Goal: Task Accomplishment & Management: Use online tool/utility

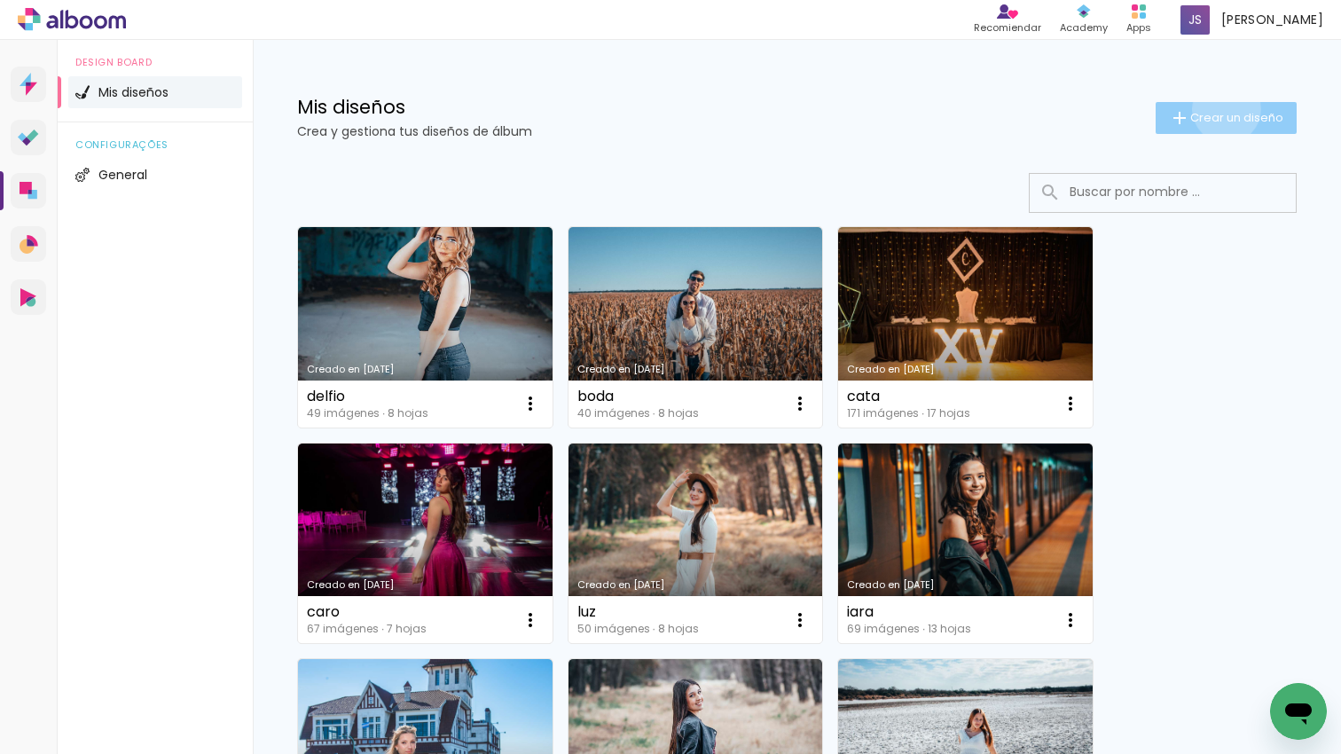
click at [1224, 112] on span "Crear un diseño" at bounding box center [1236, 118] width 93 height 12
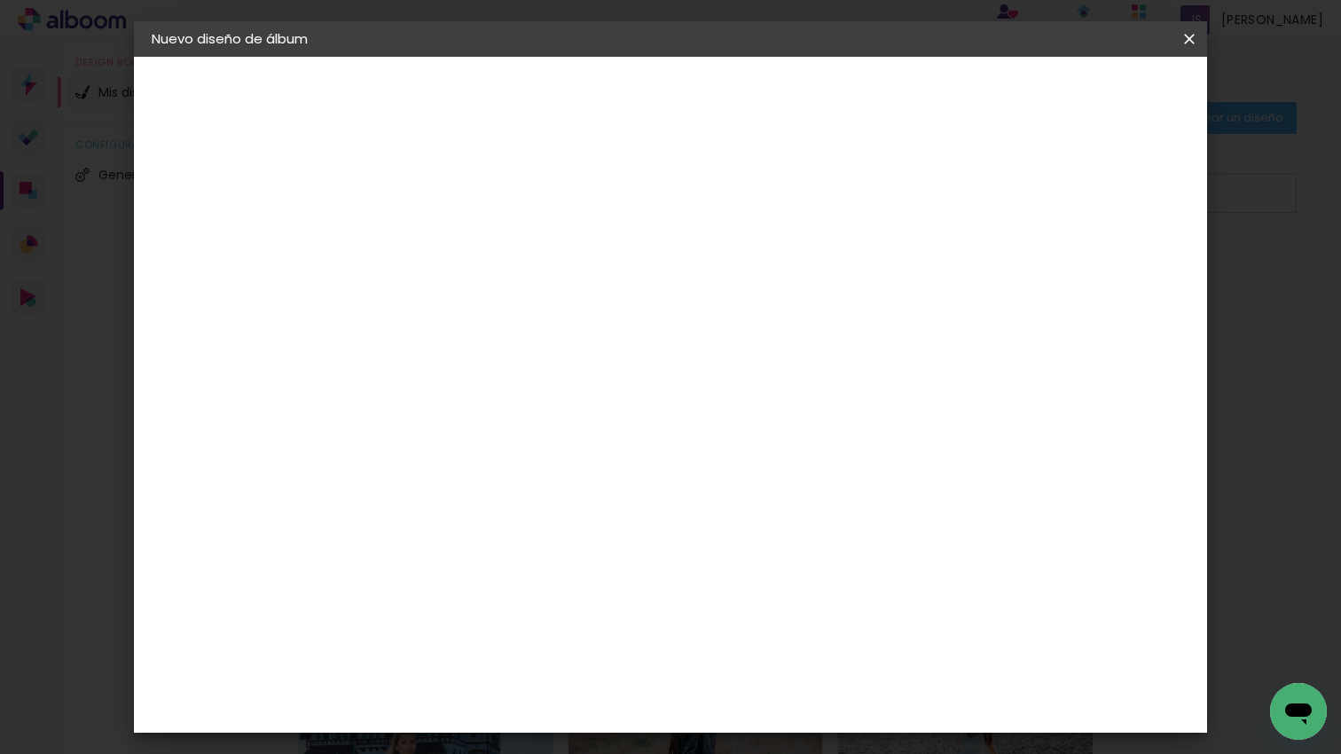
click at [442, 250] on input at bounding box center [442, 237] width 0 height 27
type input "zoe"
type paper-input "zoe"
click at [0, 0] on slot "Avanzar" at bounding box center [0, 0] width 0 height 0
click at [744, 270] on paper-item "Tamaño libre" at bounding box center [661, 269] width 166 height 39
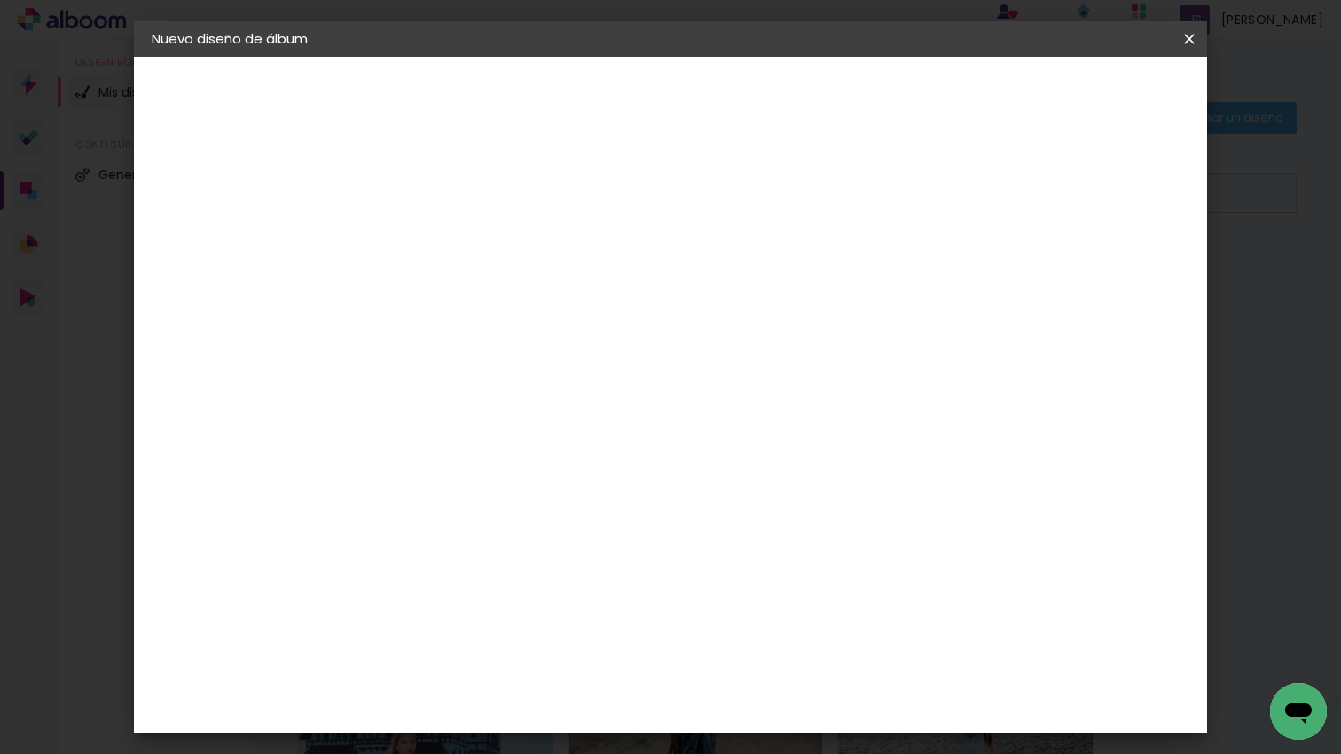
click at [0, 0] on slot "Avanzar" at bounding box center [0, 0] width 0 height 0
click at [789, 528] on input "60" at bounding box center [774, 539] width 46 height 27
type input "6"
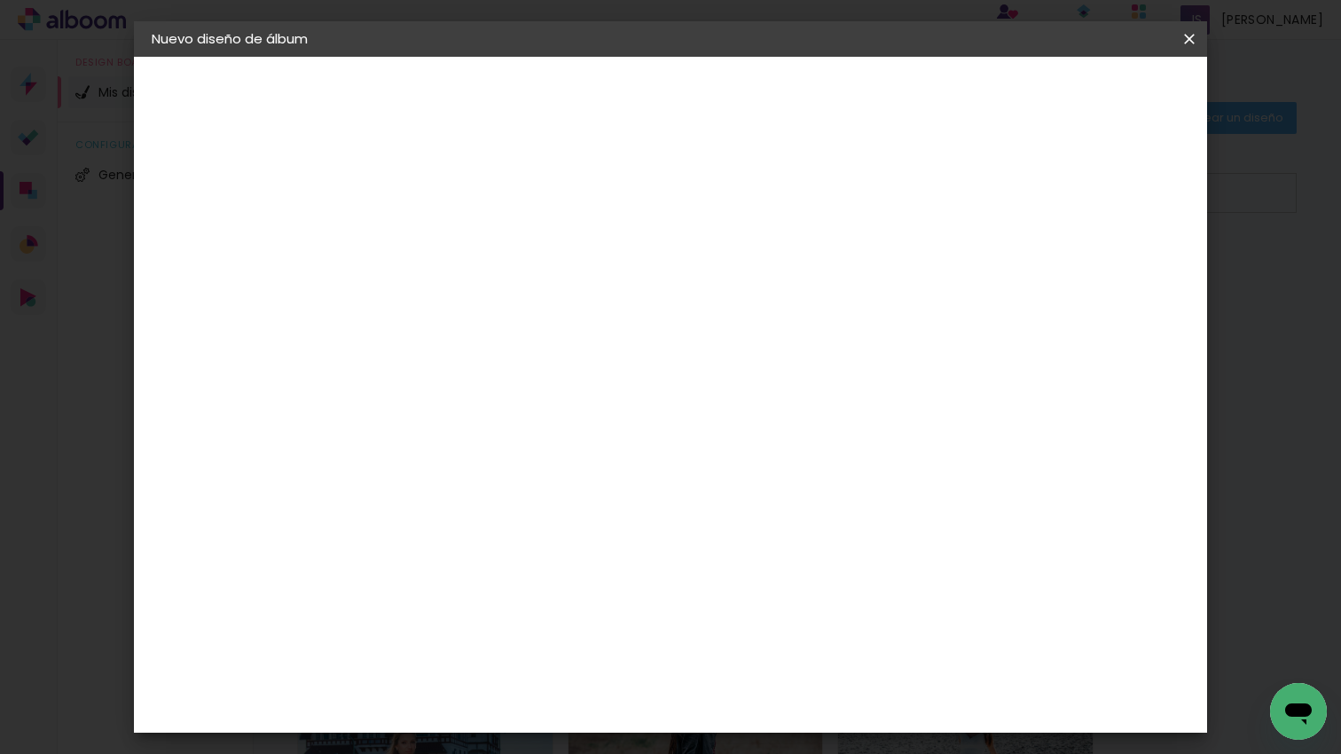
scroll to position [543, 0]
type input "45"
type paper-input "45"
click at [1108, 106] on paper-button "Empezar diseño" at bounding box center [1041, 94] width 134 height 30
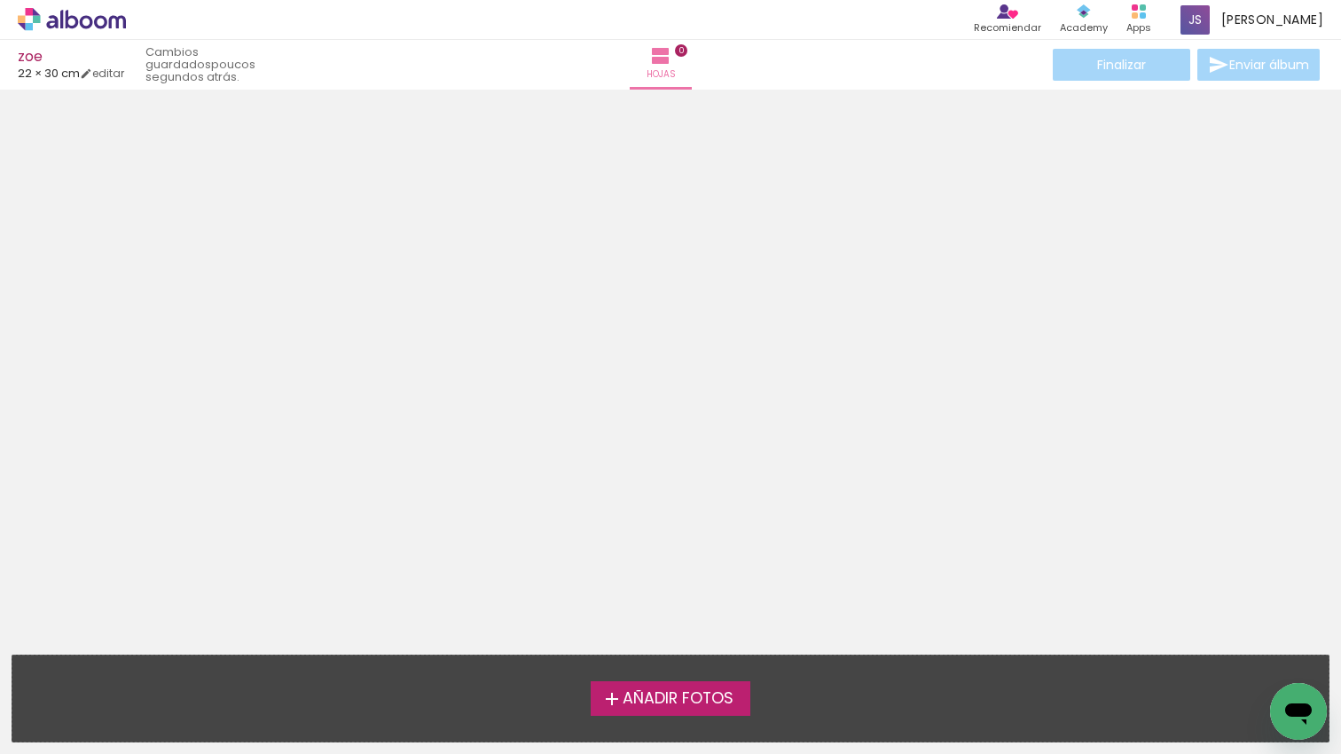
click at [738, 698] on label "Añadir Fotos" at bounding box center [670, 698] width 160 height 34
click at [0, 0] on input "file" at bounding box center [0, 0] width 0 height 0
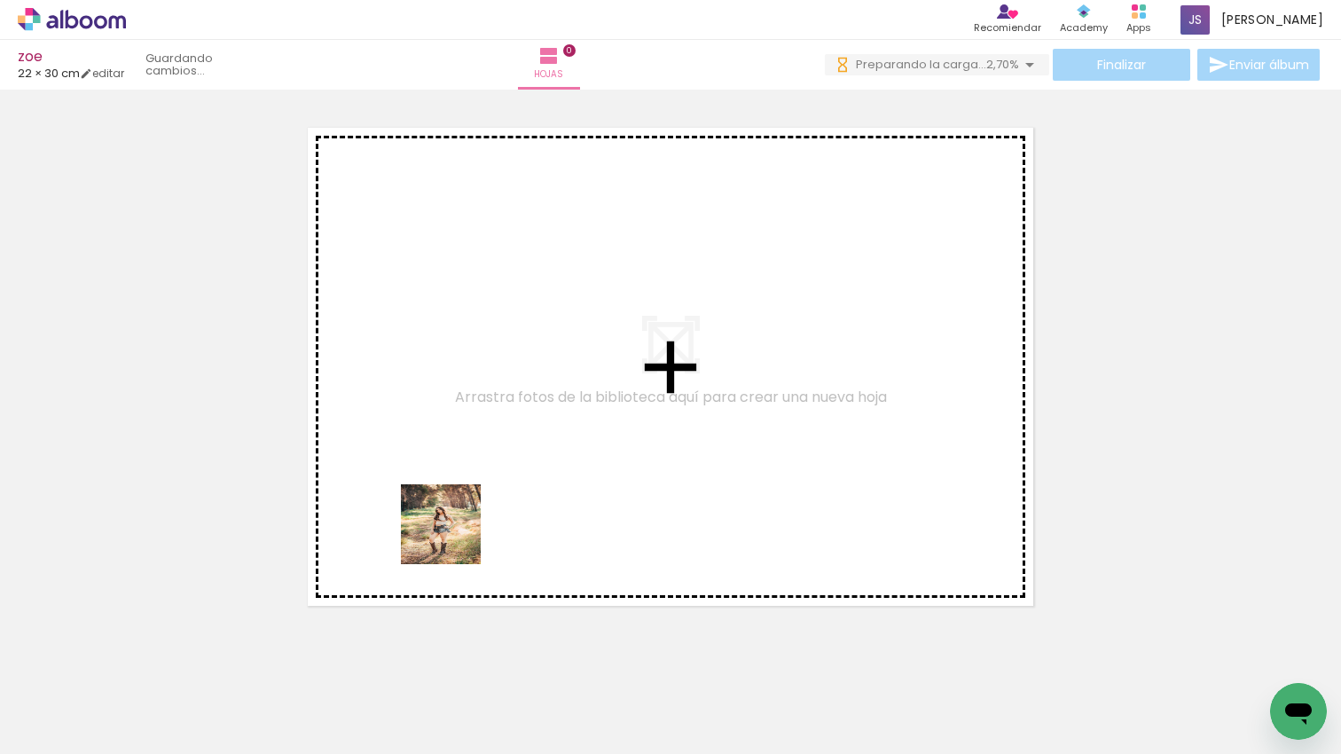
drag, startPoint x: 385, startPoint y: 590, endPoint x: 466, endPoint y: 751, distance: 180.0
click at [452, 538] on quentale-workspace at bounding box center [670, 377] width 1341 height 754
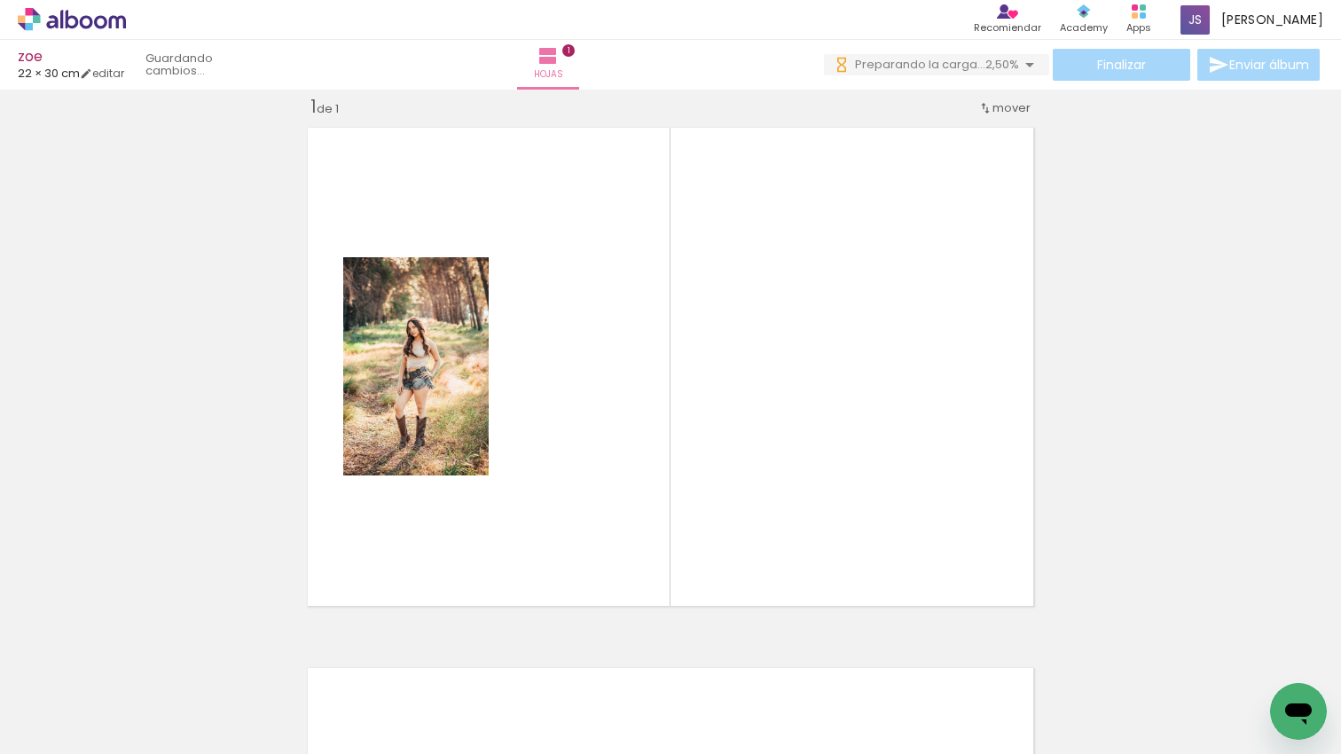
drag, startPoint x: 617, startPoint y: 624, endPoint x: 770, endPoint y: 619, distance: 152.6
click at [704, 510] on quentale-workspace at bounding box center [670, 377] width 1341 height 754
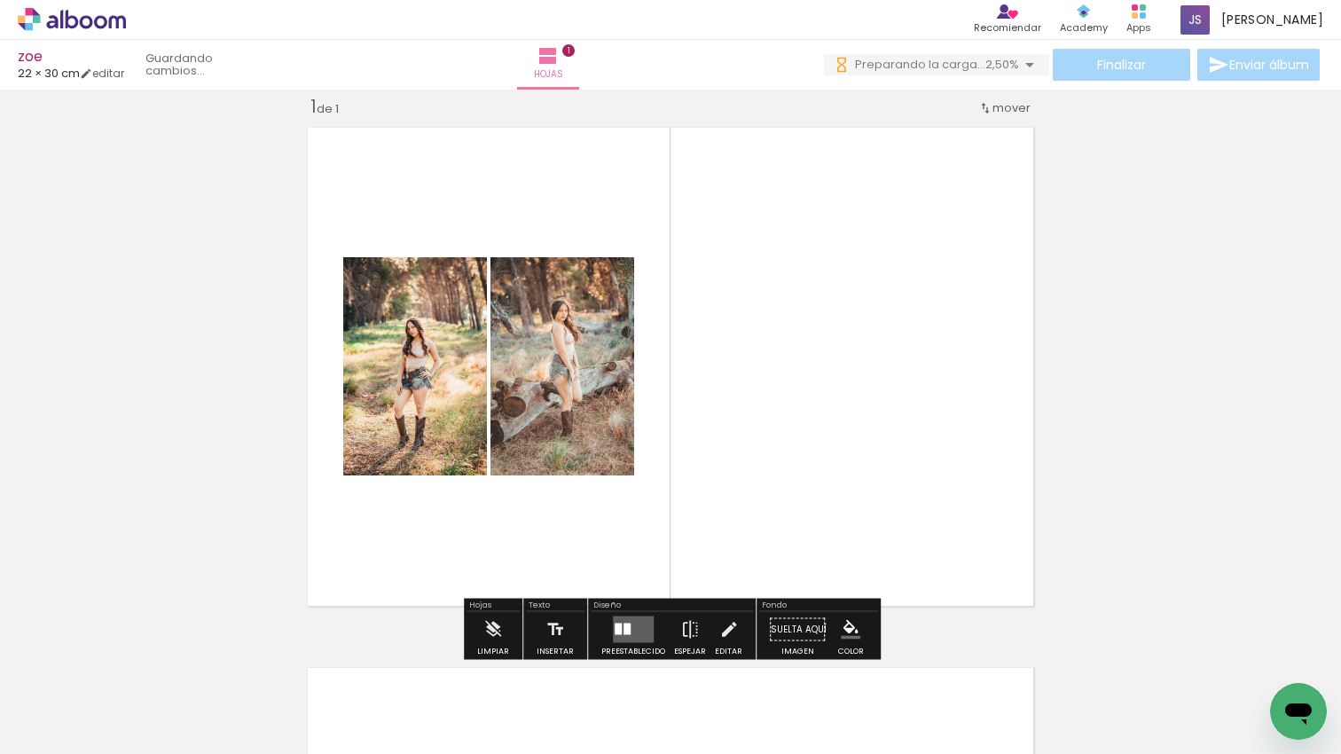
drag, startPoint x: 807, startPoint y: 692, endPoint x: 906, endPoint y: 594, distance: 139.8
click at [874, 567] on quentale-workspace at bounding box center [670, 377] width 1341 height 754
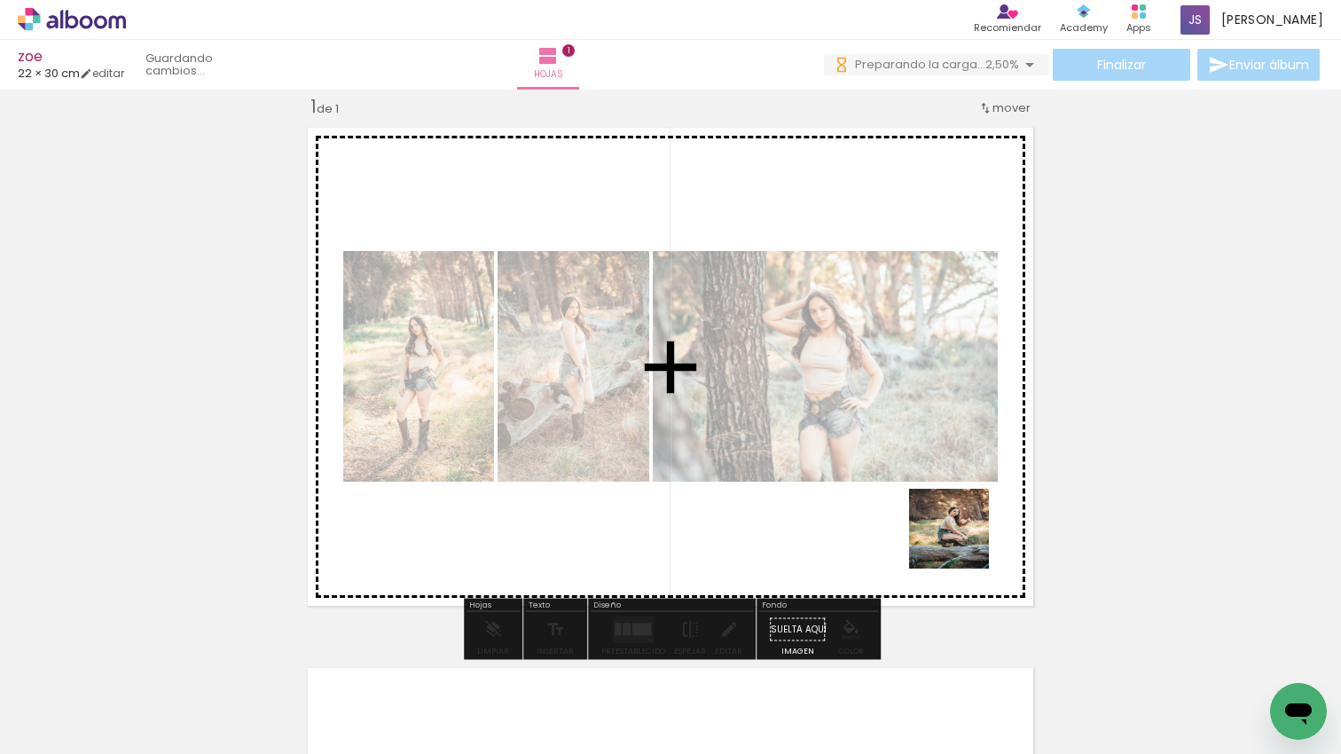
drag, startPoint x: 973, startPoint y: 673, endPoint x: 946, endPoint y: 609, distance: 69.2
click at [959, 526] on quentale-workspace at bounding box center [670, 377] width 1341 height 754
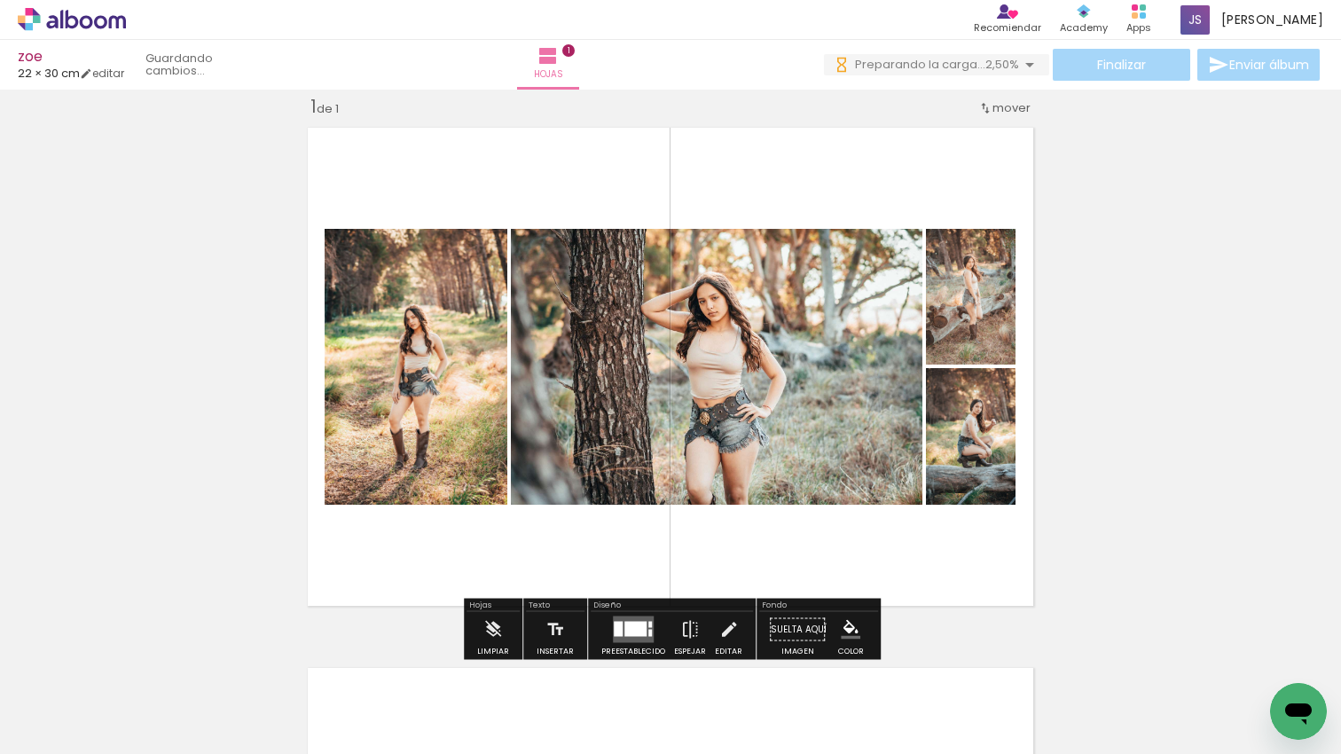
drag, startPoint x: 765, startPoint y: 458, endPoint x: 643, endPoint y: 621, distance: 203.2
click at [736, 463] on quentale-workspace at bounding box center [670, 377] width 1341 height 754
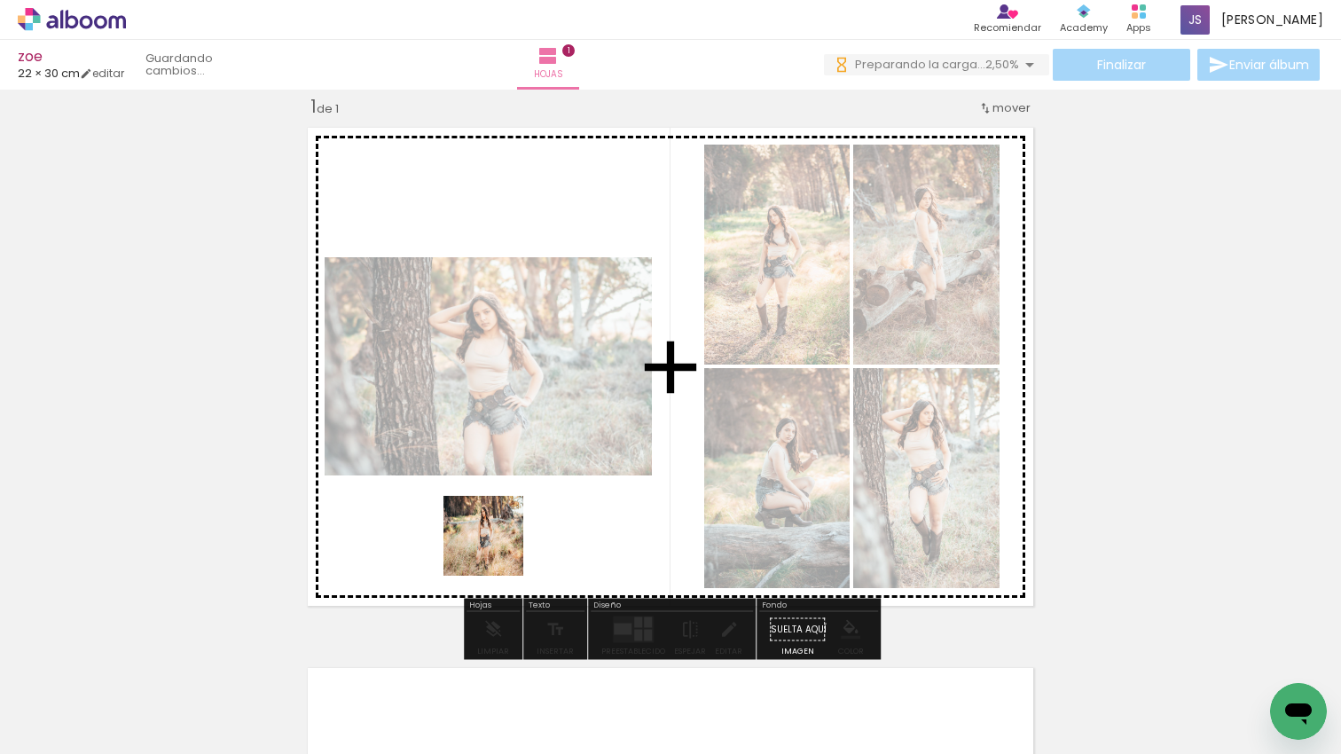
drag, startPoint x: 498, startPoint y: 647, endPoint x: 424, endPoint y: 671, distance: 78.2
click at [493, 514] on quentale-workspace at bounding box center [670, 377] width 1341 height 754
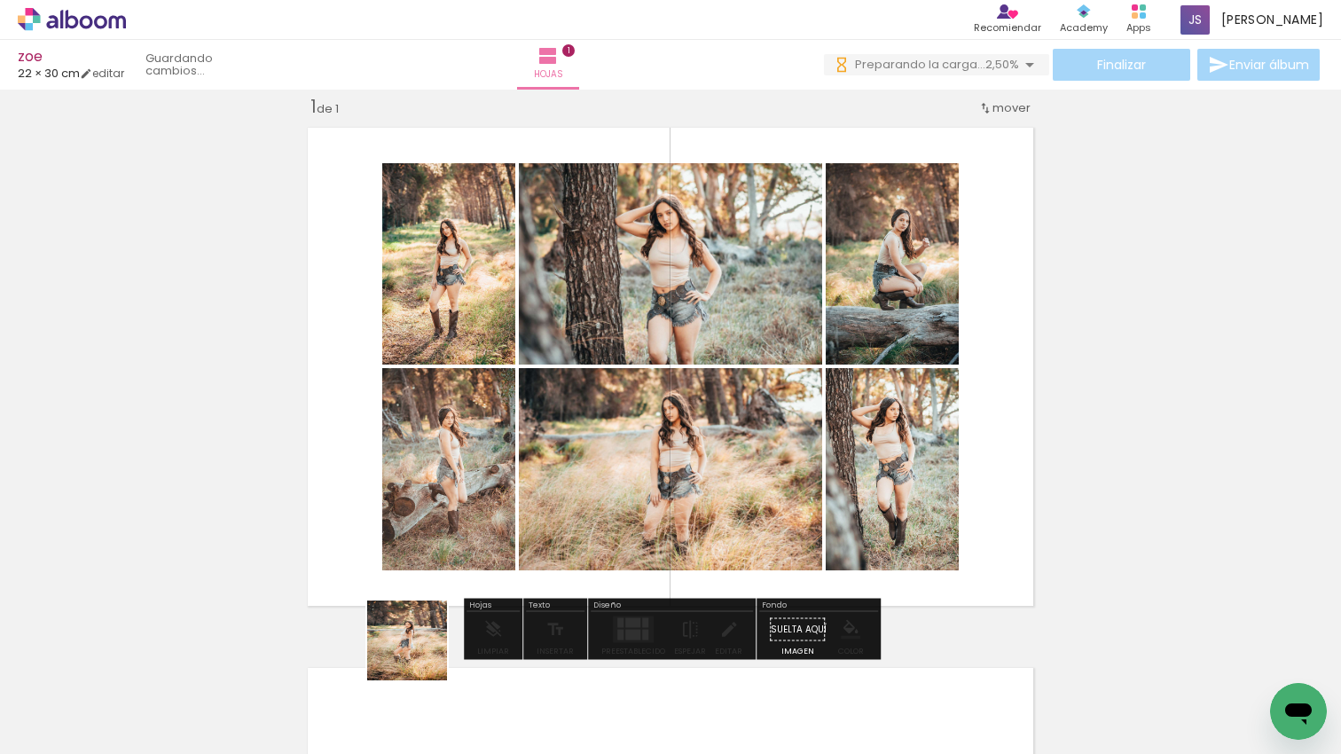
drag, startPoint x: 416, startPoint y: 680, endPoint x: 426, endPoint y: 634, distance: 47.3
click at [457, 515] on quentale-workspace at bounding box center [670, 377] width 1341 height 754
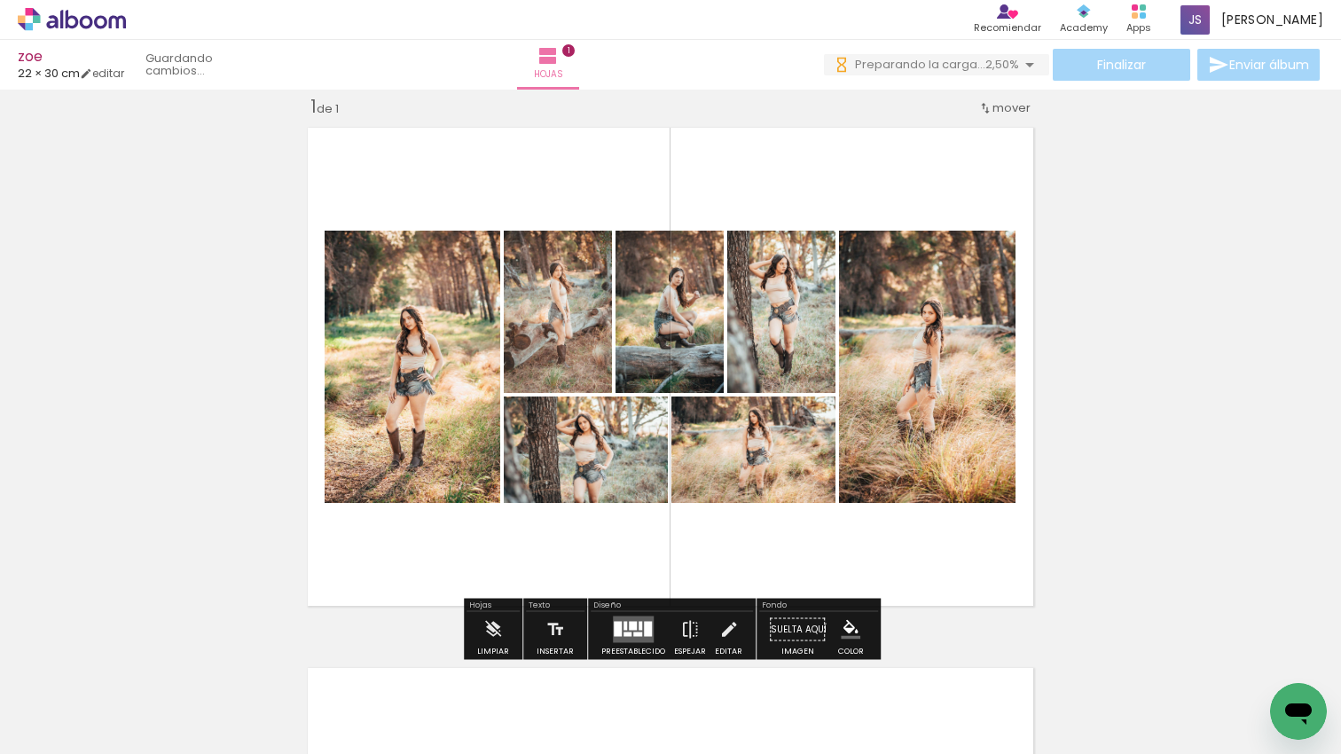
drag, startPoint x: 759, startPoint y: 407, endPoint x: 797, endPoint y: 676, distance: 272.2
click at [763, 426] on quentale-workspace at bounding box center [670, 377] width 1341 height 754
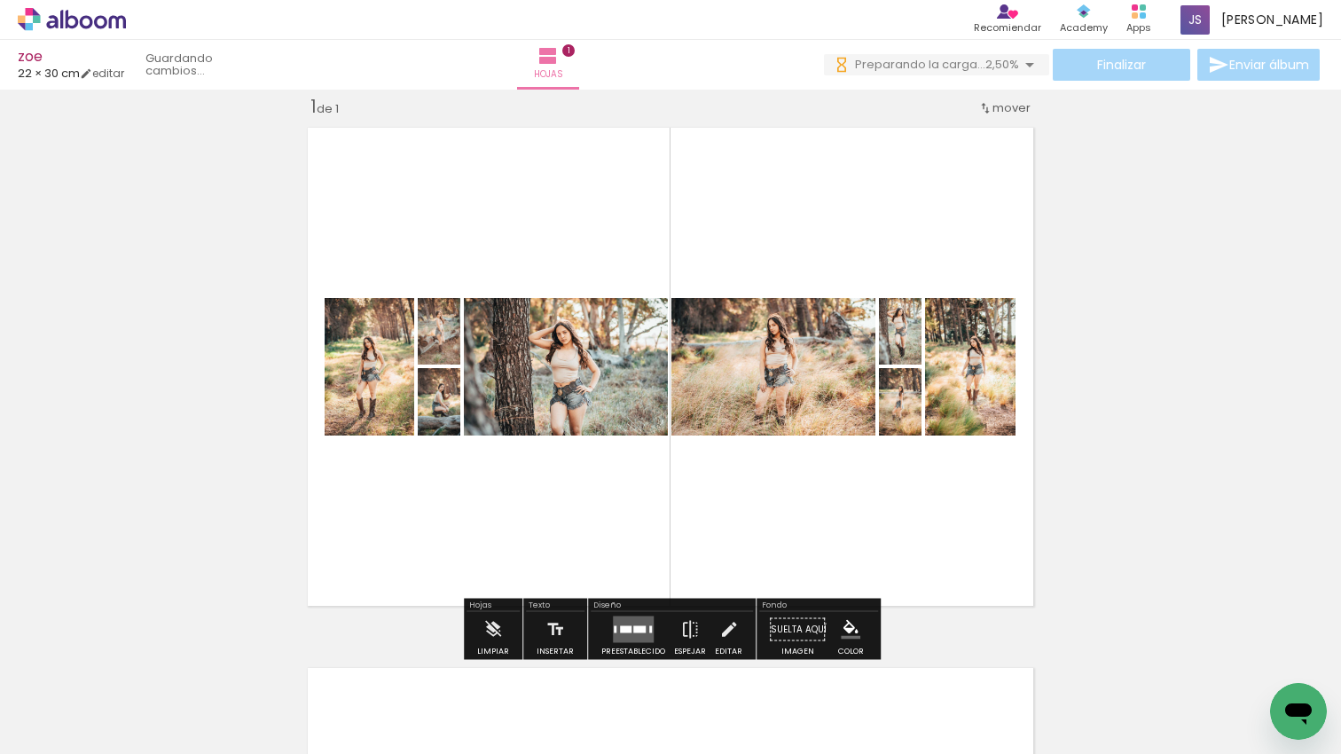
drag, startPoint x: 682, startPoint y: 669, endPoint x: 716, endPoint y: 543, distance: 130.6
click at [710, 515] on quentale-workspace at bounding box center [670, 377] width 1341 height 754
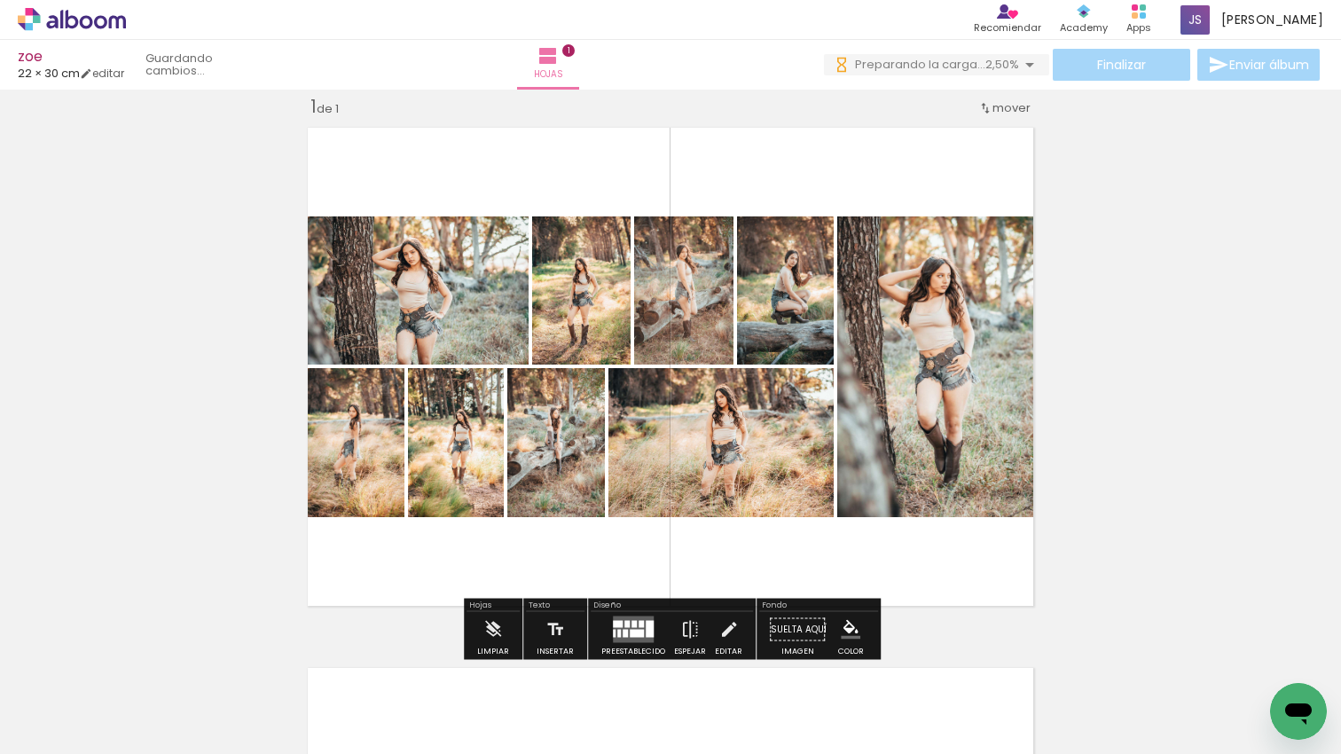
click at [640, 616] on quentale-layouter at bounding box center [633, 629] width 41 height 27
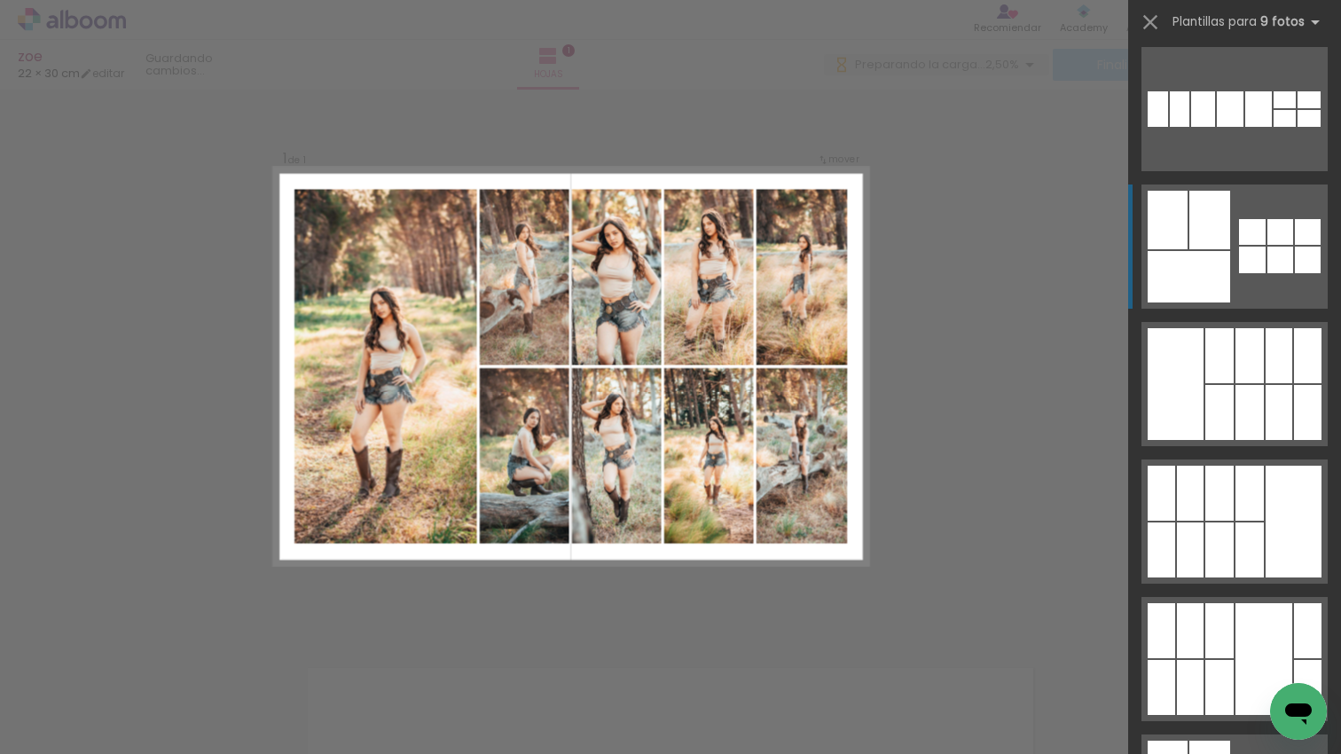
scroll to position [1798, 0]
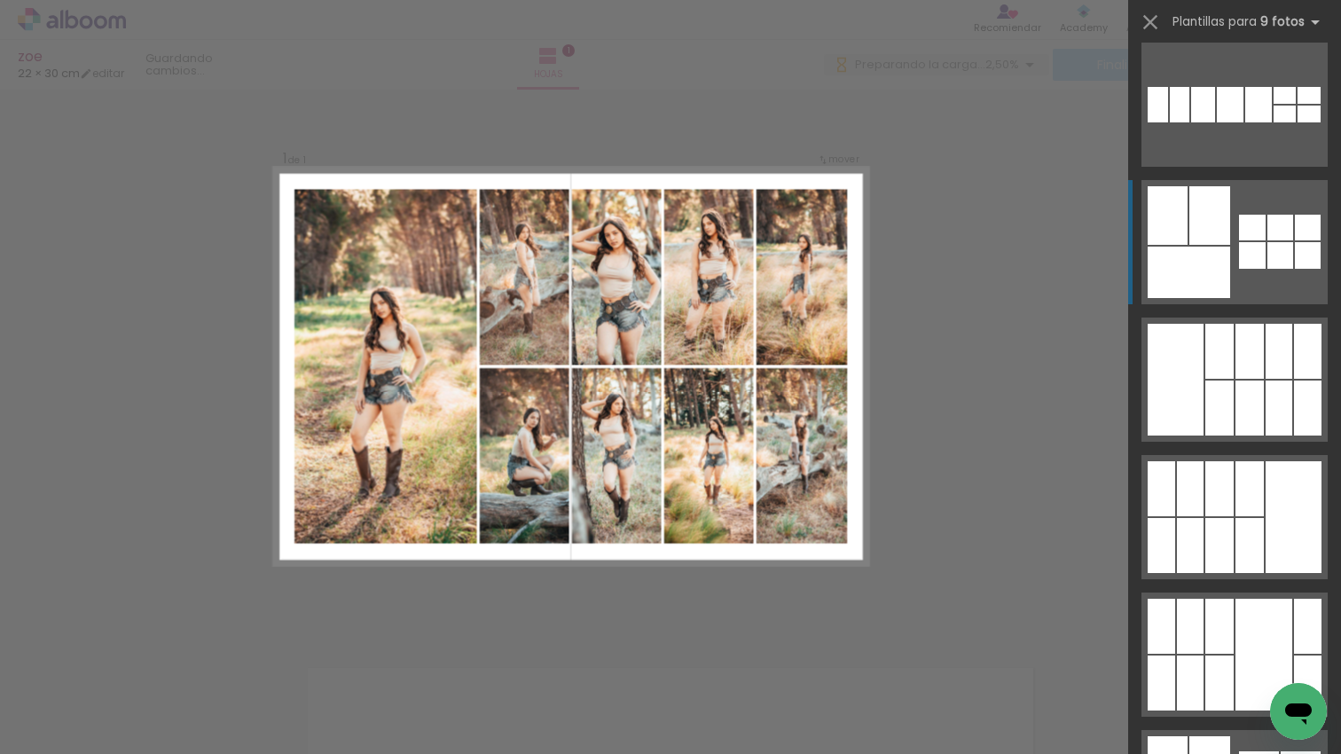
click at [1256, 396] on div at bounding box center [1249, 407] width 28 height 55
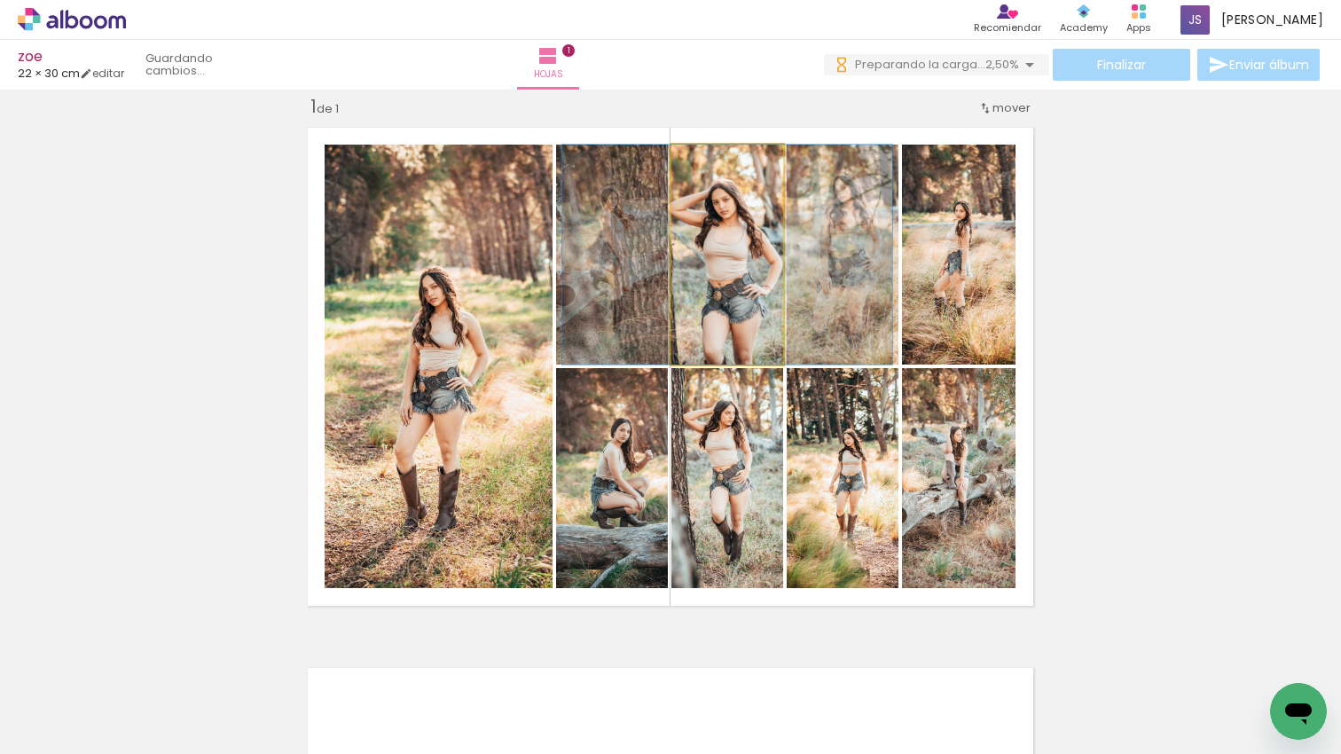
drag, startPoint x: 739, startPoint y: 278, endPoint x: 739, endPoint y: 264, distance: 14.2
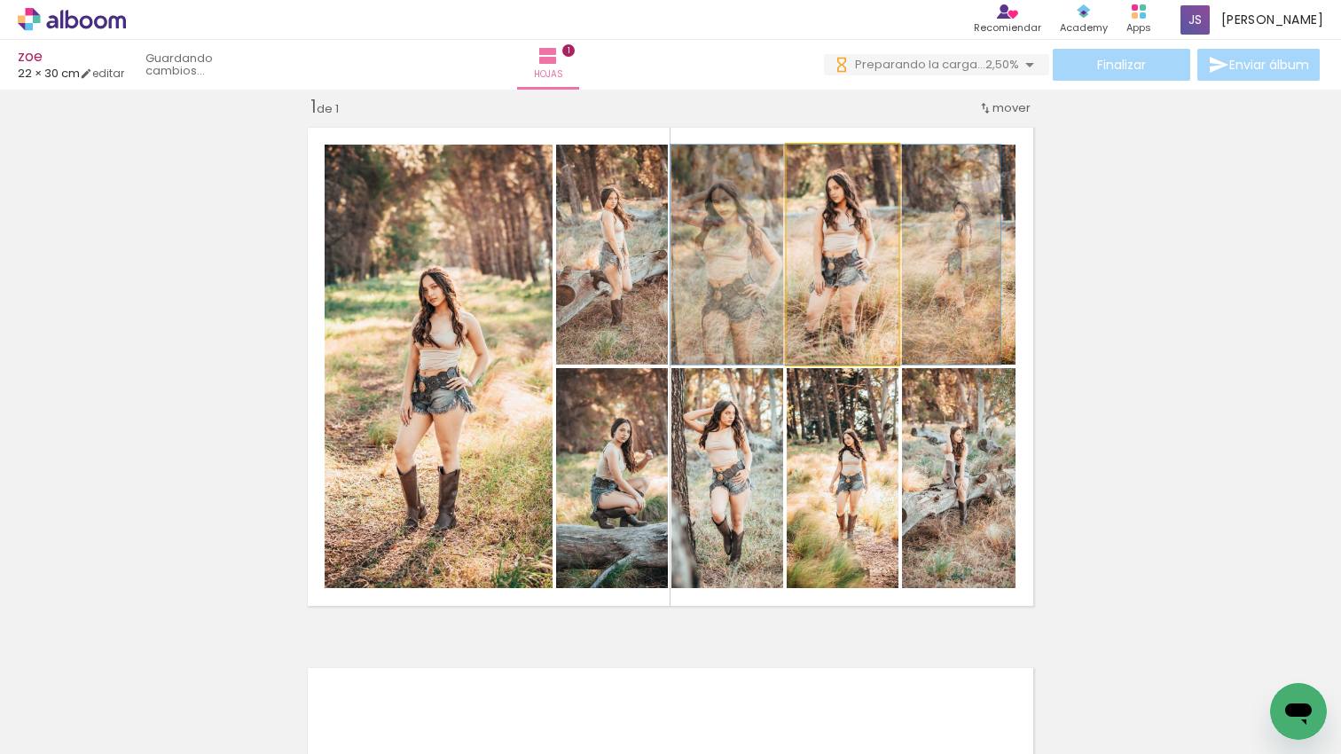
click at [832, 265] on div at bounding box center [835, 255] width 330 height 220
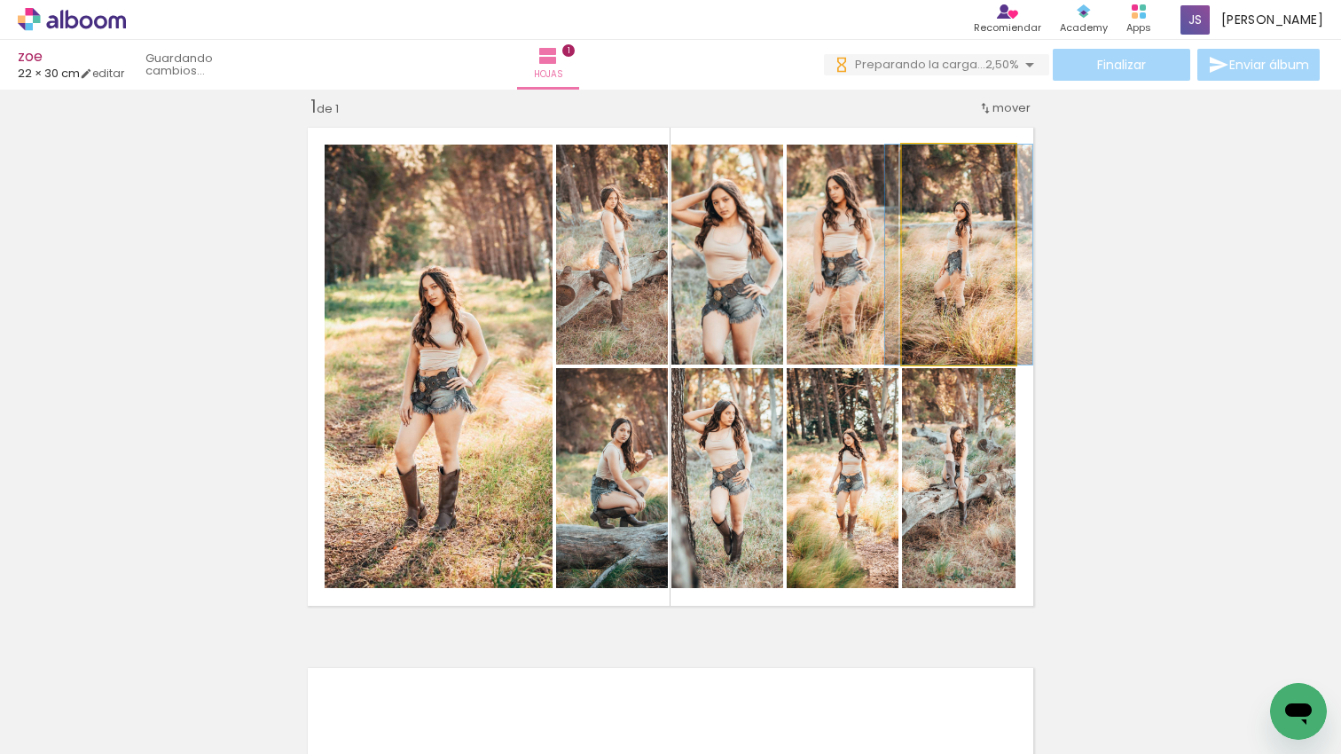
drag, startPoint x: 980, startPoint y: 269, endPoint x: 981, endPoint y: 336, distance: 67.4
click at [977, 270] on quentale-photo at bounding box center [958, 255] width 113 height 220
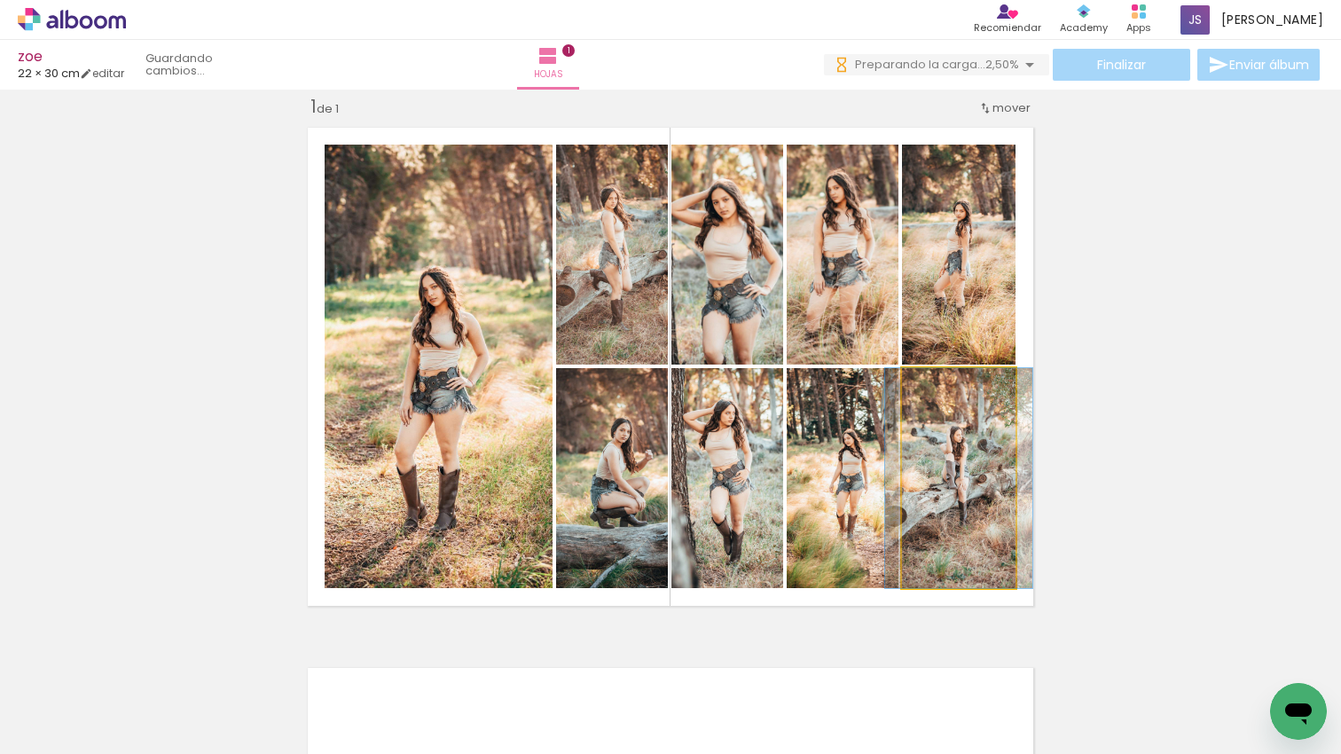
drag, startPoint x: 973, startPoint y: 485, endPoint x: 914, endPoint y: 480, distance: 59.6
click at [957, 481] on div at bounding box center [958, 478] width 147 height 220
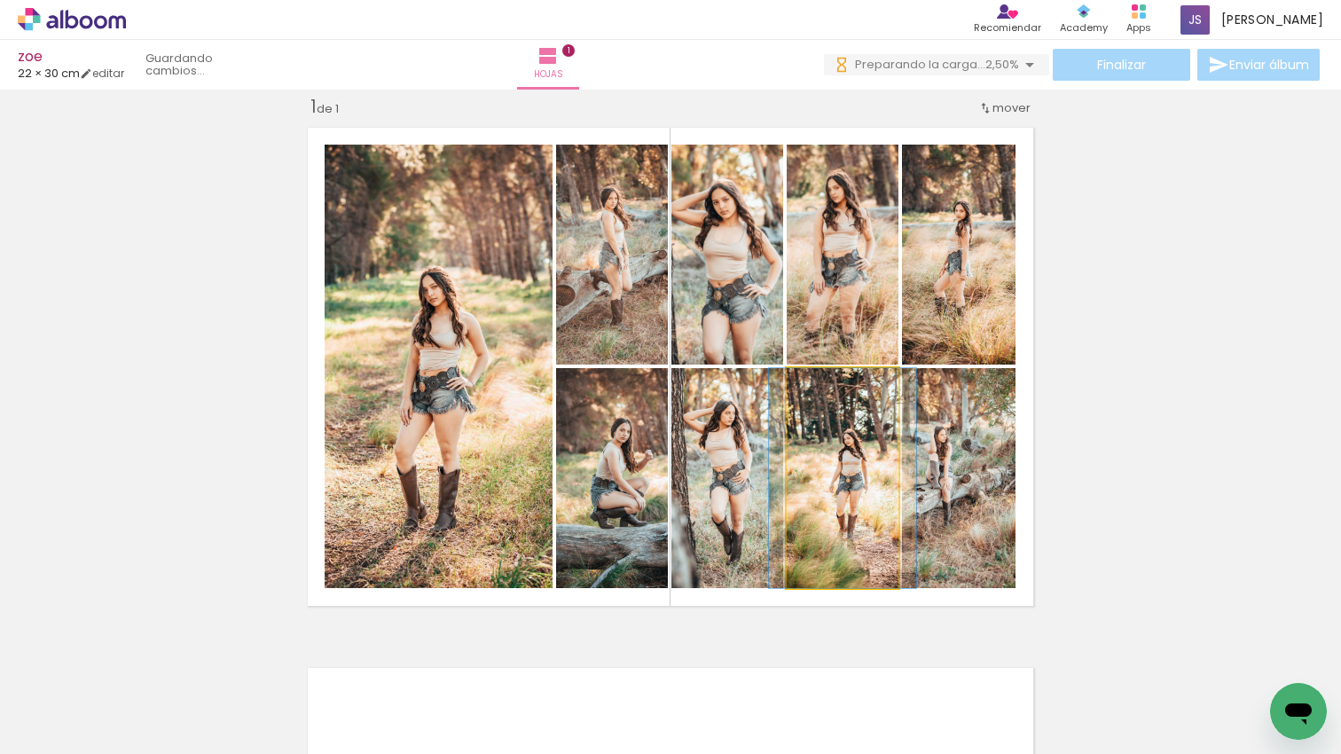
drag, startPoint x: 847, startPoint y: 480, endPoint x: 766, endPoint y: 465, distance: 82.1
click at [846, 480] on div at bounding box center [842, 478] width 147 height 220
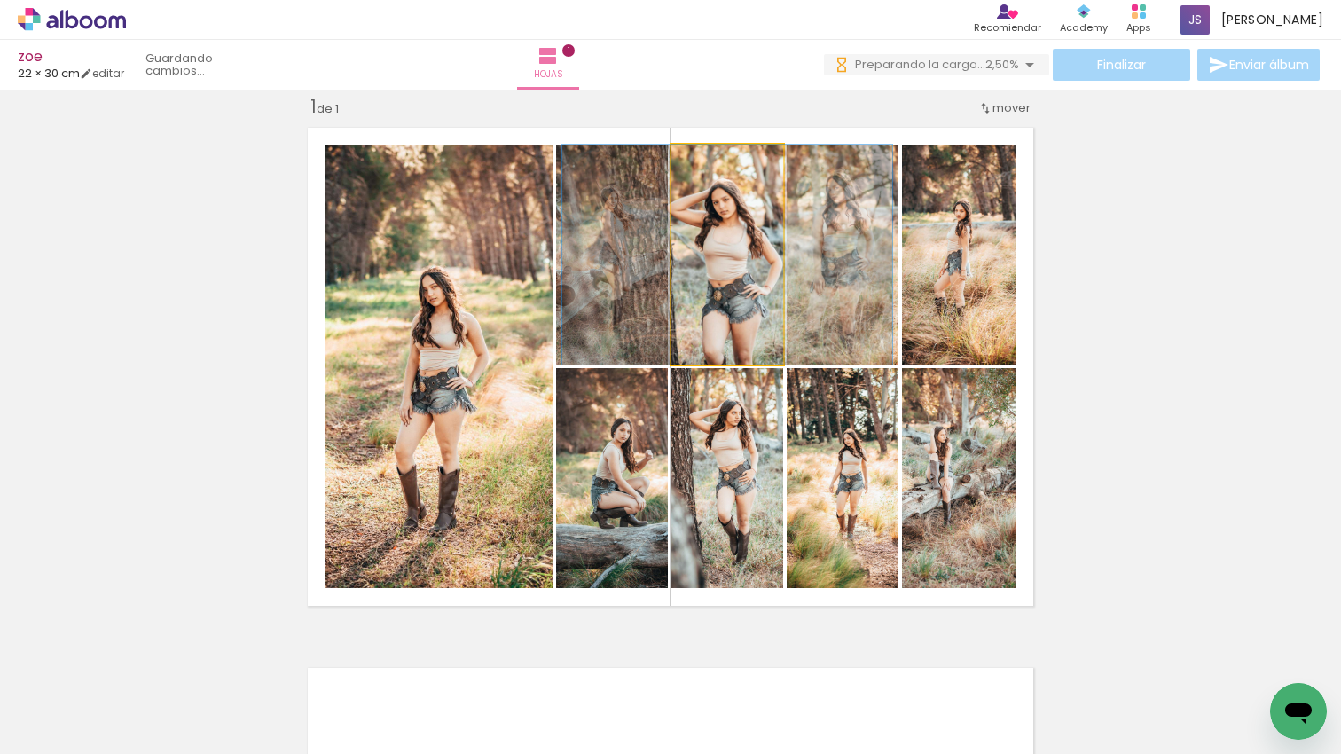
click at [769, 279] on quentale-photo at bounding box center [727, 255] width 112 height 220
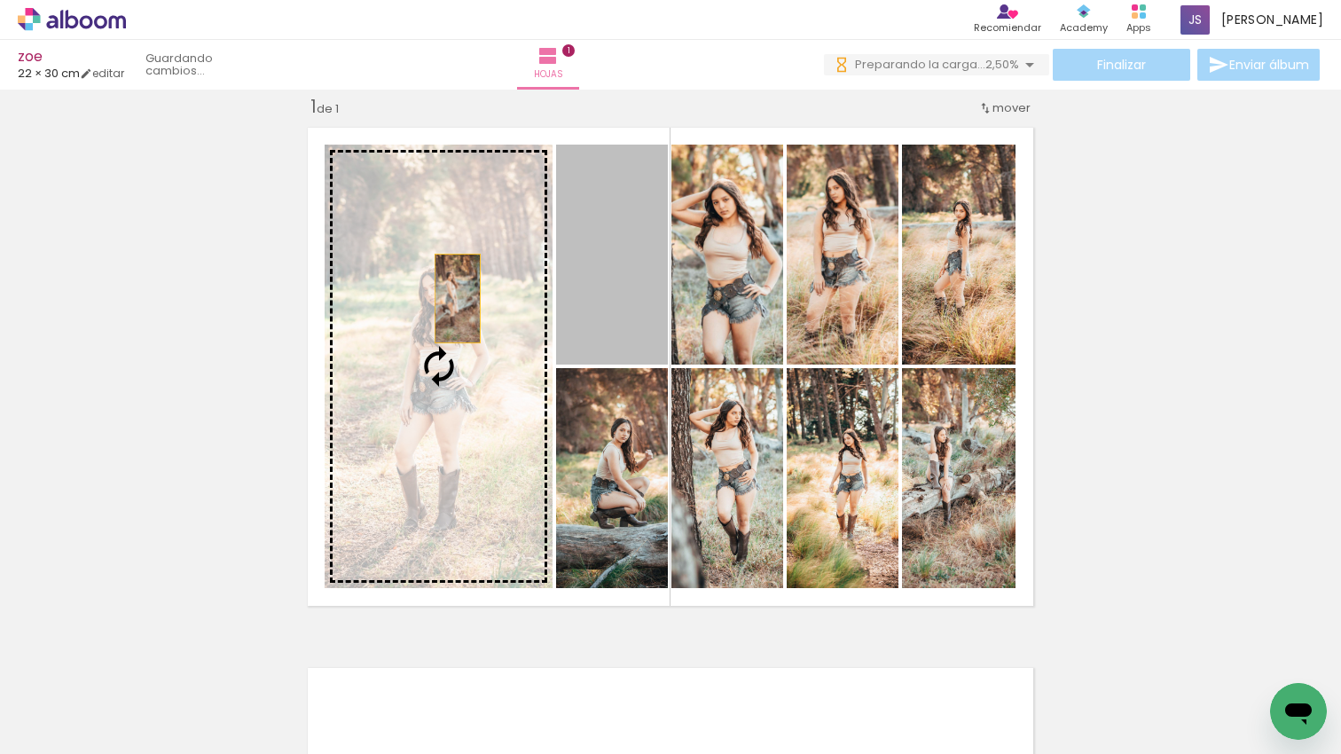
drag, startPoint x: 622, startPoint y: 241, endPoint x: 457, endPoint y: 298, distance: 174.4
click at [0, 0] on slot at bounding box center [0, 0] width 0 height 0
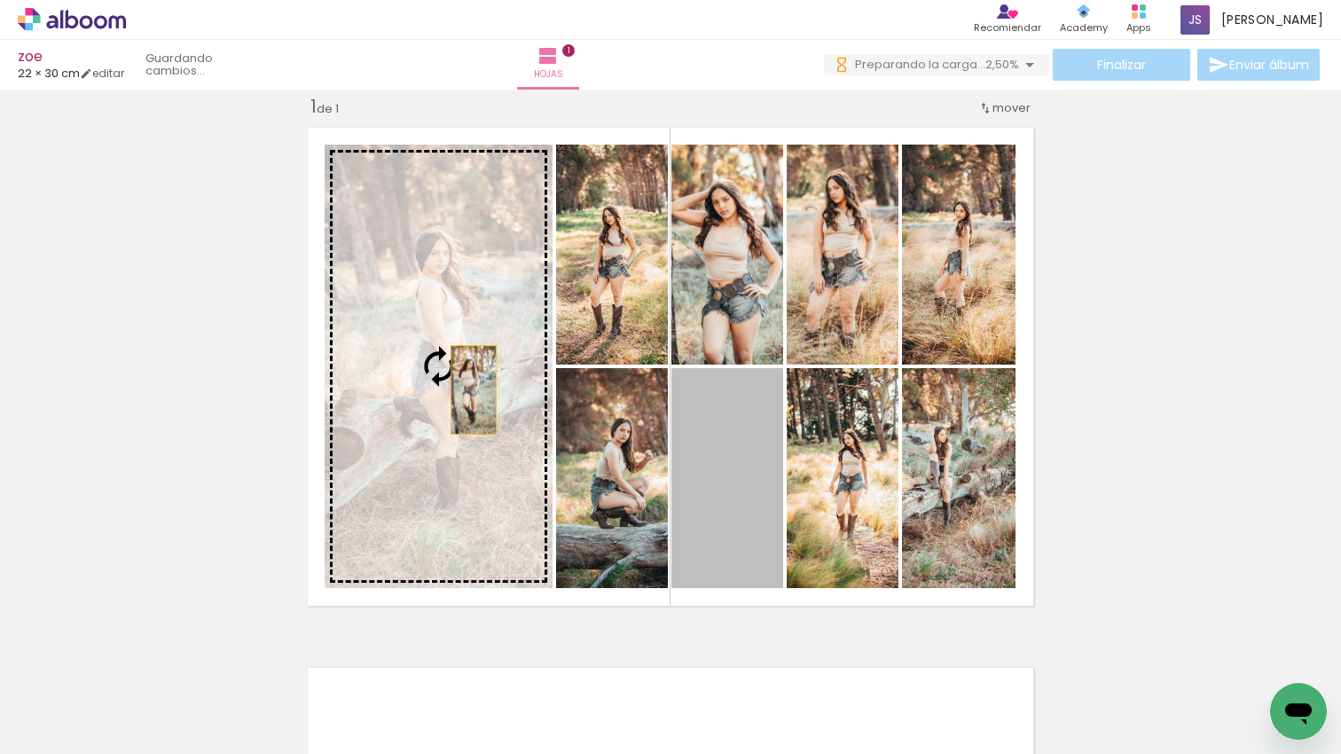
drag, startPoint x: 691, startPoint y: 431, endPoint x: 470, endPoint y: 388, distance: 224.8
click at [0, 0] on slot at bounding box center [0, 0] width 0 height 0
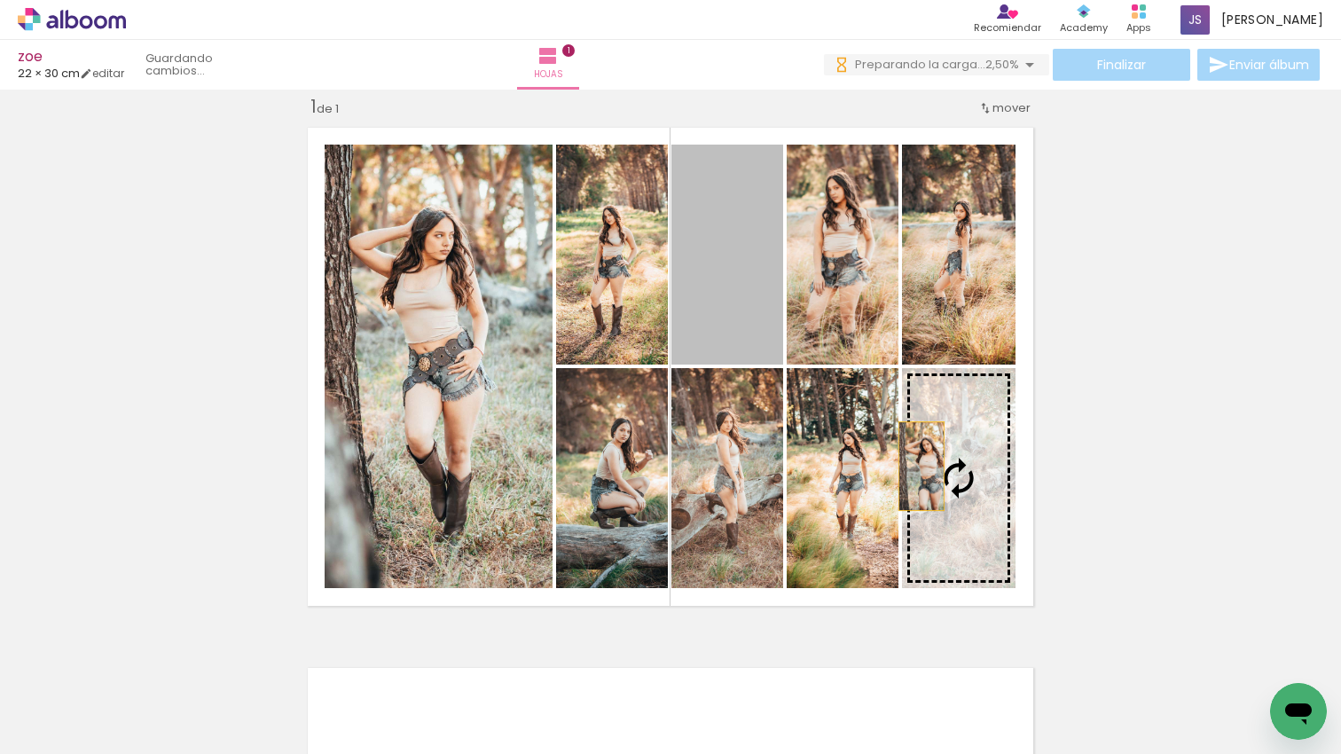
drag, startPoint x: 771, startPoint y: 278, endPoint x: 921, endPoint y: 465, distance: 239.7
click at [0, 0] on slot at bounding box center [0, 0] width 0 height 0
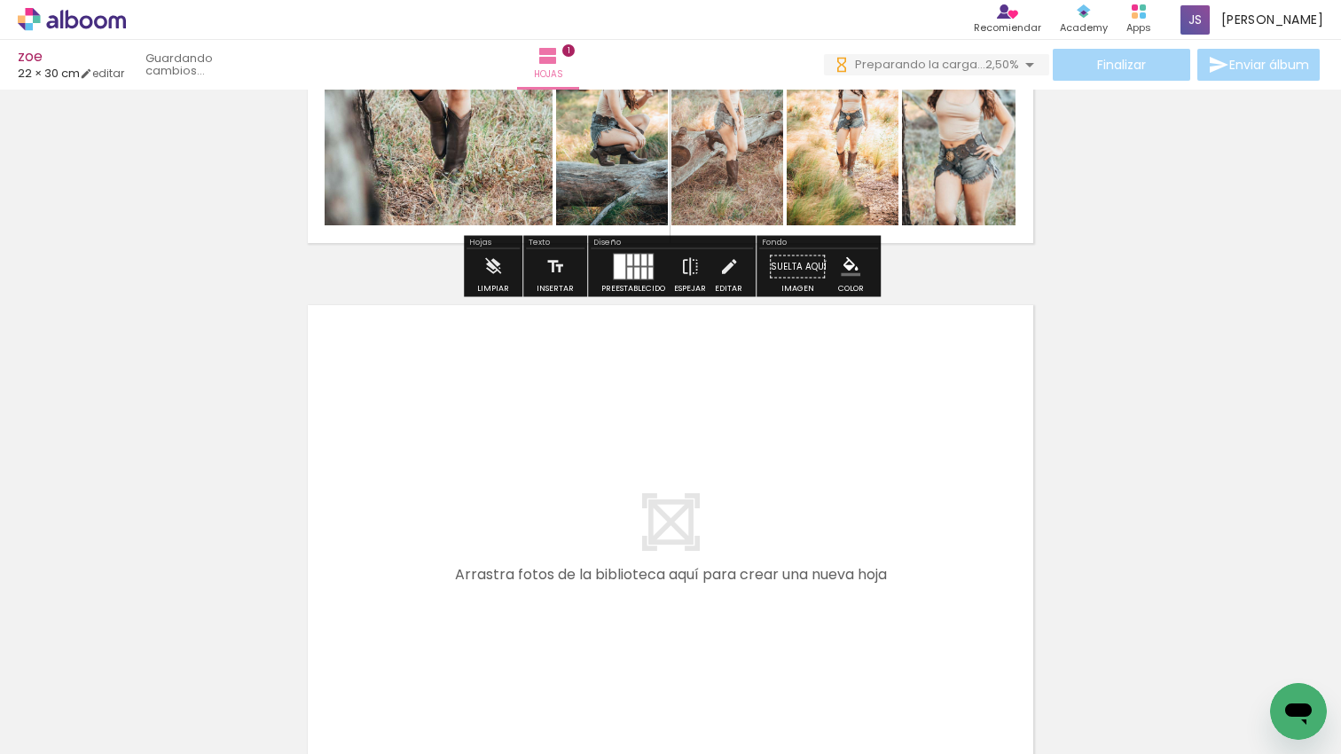
scroll to position [0, 616]
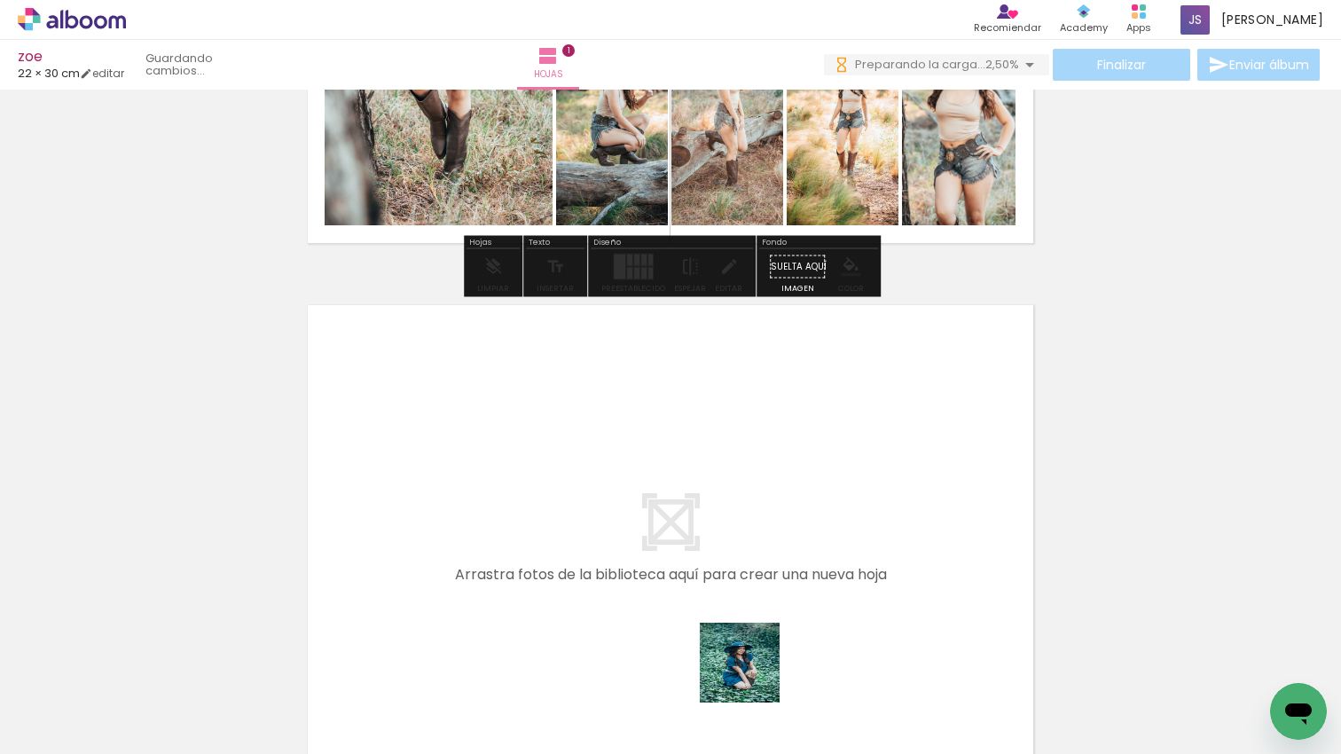
click at [761, 603] on quentale-workspace at bounding box center [670, 377] width 1341 height 754
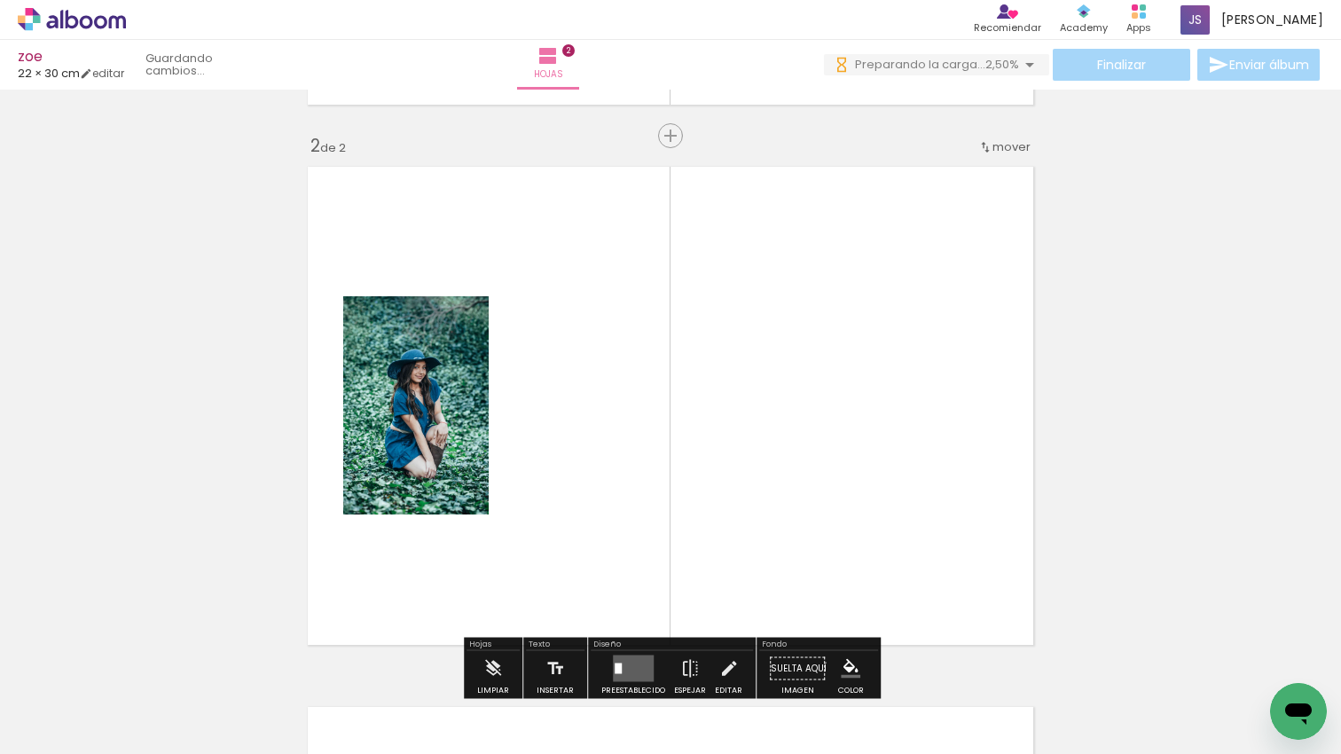
scroll to position [562, 0]
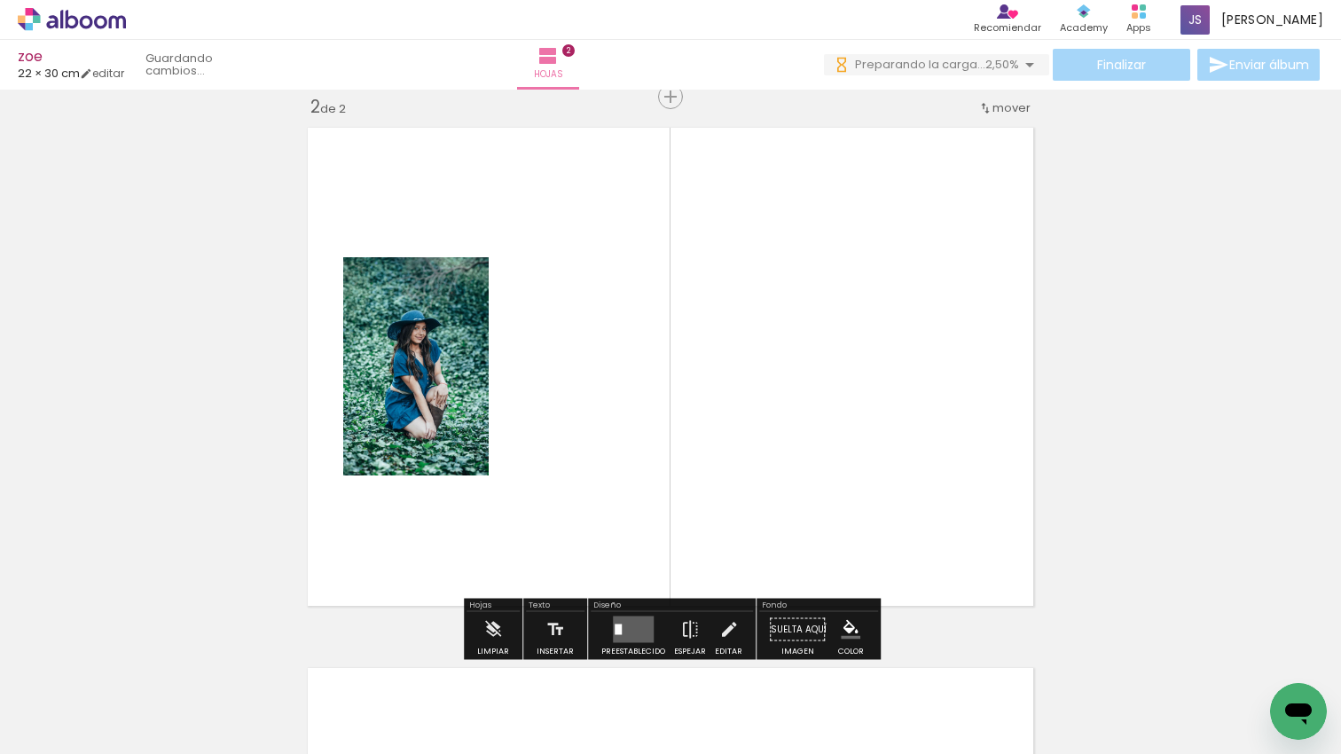
drag, startPoint x: 866, startPoint y: 684, endPoint x: 939, endPoint y: 647, distance: 81.3
click at [870, 560] on quentale-workspace at bounding box center [670, 377] width 1341 height 754
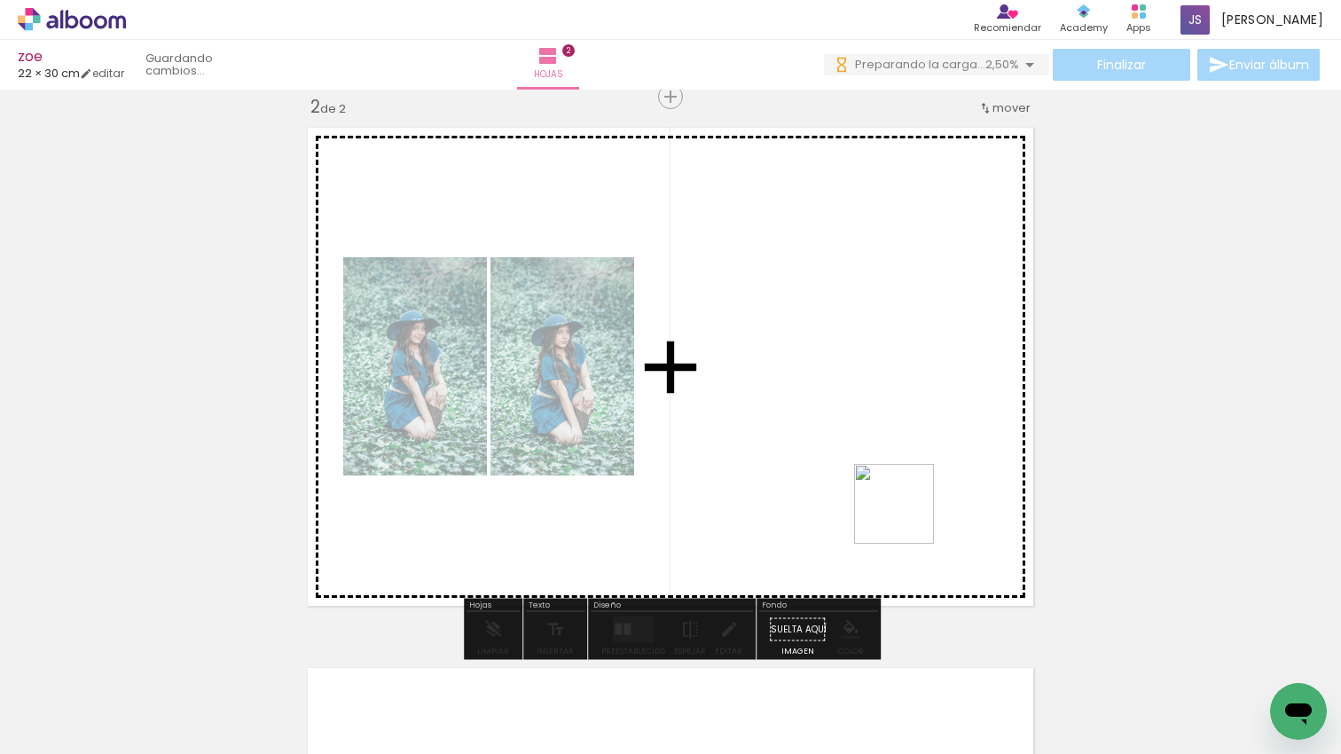
drag, startPoint x: 907, startPoint y: 517, endPoint x: 1052, endPoint y: 679, distance: 217.9
click at [905, 512] on quentale-workspace at bounding box center [670, 377] width 1341 height 754
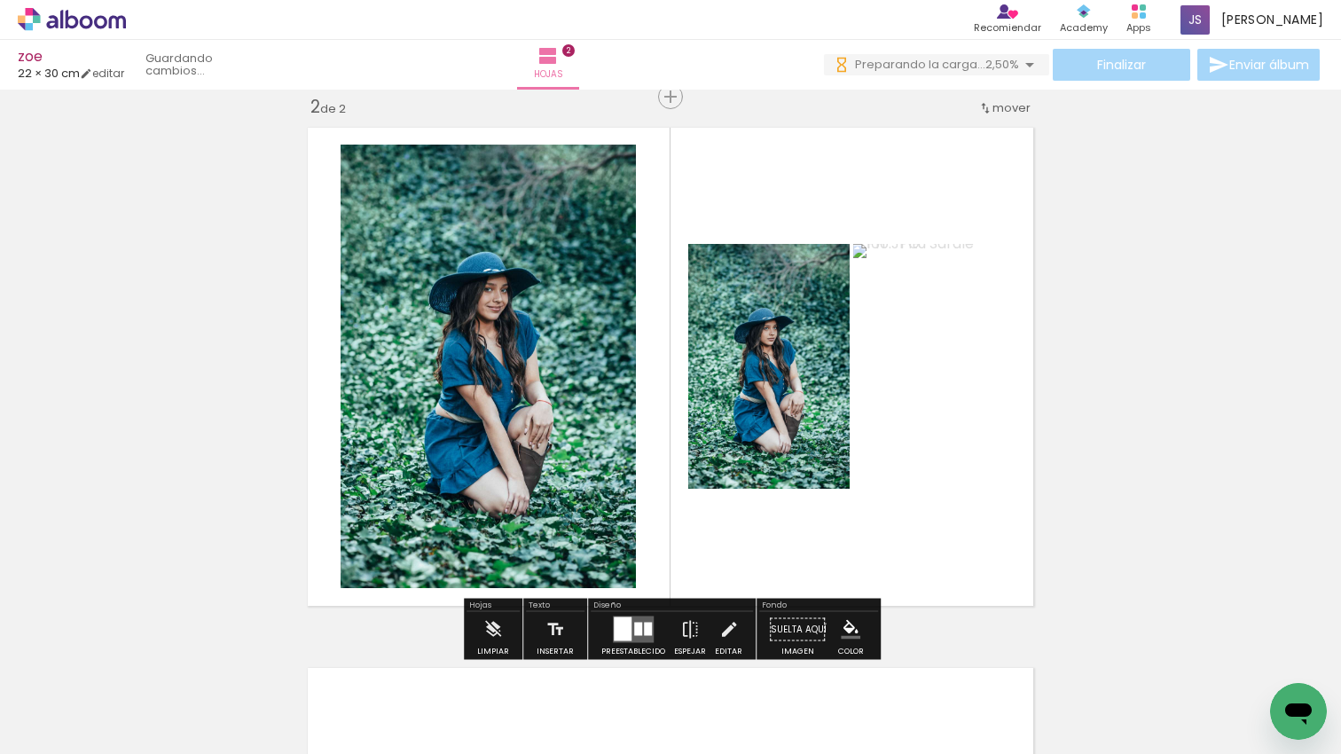
scroll to position [0, 985]
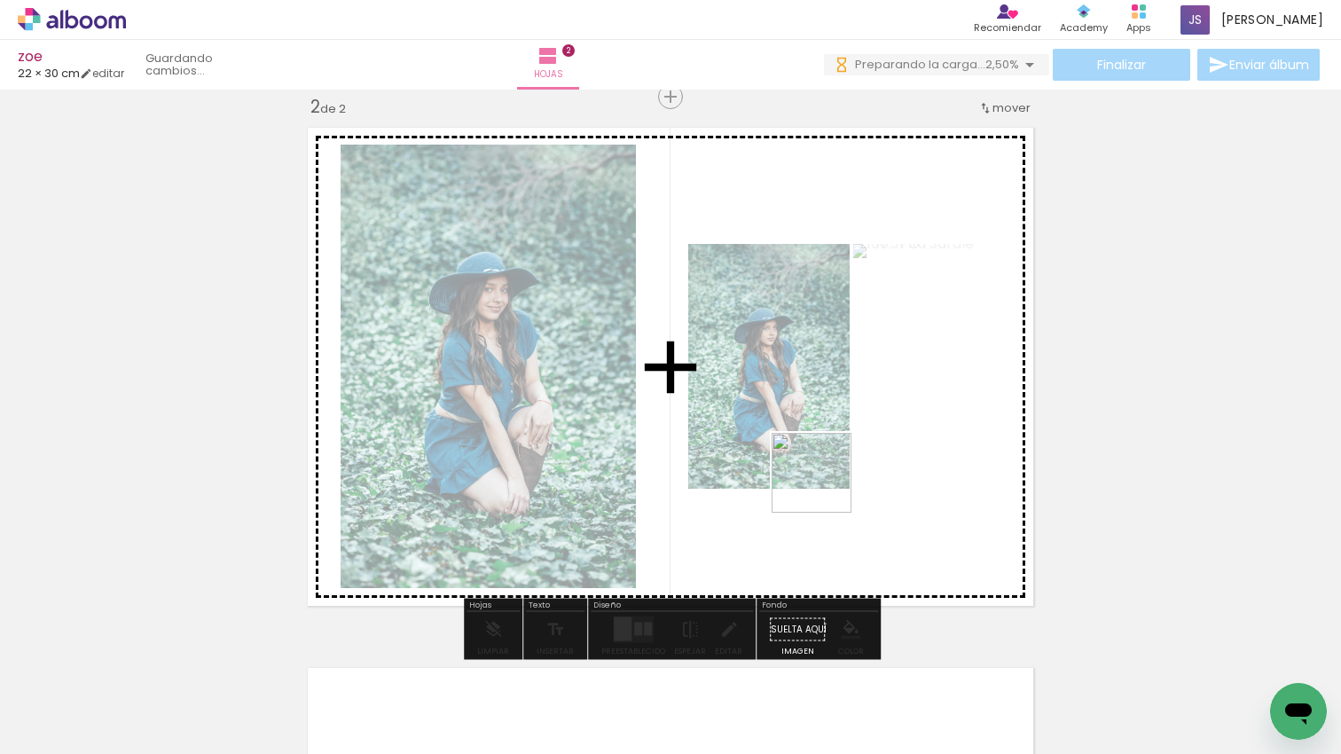
drag, startPoint x: 856, startPoint y: 625, endPoint x: 1075, endPoint y: 711, distance: 235.3
click at [825, 484] on quentale-workspace at bounding box center [670, 377] width 1341 height 754
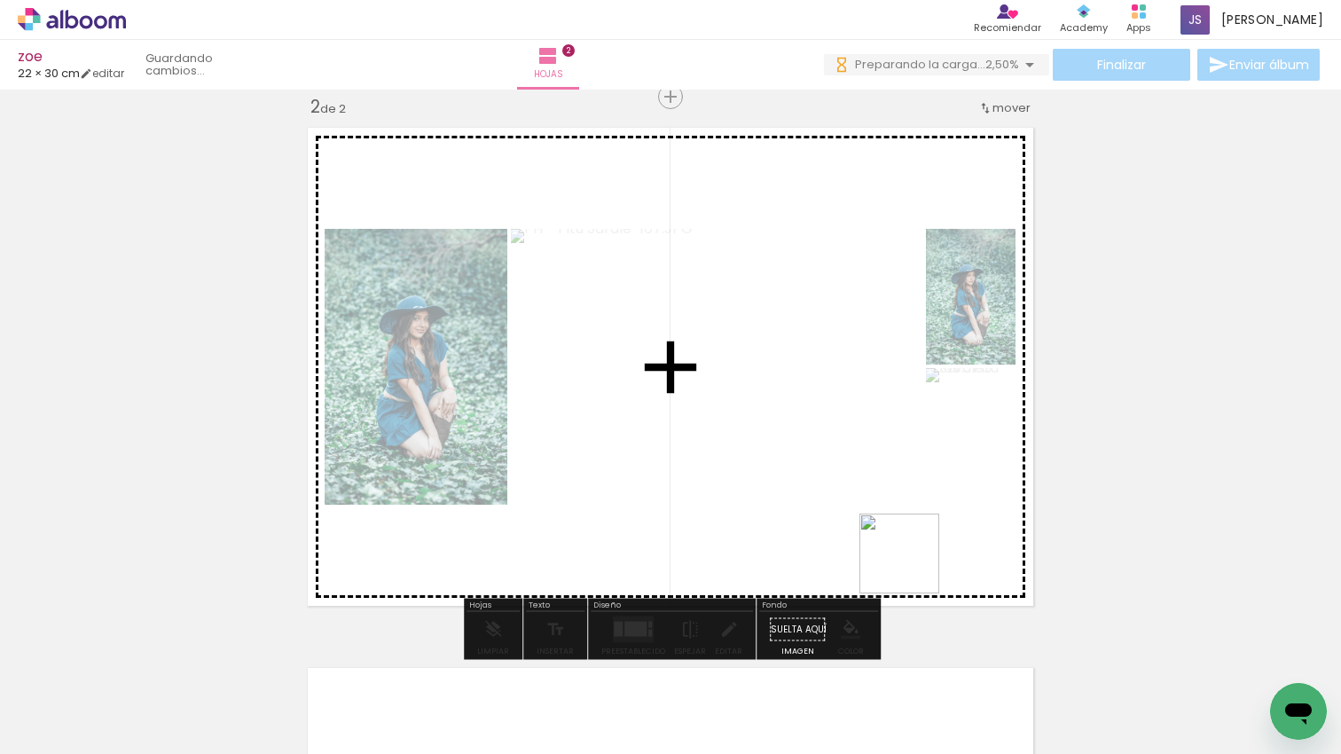
drag, startPoint x: 912, startPoint y: 567, endPoint x: 854, endPoint y: 567, distance: 58.5
click at [859, 529] on quentale-workspace at bounding box center [670, 377] width 1341 height 754
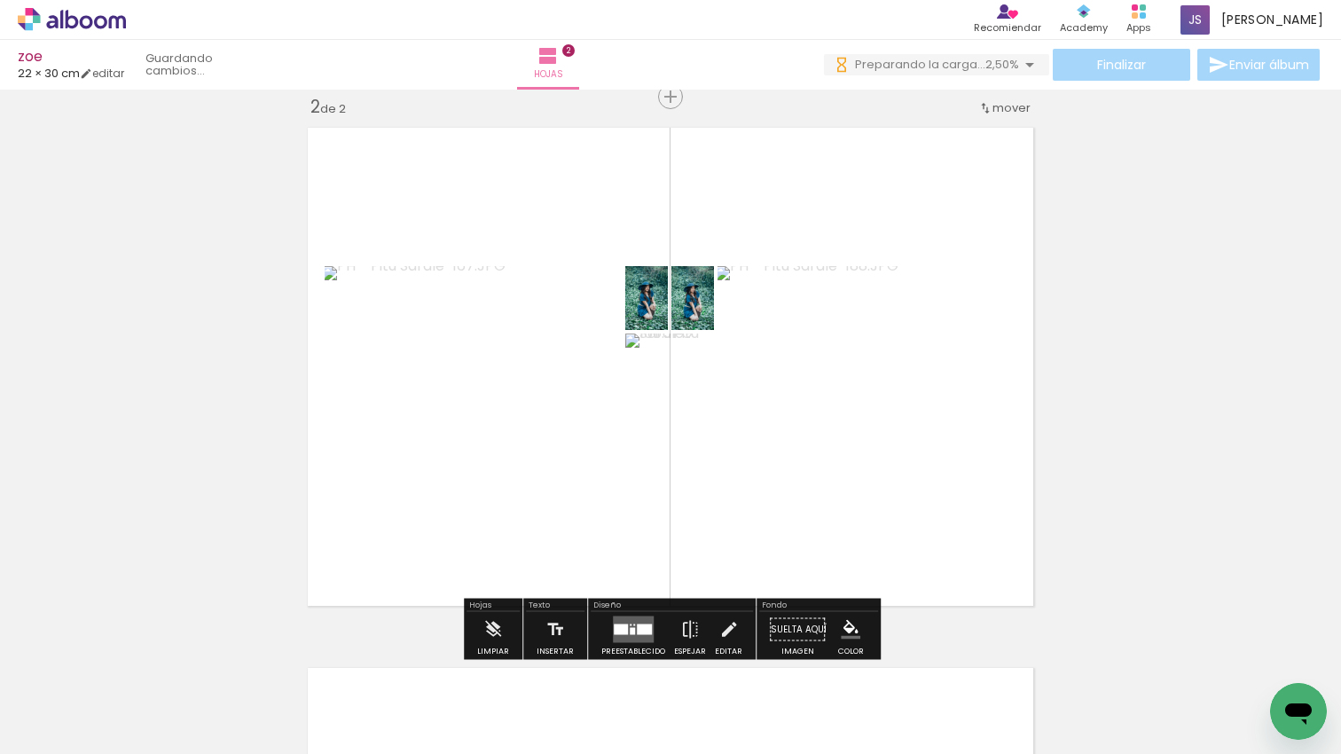
scroll to position [0, 1637]
click at [556, 520] on quentale-workspace at bounding box center [670, 377] width 1341 height 754
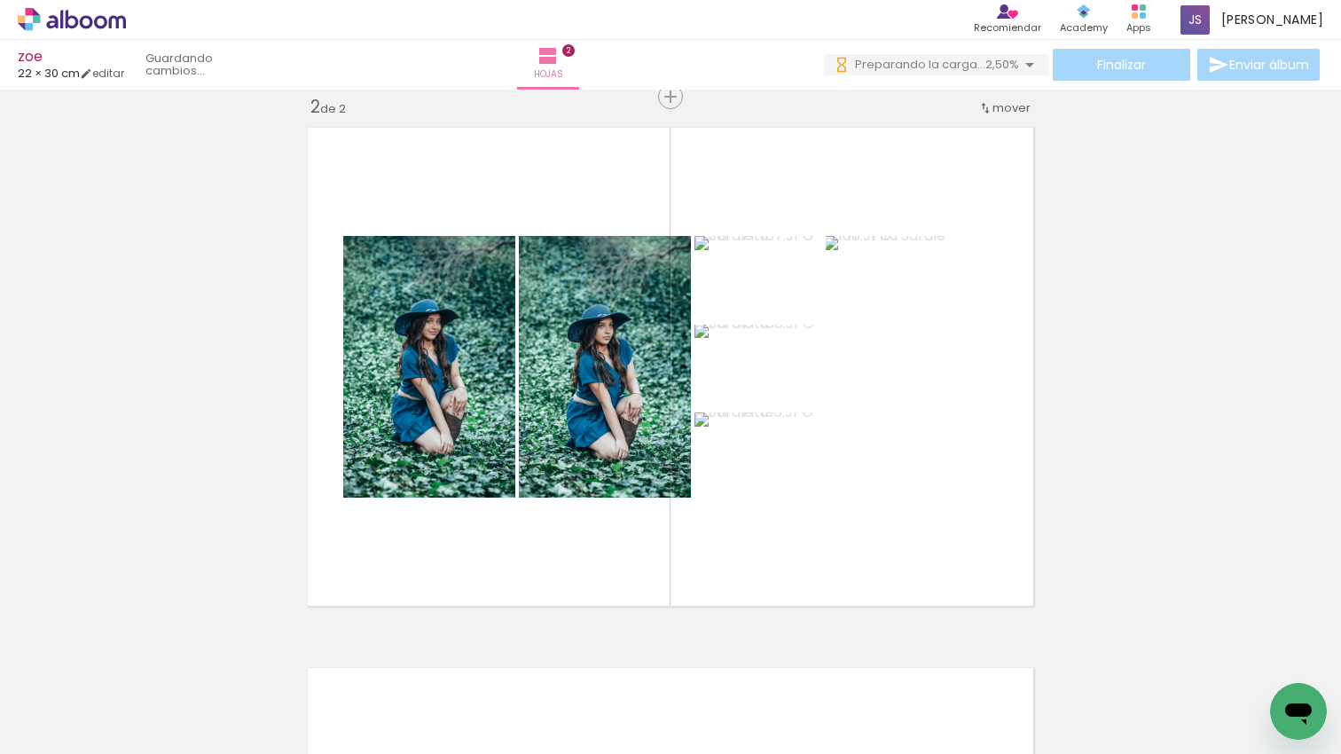
scroll to position [0, 1404]
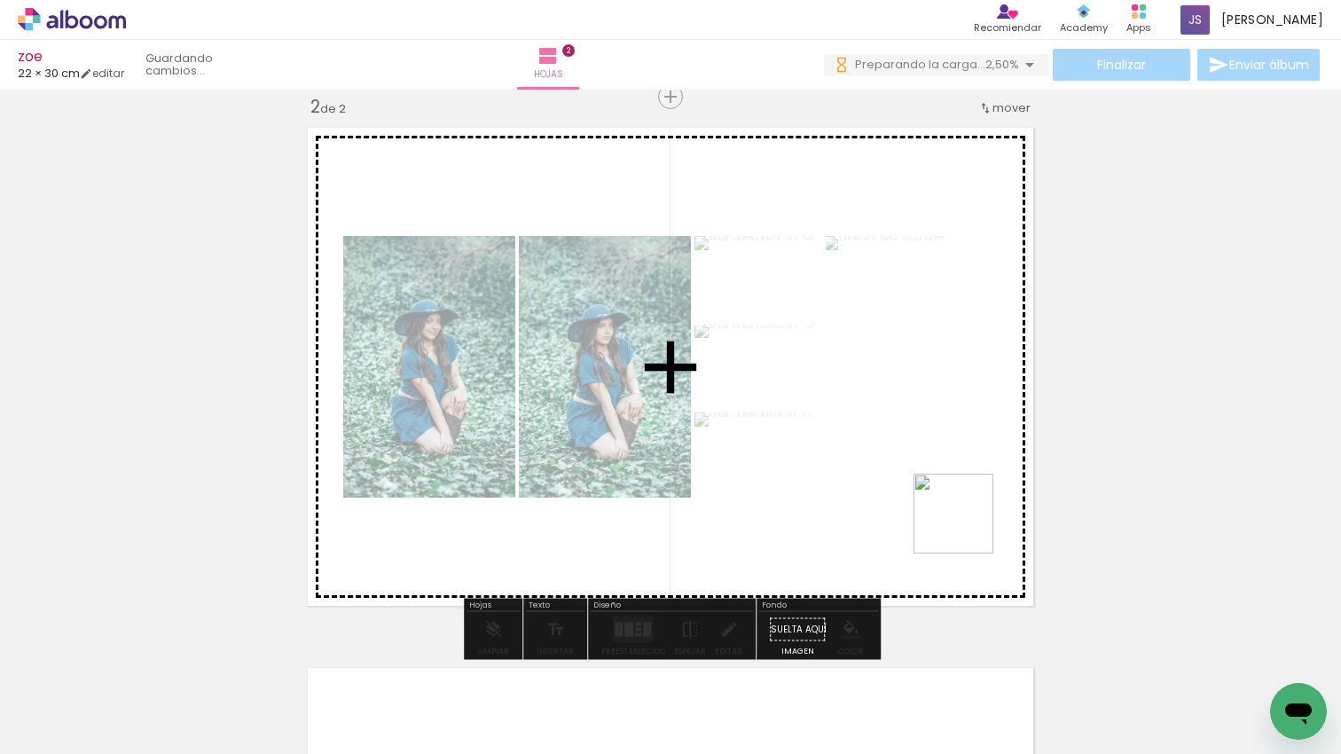
drag, startPoint x: 979, startPoint y: 545, endPoint x: 937, endPoint y: 483, distance: 74.8
click at [937, 483] on quentale-workspace at bounding box center [670, 377] width 1341 height 754
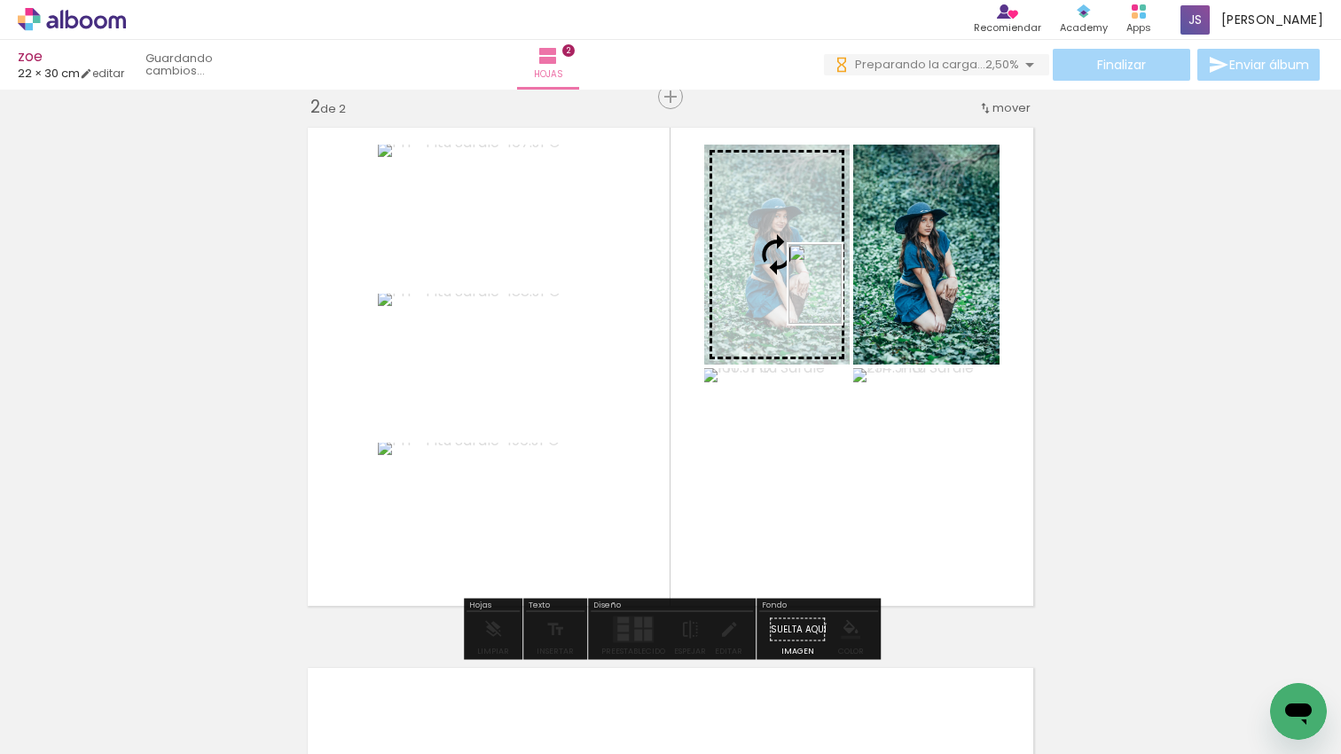
drag, startPoint x: 952, startPoint y: 721, endPoint x: 841, endPoint y: 297, distance: 438.1
click at [841, 297] on quentale-workspace at bounding box center [670, 377] width 1341 height 754
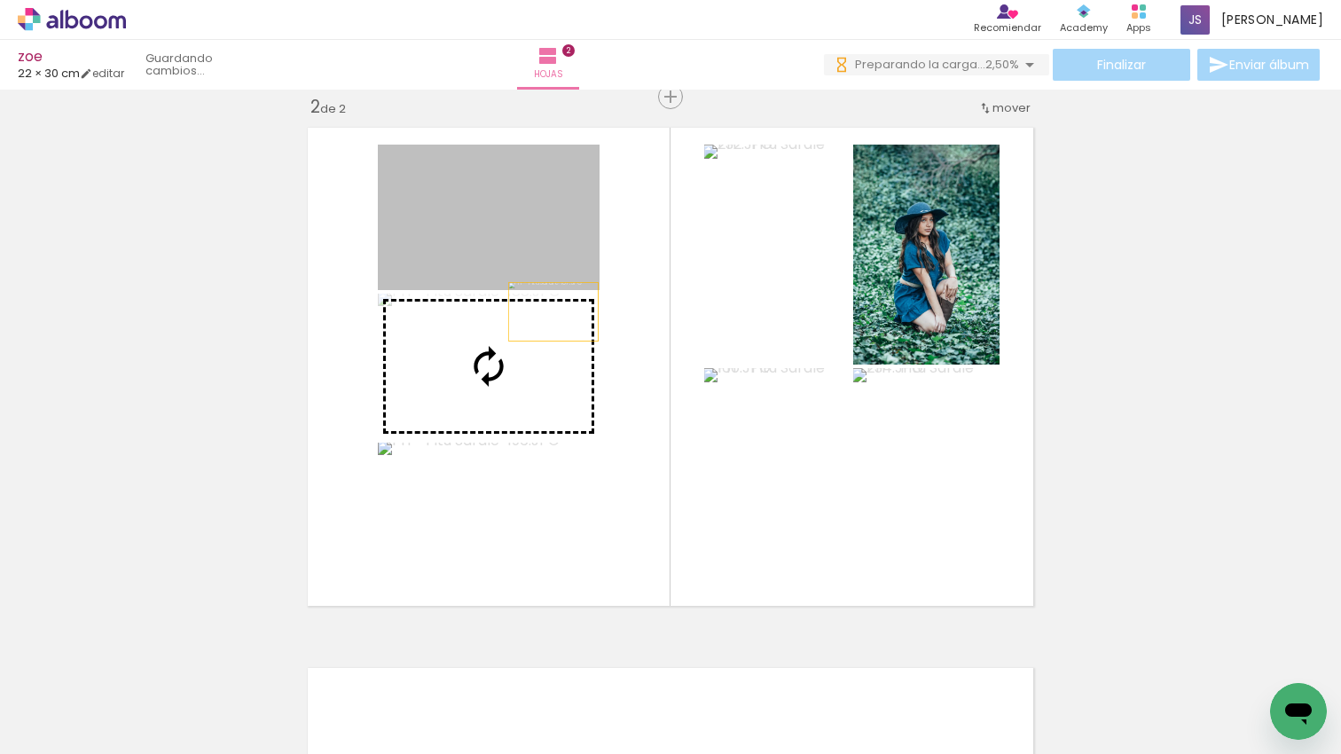
drag, startPoint x: 558, startPoint y: 224, endPoint x: 554, endPoint y: 315, distance: 90.5
click at [0, 0] on slot at bounding box center [0, 0] width 0 height 0
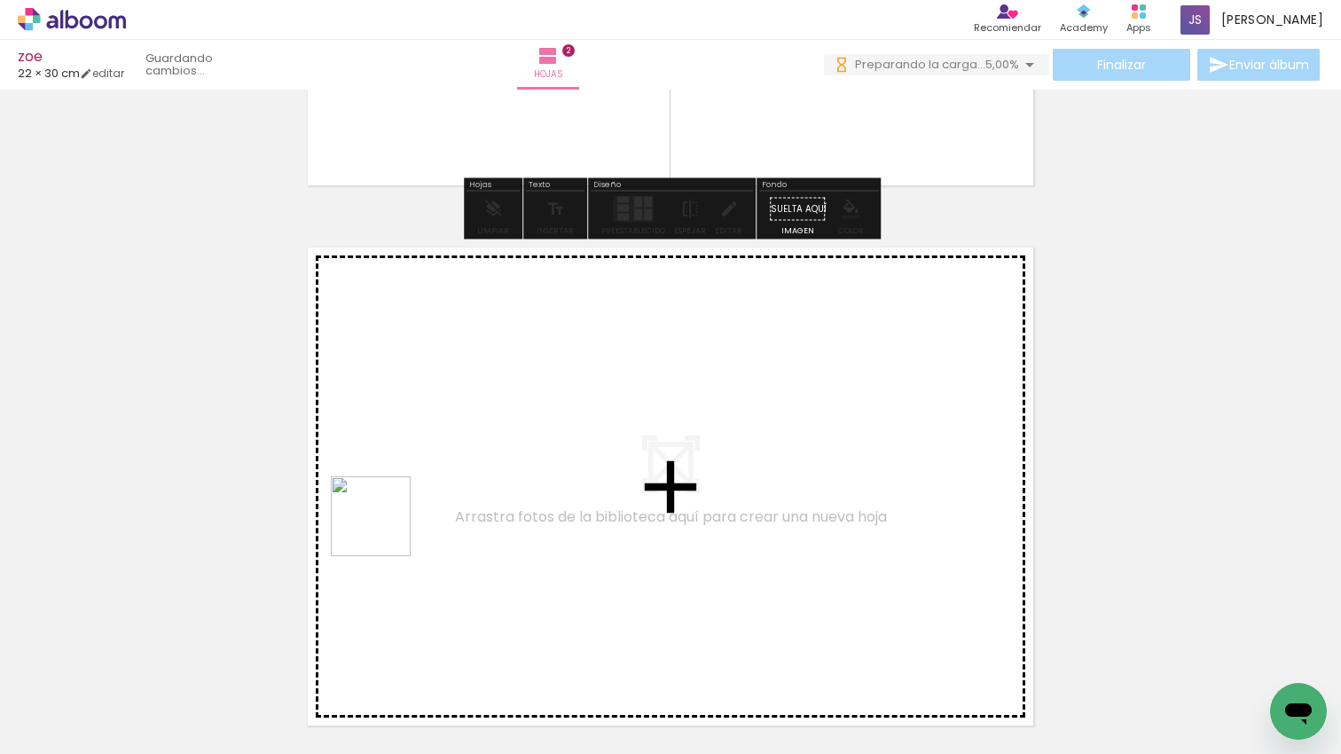
click at [387, 534] on quentale-workspace at bounding box center [670, 377] width 1341 height 754
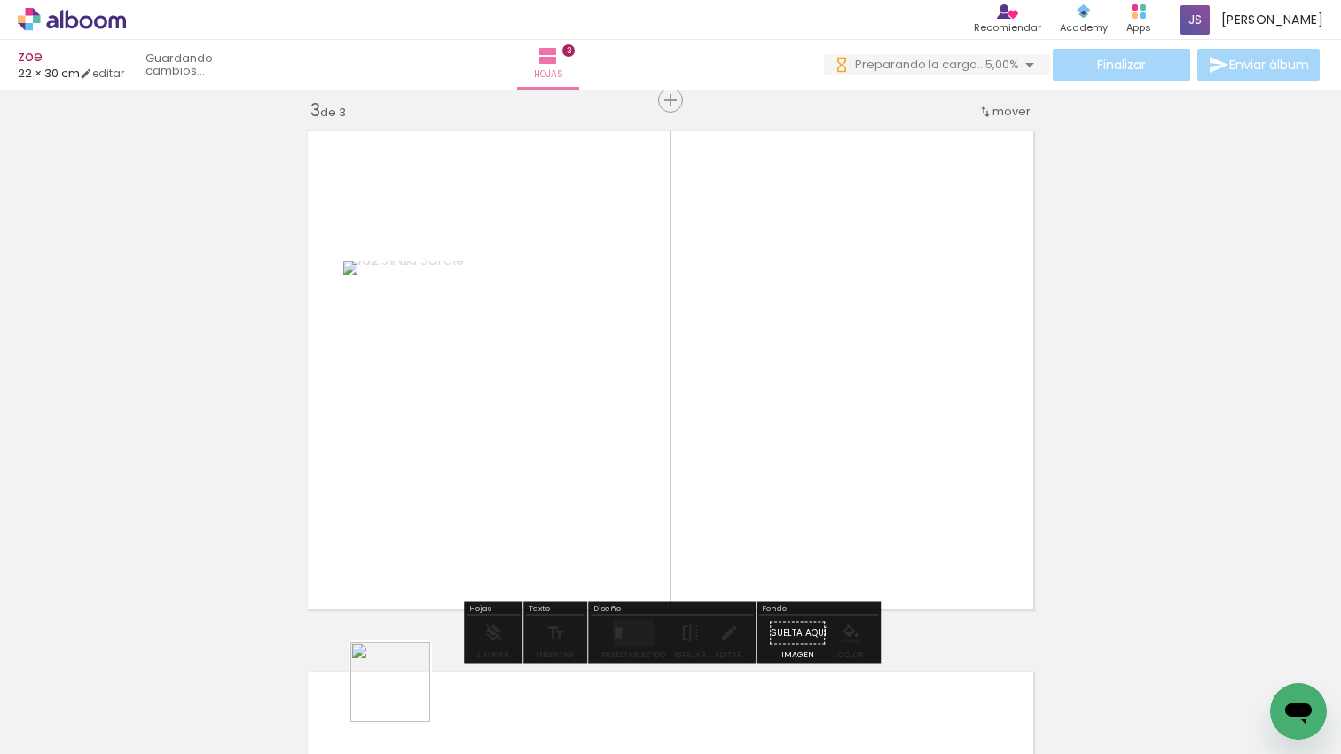
scroll to position [1102, 0]
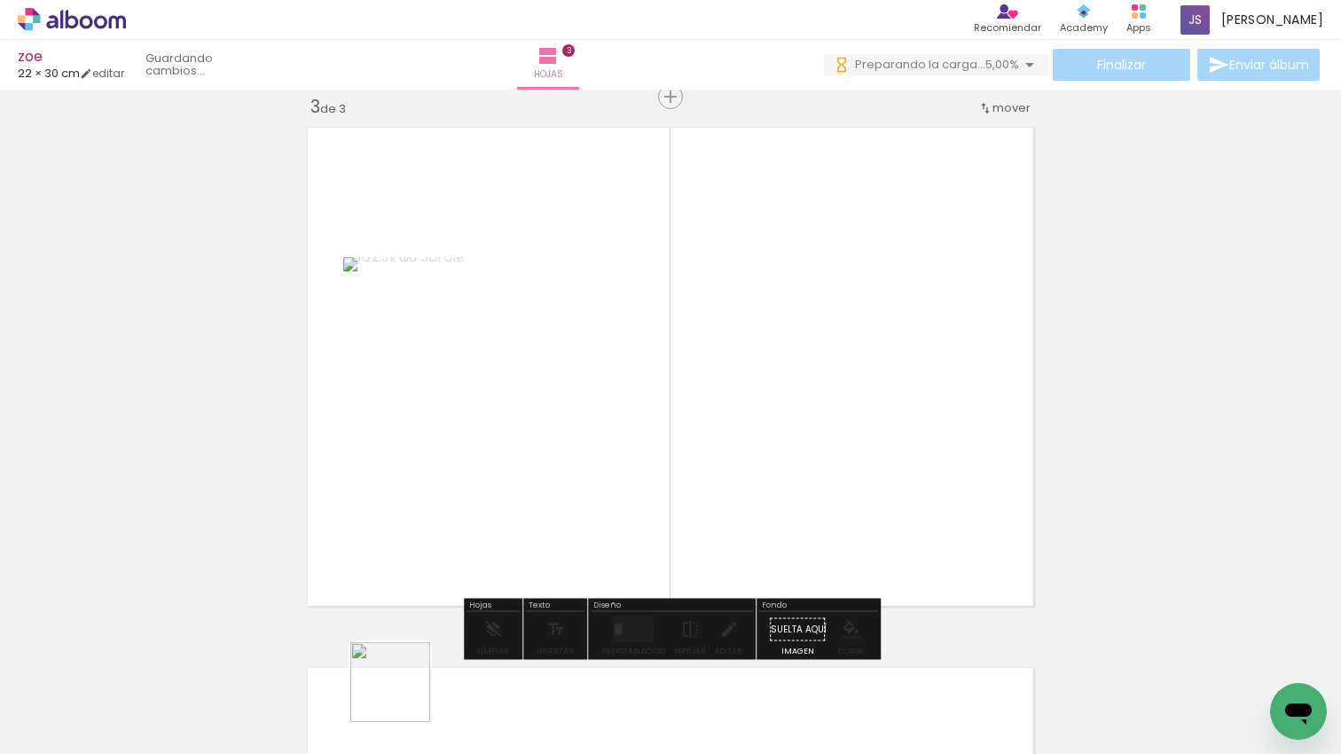
drag, startPoint x: 403, startPoint y: 695, endPoint x: 553, endPoint y: 747, distance: 158.4
click at [472, 613] on quentale-workspace at bounding box center [670, 377] width 1341 height 754
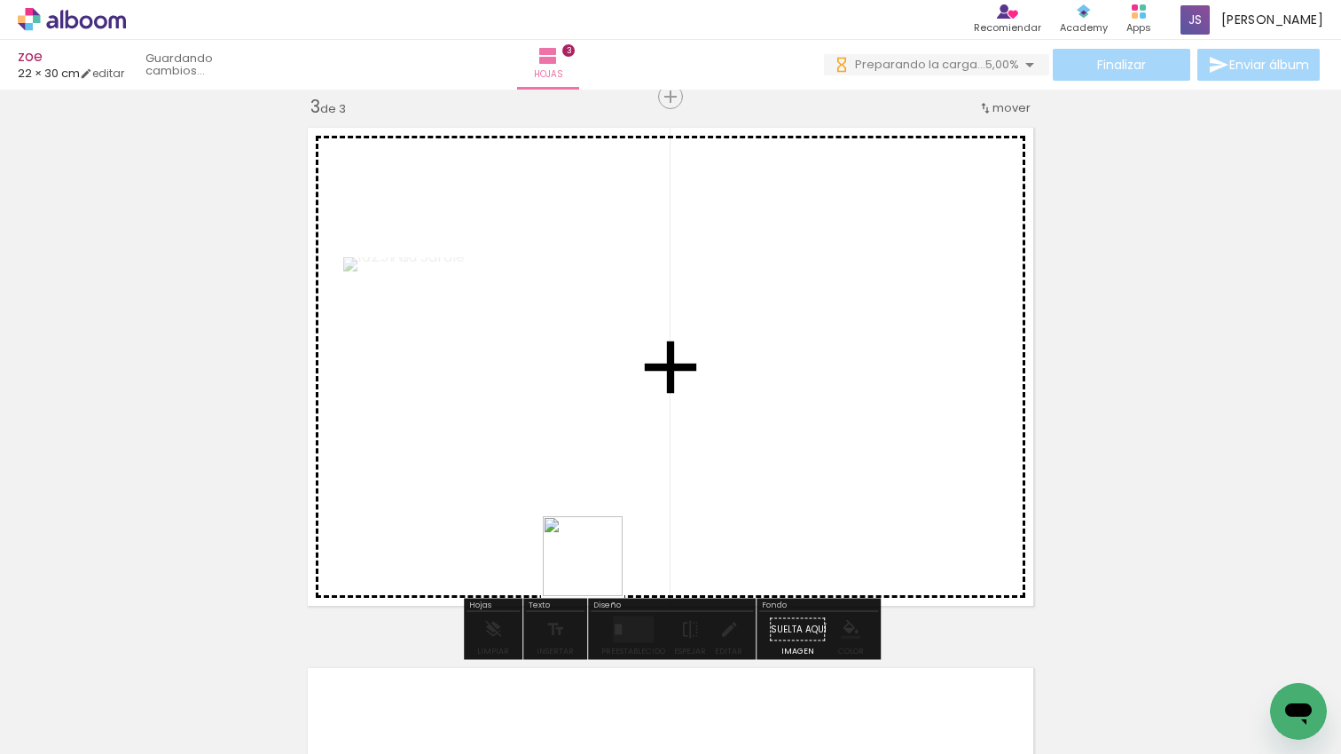
drag, startPoint x: 575, startPoint y: 707, endPoint x: 513, endPoint y: 610, distance: 114.9
click at [597, 489] on quentale-workspace at bounding box center [670, 377] width 1341 height 754
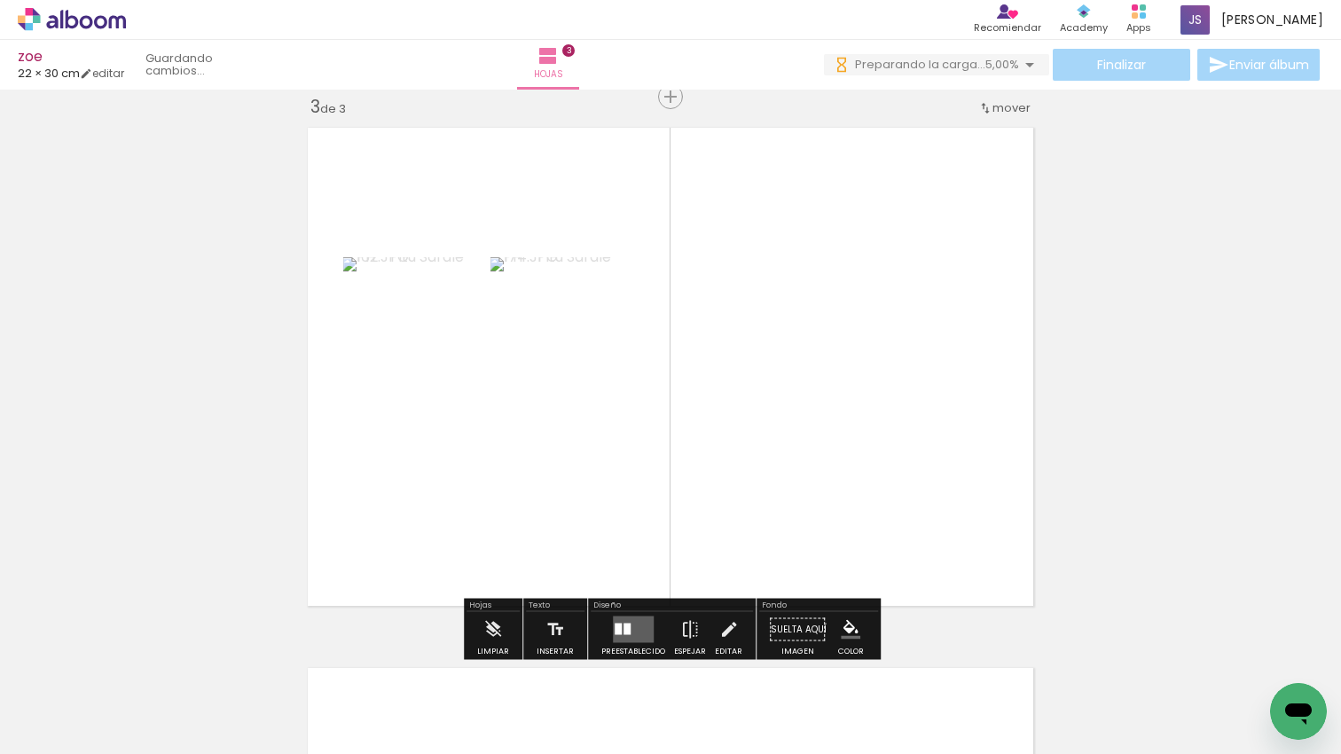
drag, startPoint x: 447, startPoint y: 592, endPoint x: 645, endPoint y: 614, distance: 199.7
click at [536, 466] on quentale-workspace at bounding box center [670, 377] width 1341 height 754
drag, startPoint x: 851, startPoint y: 661, endPoint x: 864, endPoint y: 520, distance: 141.6
click at [809, 468] on quentale-workspace at bounding box center [670, 377] width 1341 height 754
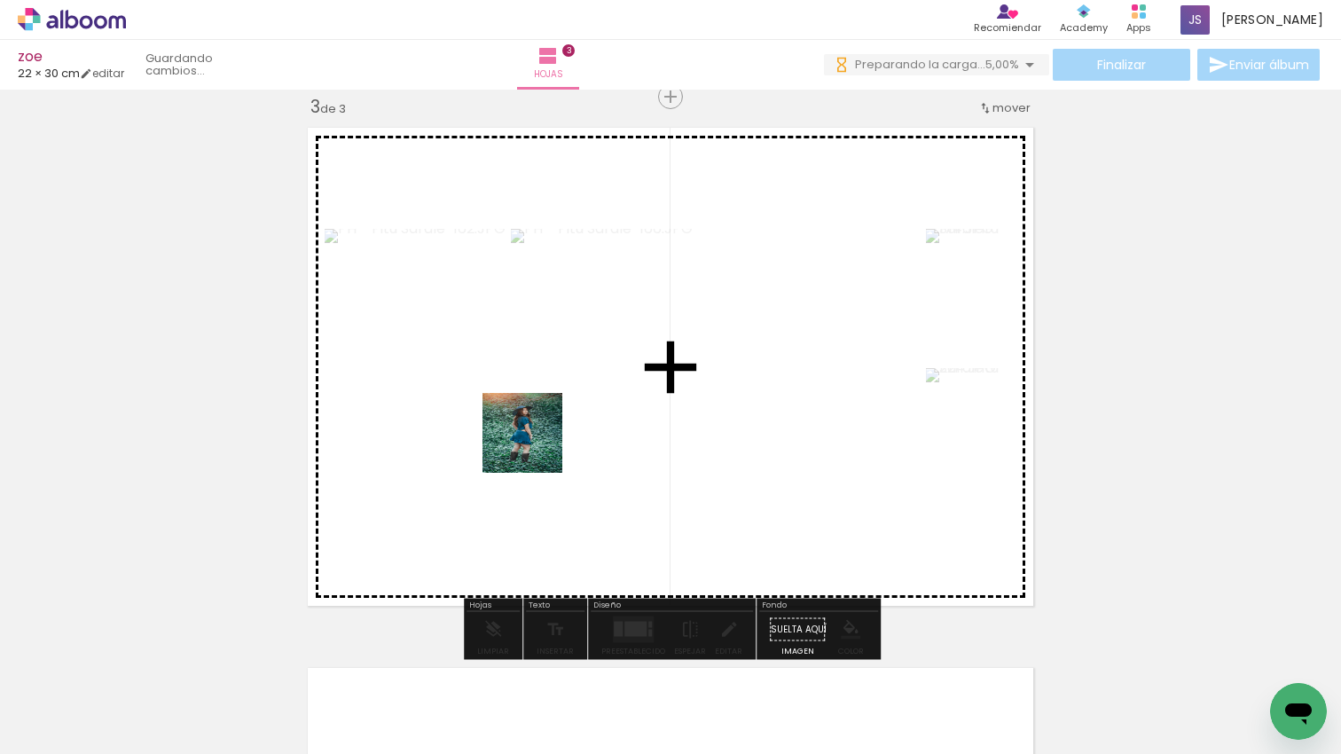
drag, startPoint x: 503, startPoint y: 617, endPoint x: 536, endPoint y: 446, distance: 174.2
click at [536, 446] on quentale-workspace at bounding box center [670, 377] width 1341 height 754
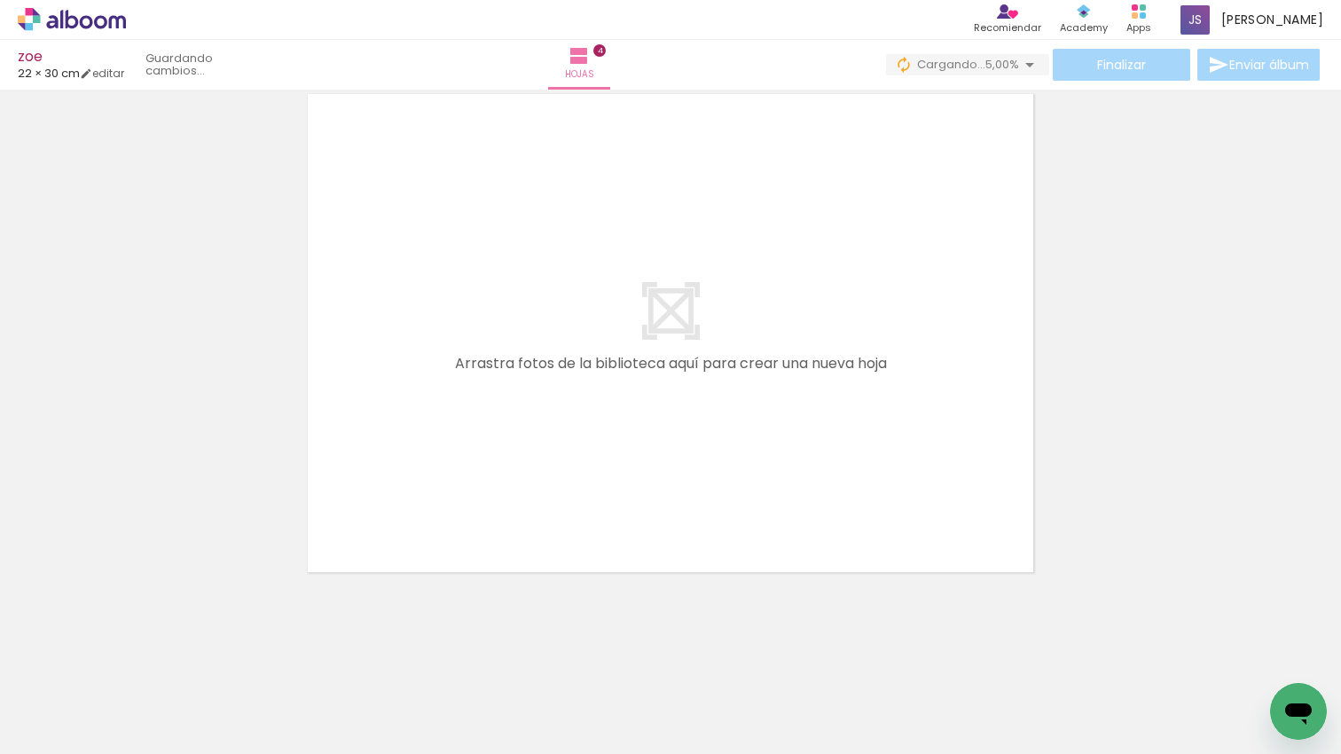
scroll to position [0, 2623]
drag, startPoint x: 450, startPoint y: 674, endPoint x: 587, endPoint y: 688, distance: 138.2
click at [527, 487] on quentale-workspace at bounding box center [670, 377] width 1341 height 754
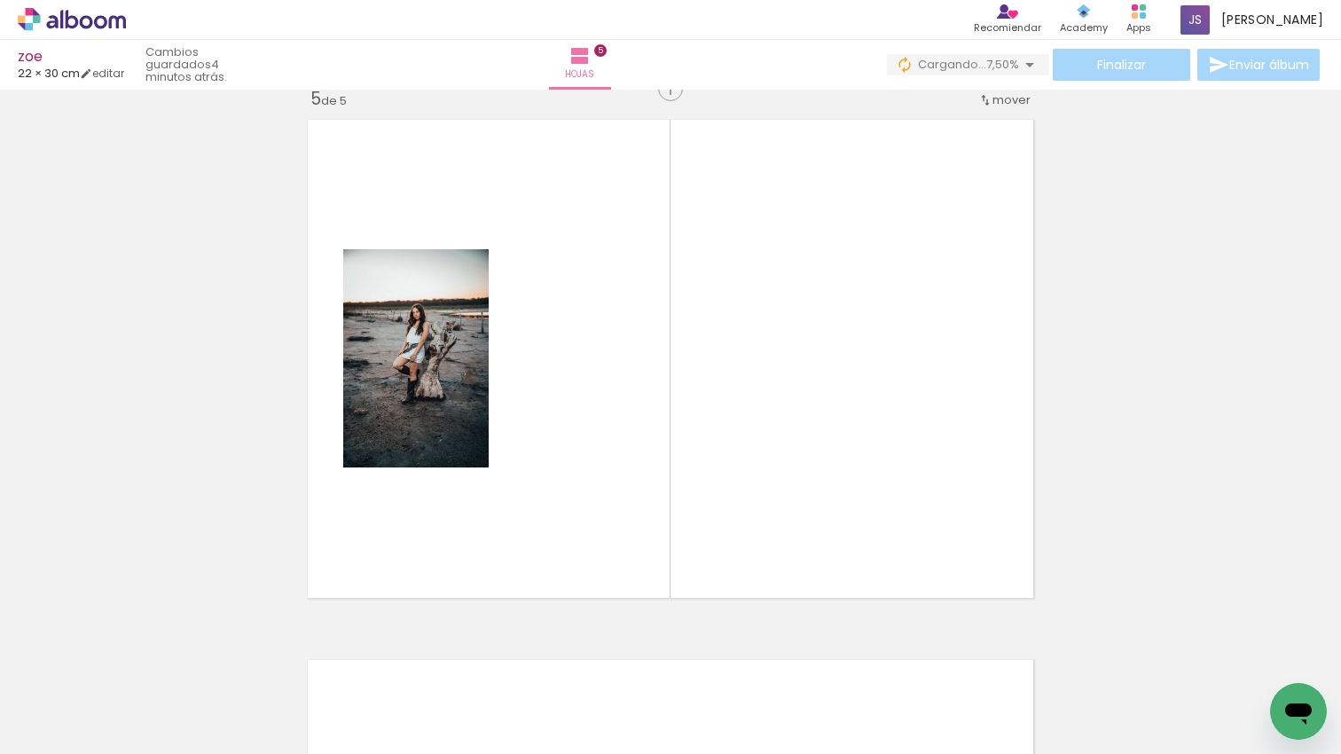
scroll to position [2182, 0]
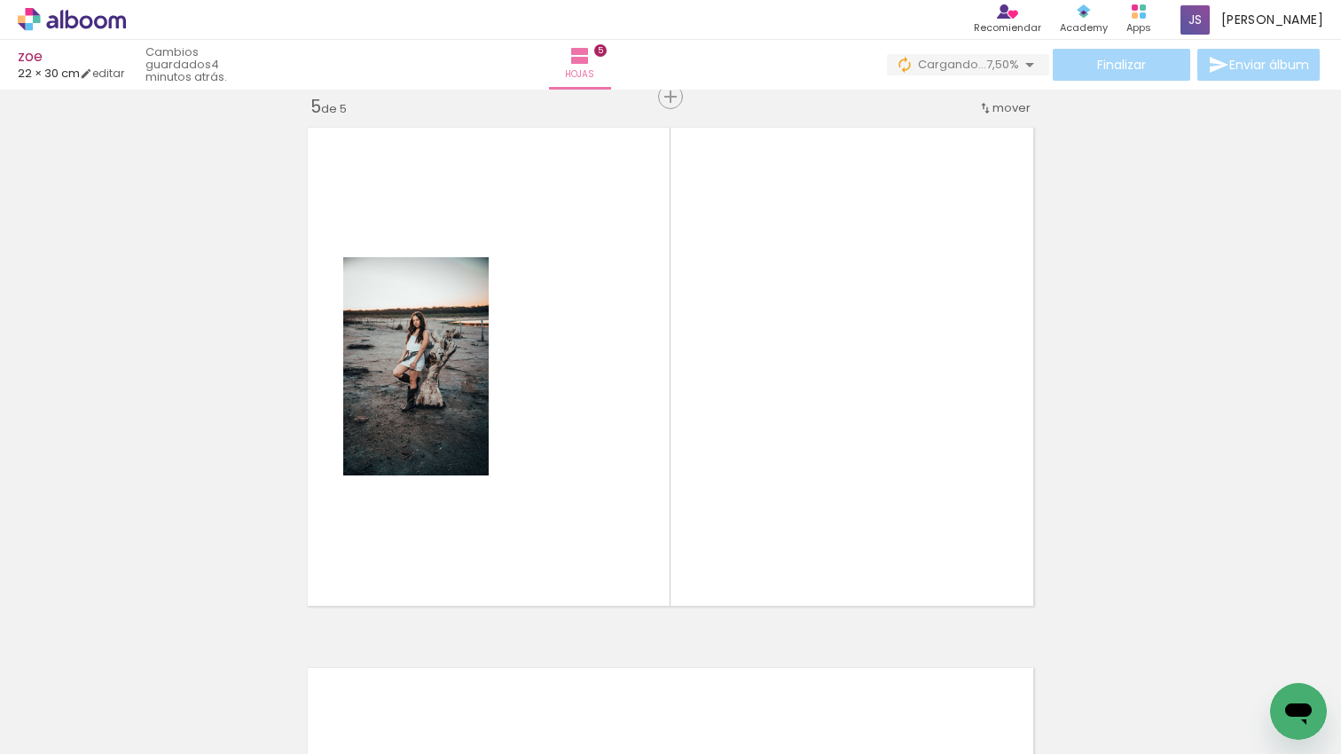
drag, startPoint x: 579, startPoint y: 548, endPoint x: 631, endPoint y: 635, distance: 101.4
click at [590, 550] on quentale-workspace at bounding box center [670, 377] width 1341 height 754
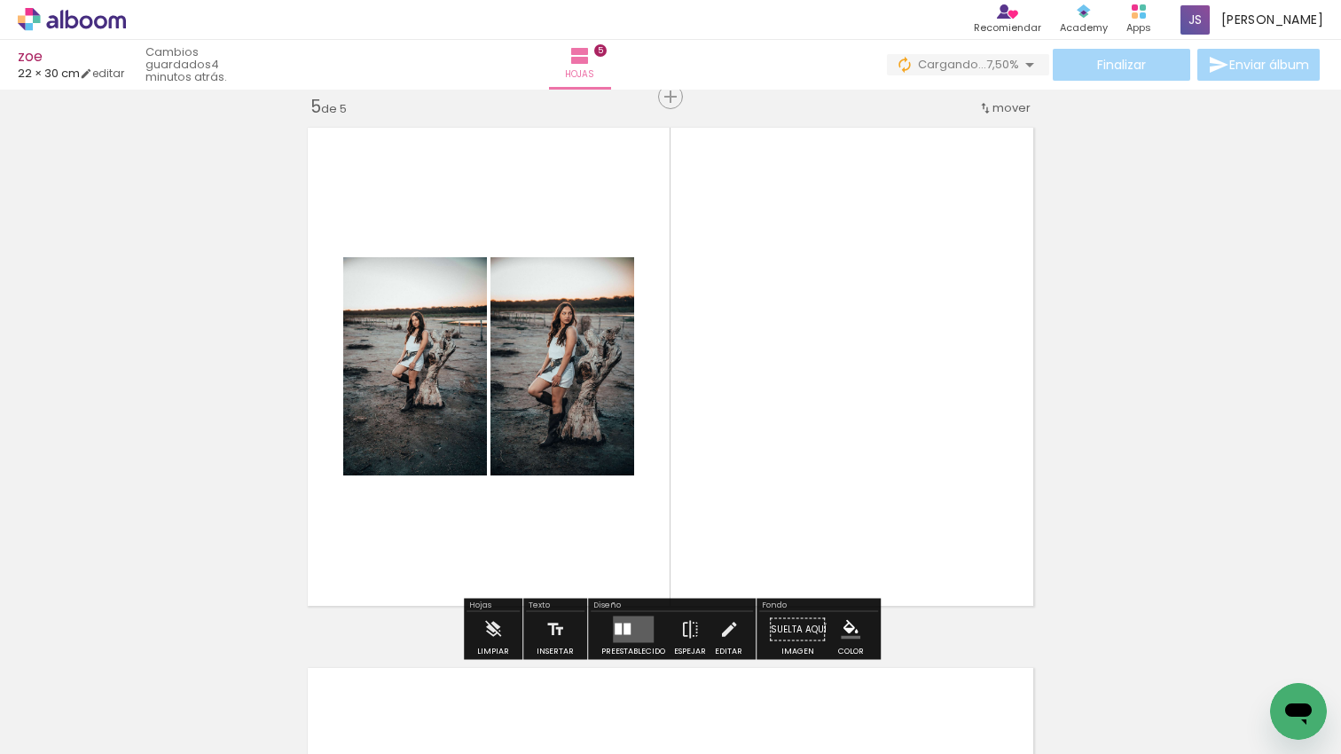
drag, startPoint x: 892, startPoint y: 509, endPoint x: 893, endPoint y: 526, distance: 16.9
click at [890, 507] on quentale-workspace at bounding box center [670, 377] width 1341 height 754
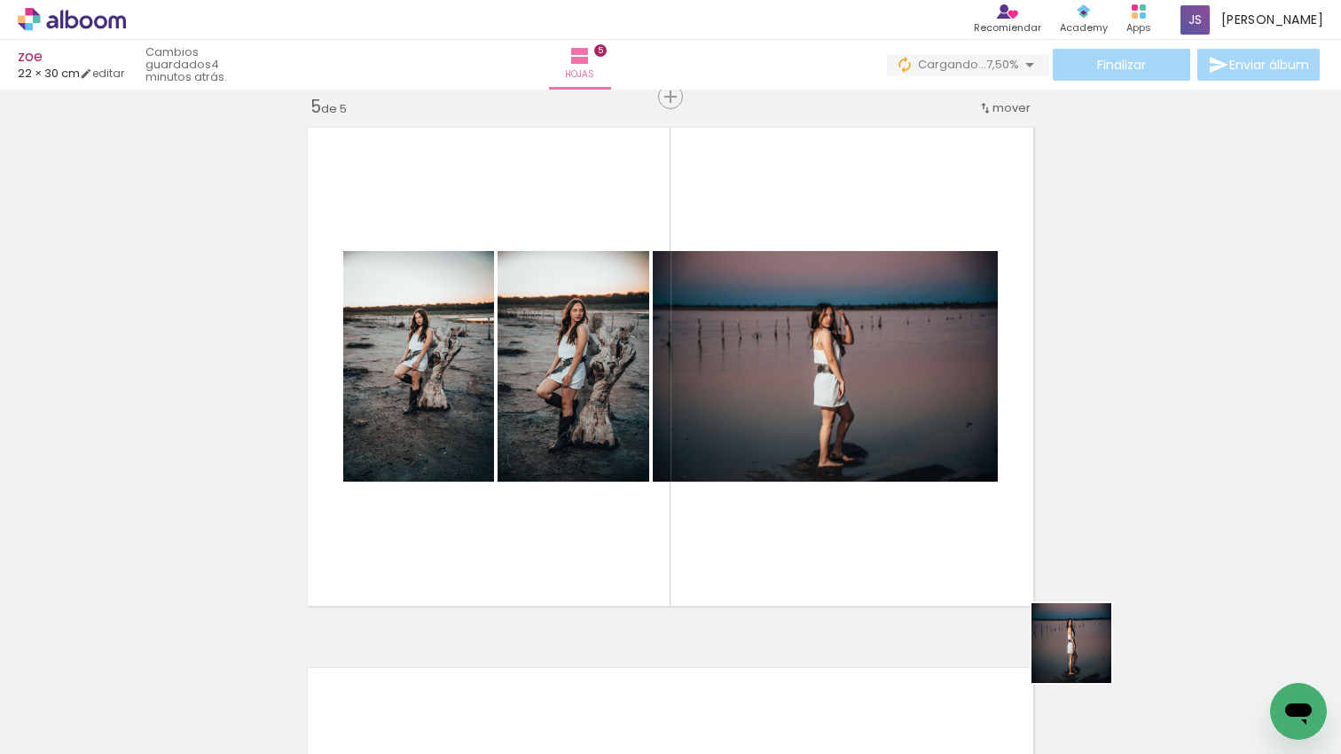
drag, startPoint x: 1133, startPoint y: 697, endPoint x: 727, endPoint y: 474, distance: 463.0
click at [612, 382] on quentale-workspace at bounding box center [670, 377] width 1341 height 754
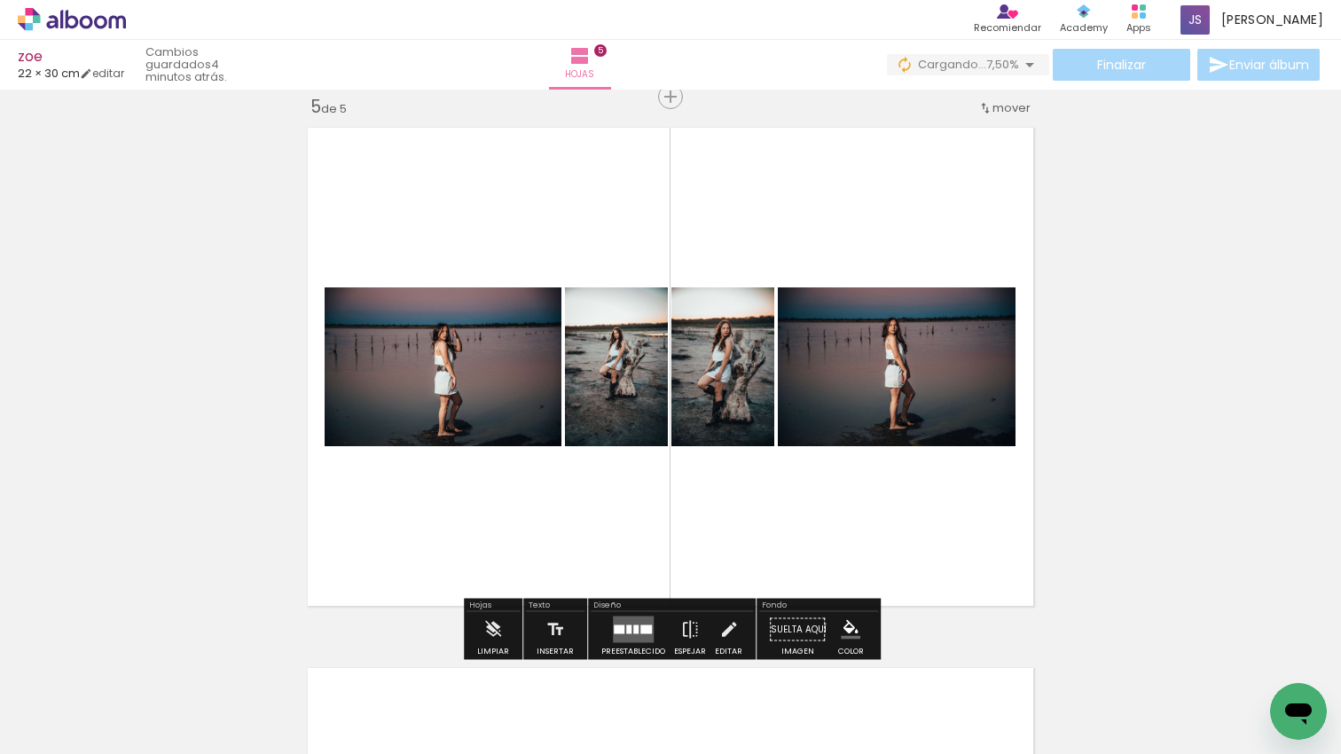
scroll to position [0, 2782]
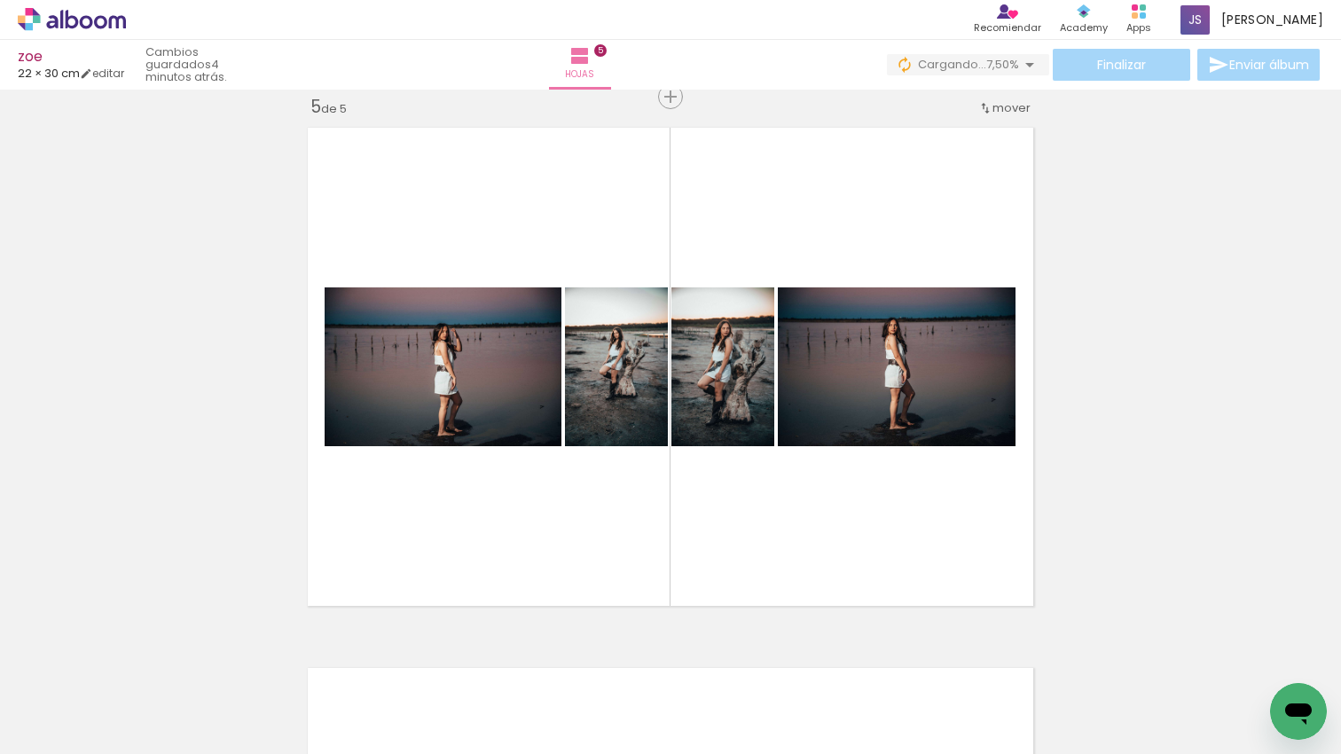
drag, startPoint x: 1069, startPoint y: 700, endPoint x: 848, endPoint y: 542, distance: 272.1
click at [848, 543] on quentale-workspace at bounding box center [670, 377] width 1341 height 754
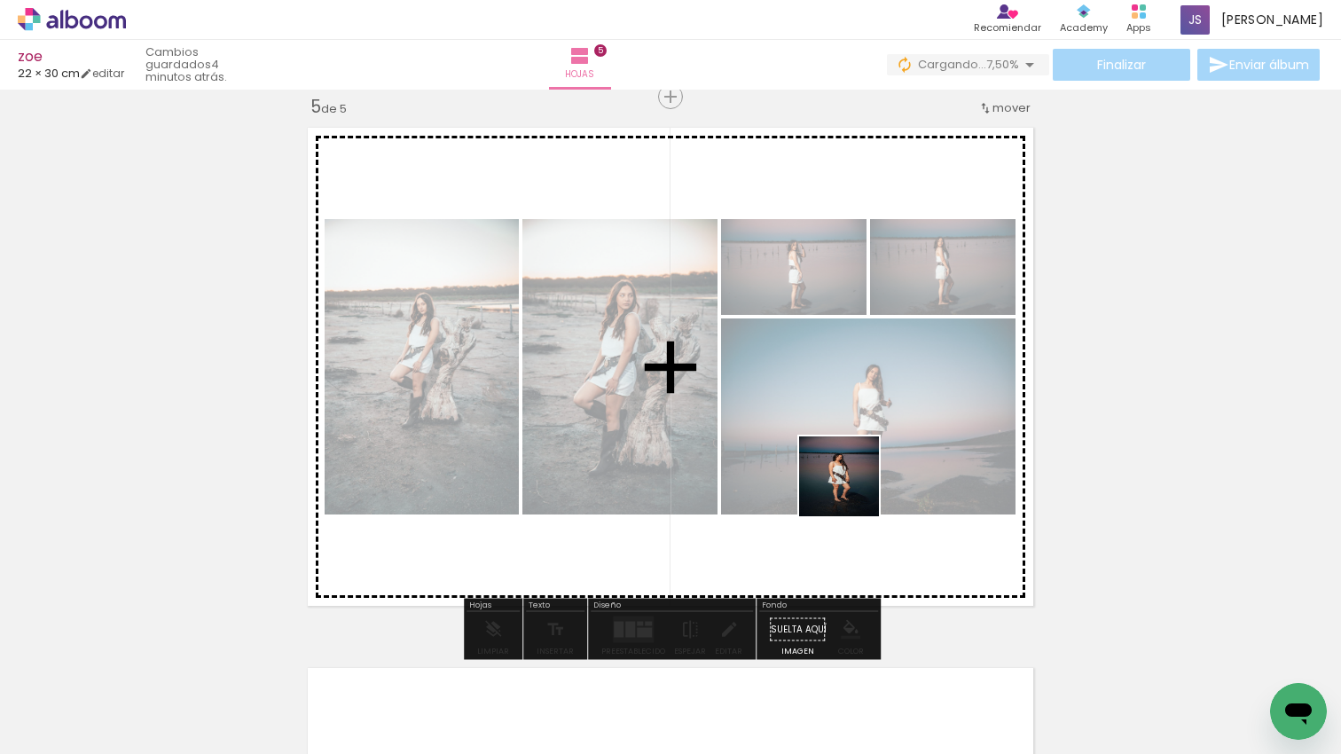
drag, startPoint x: 1138, startPoint y: 667, endPoint x: 833, endPoint y: 481, distance: 357.3
click at [828, 478] on quentale-workspace at bounding box center [670, 377] width 1341 height 754
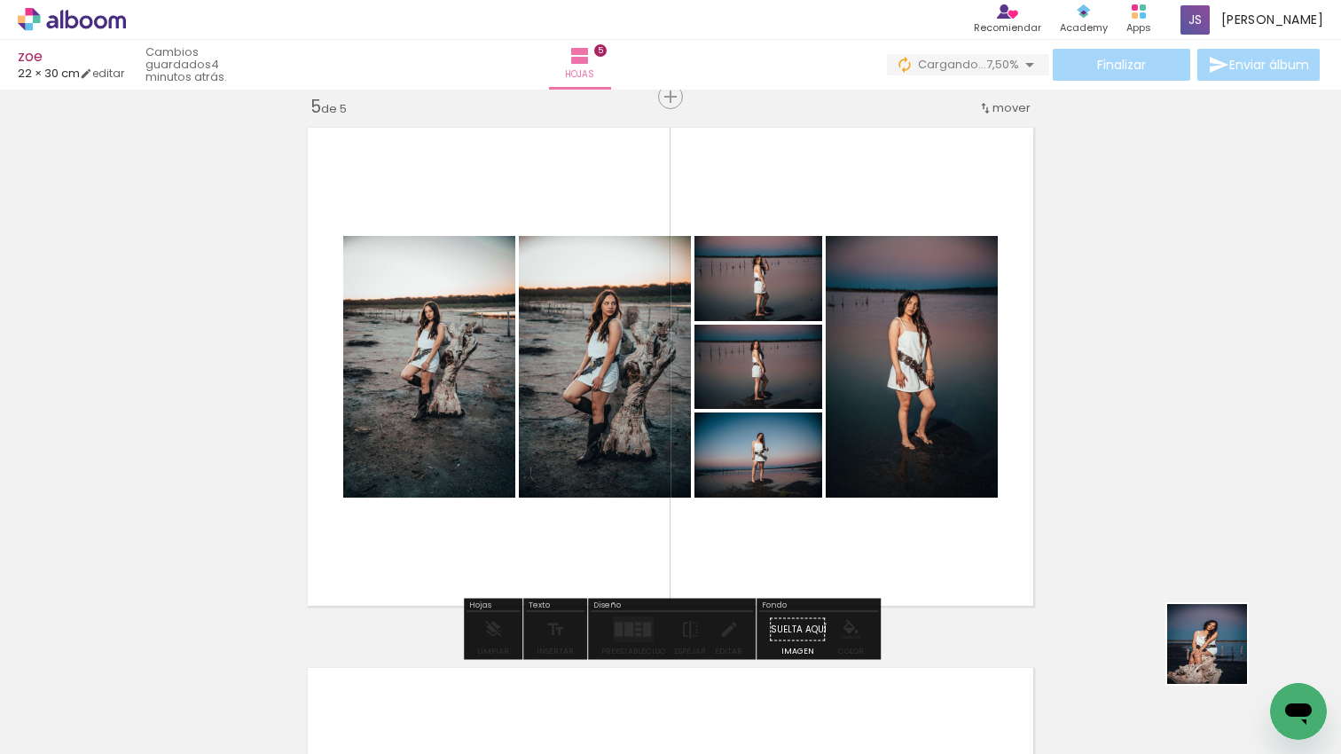
click at [886, 507] on quentale-workspace at bounding box center [670, 377] width 1341 height 754
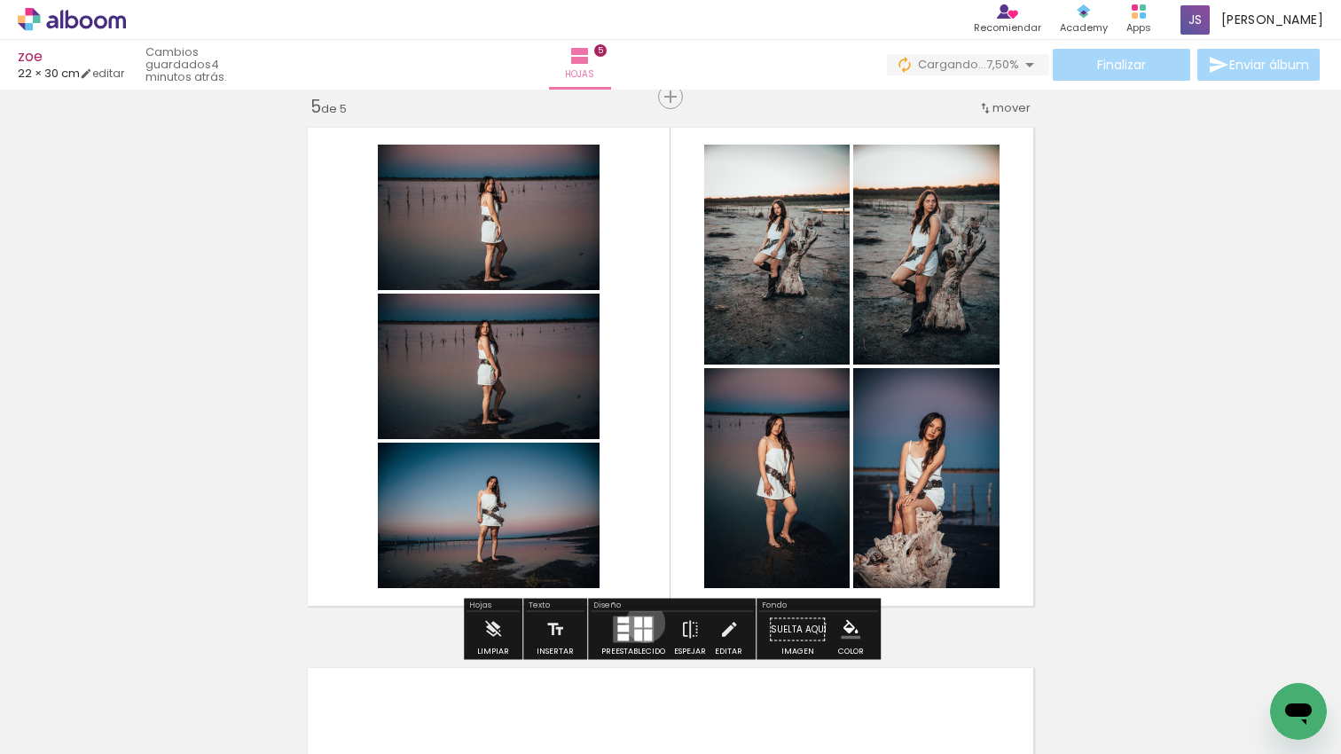
drag, startPoint x: 641, startPoint y: 622, endPoint x: 660, endPoint y: 621, distance: 18.7
click at [644, 622] on div at bounding box center [648, 622] width 8 height 11
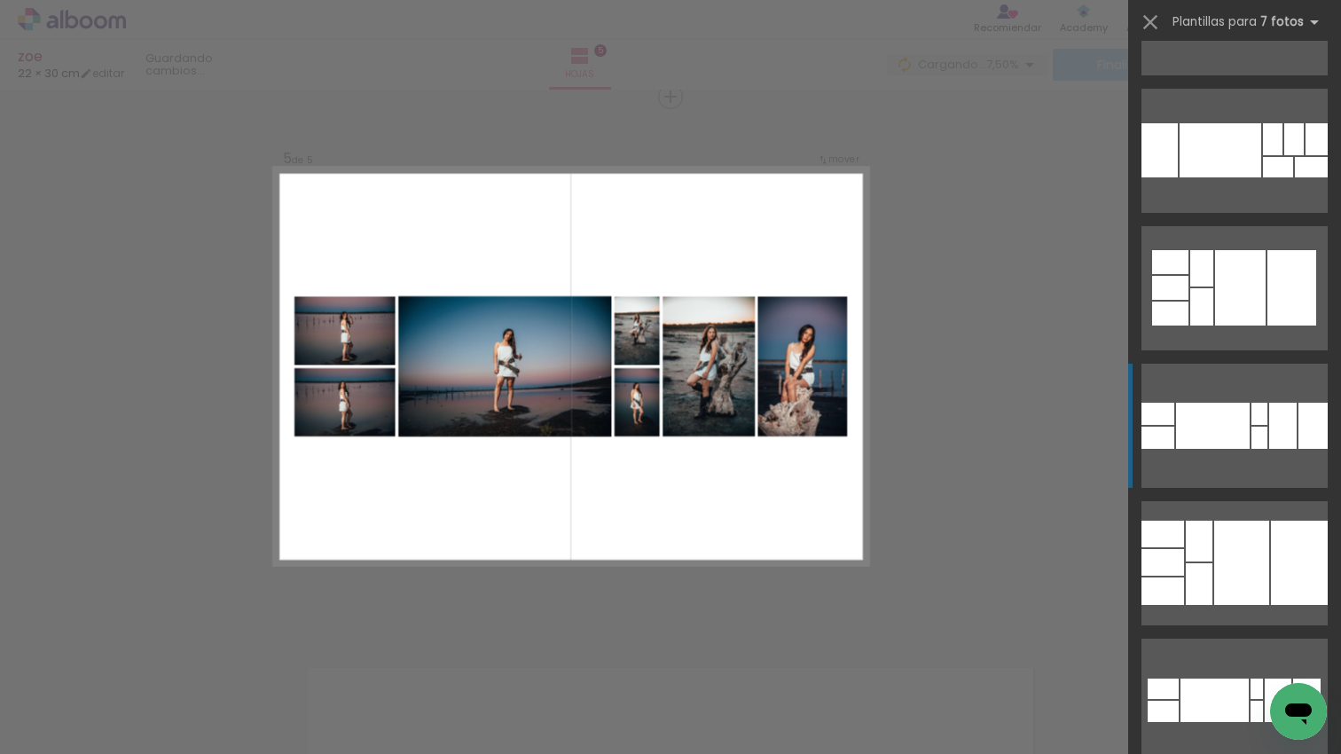
scroll to position [0, 0]
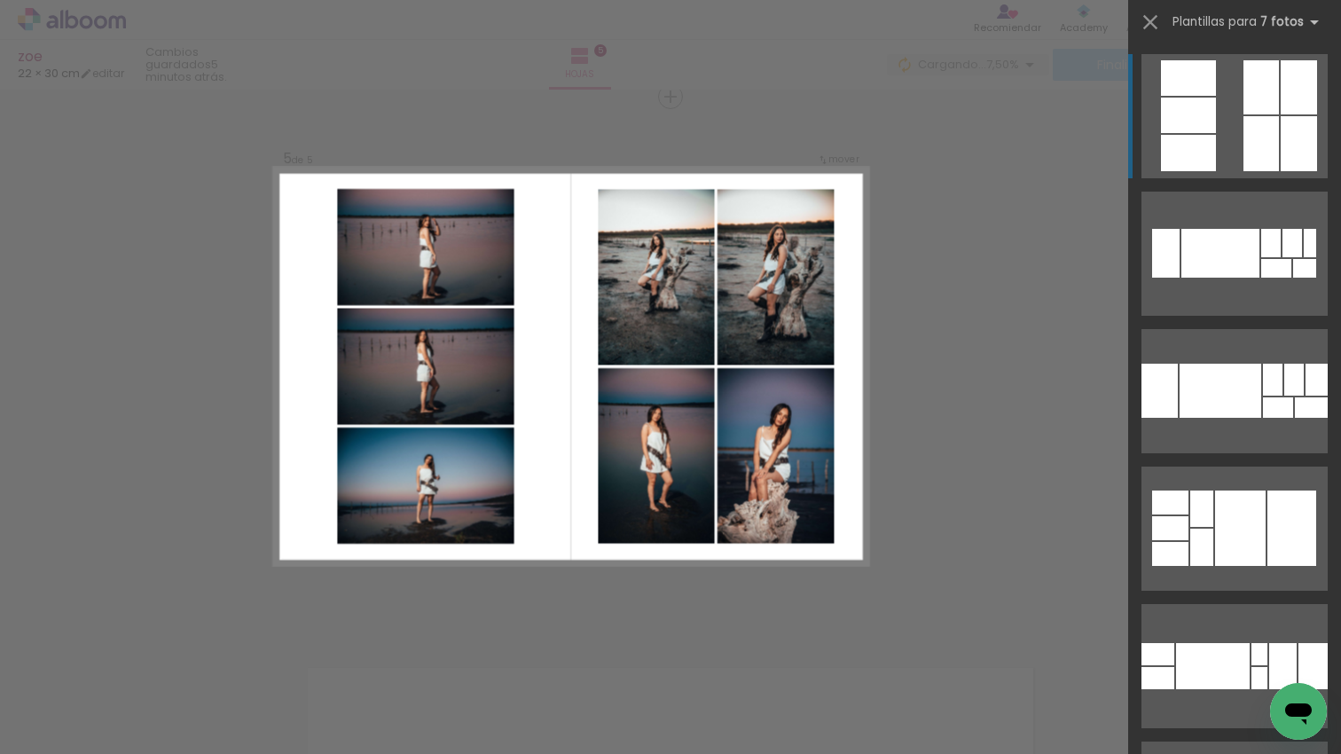
click at [1254, 121] on div at bounding box center [1260, 143] width 35 height 55
click at [1267, 152] on div at bounding box center [1260, 143] width 35 height 55
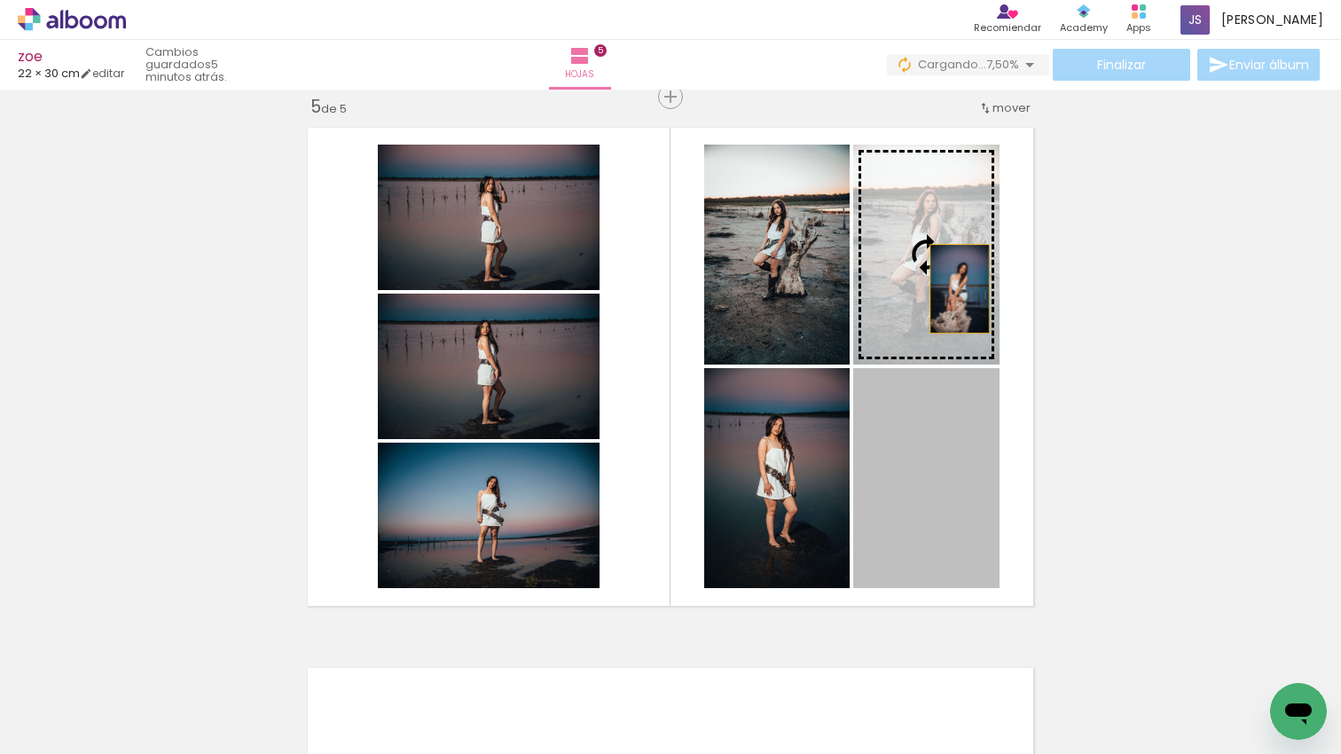
drag, startPoint x: 952, startPoint y: 520, endPoint x: 958, endPoint y: 286, distance: 234.1
click at [0, 0] on slot at bounding box center [0, 0] width 0 height 0
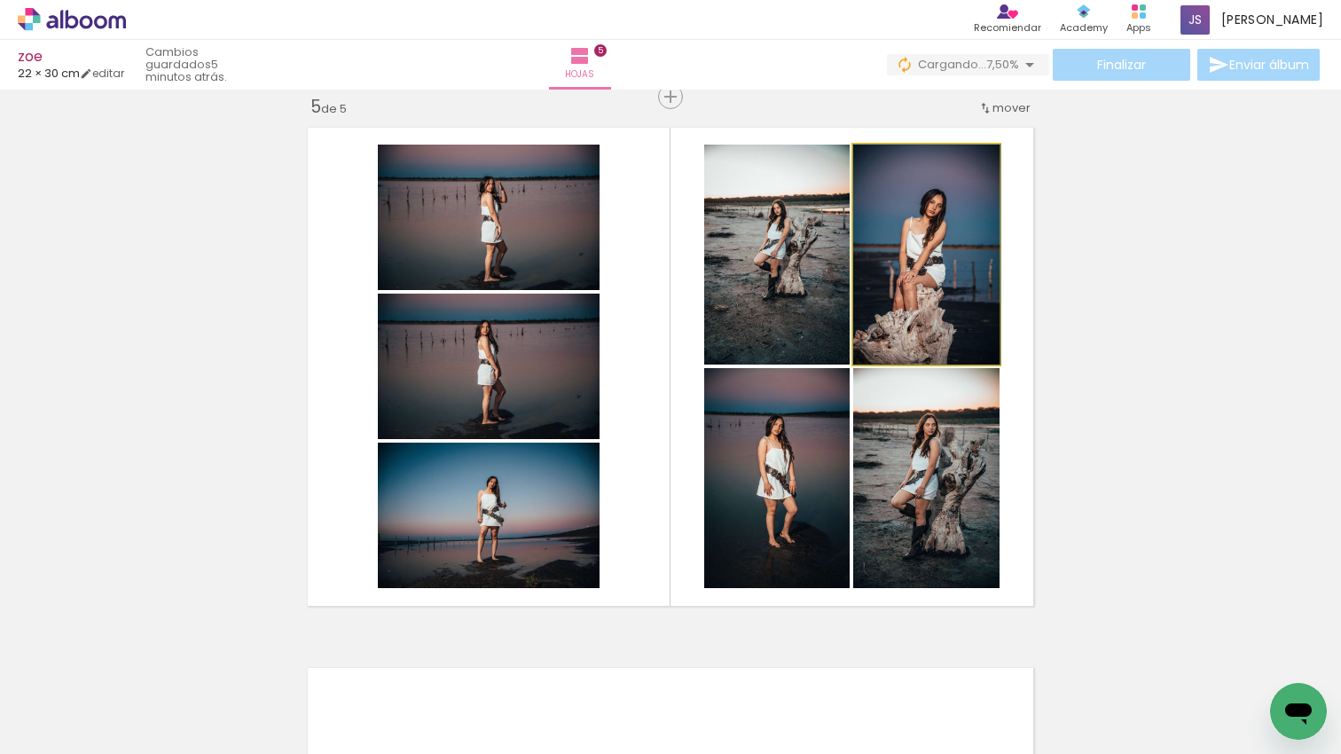
drag, startPoint x: 951, startPoint y: 269, endPoint x: 963, endPoint y: 252, distance: 20.4
click at [963, 252] on div at bounding box center [926, 255] width 147 height 220
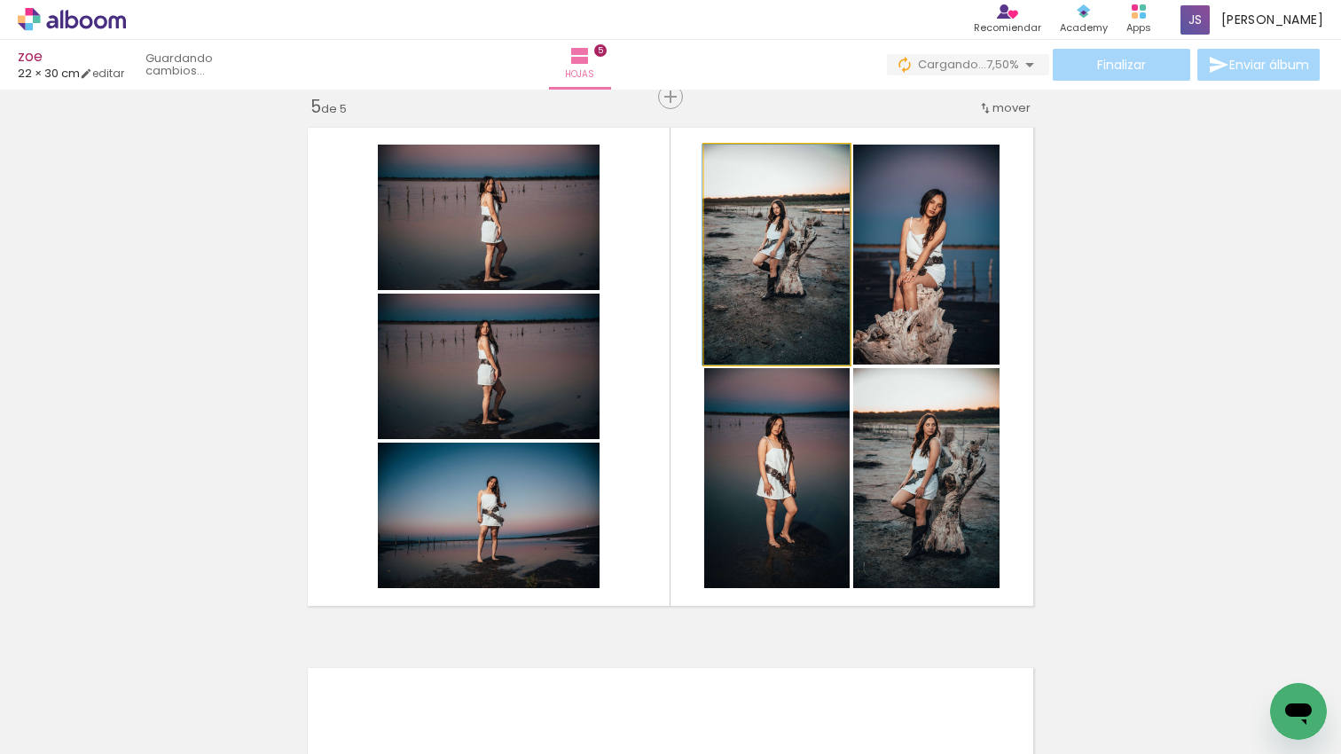
drag, startPoint x: 809, startPoint y: 258, endPoint x: 894, endPoint y: 465, distance: 223.4
click at [784, 260] on div at bounding box center [775, 255] width 147 height 220
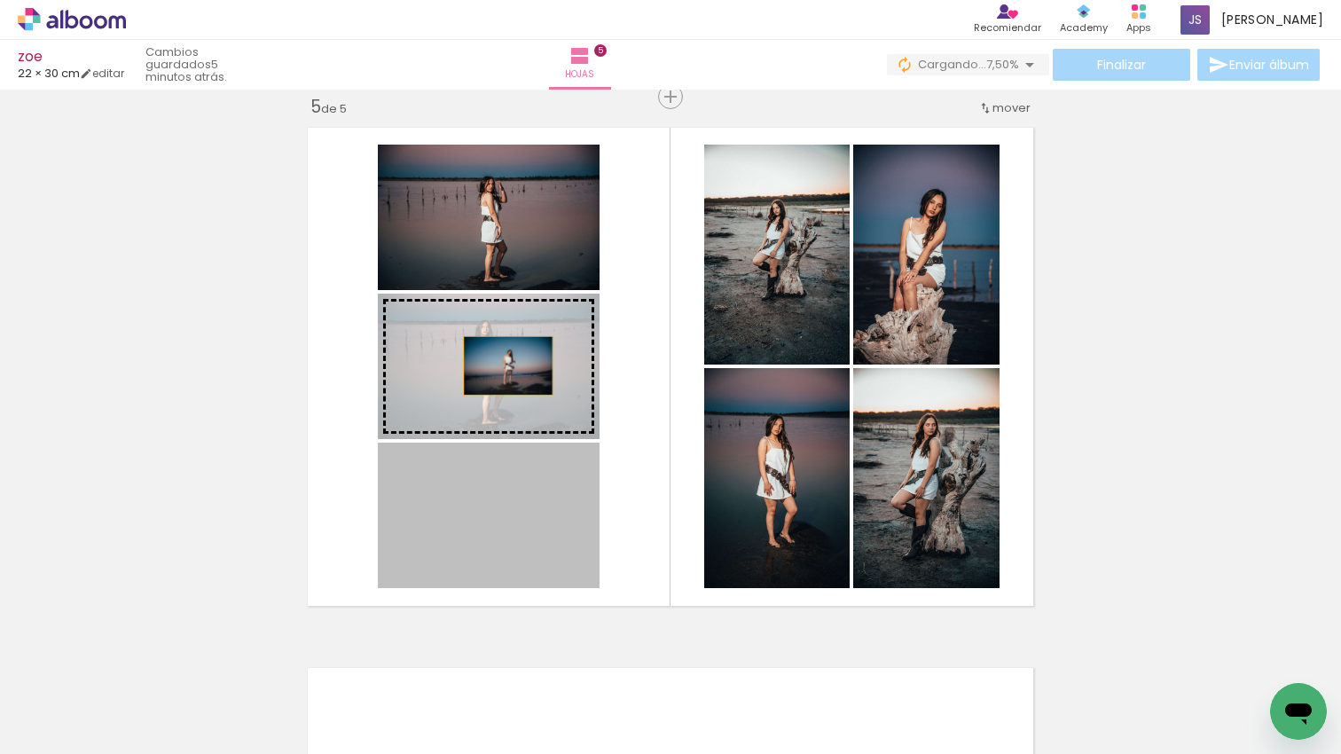
drag, startPoint x: 543, startPoint y: 517, endPoint x: 505, endPoint y: 352, distance: 169.3
click at [0, 0] on slot at bounding box center [0, 0] width 0 height 0
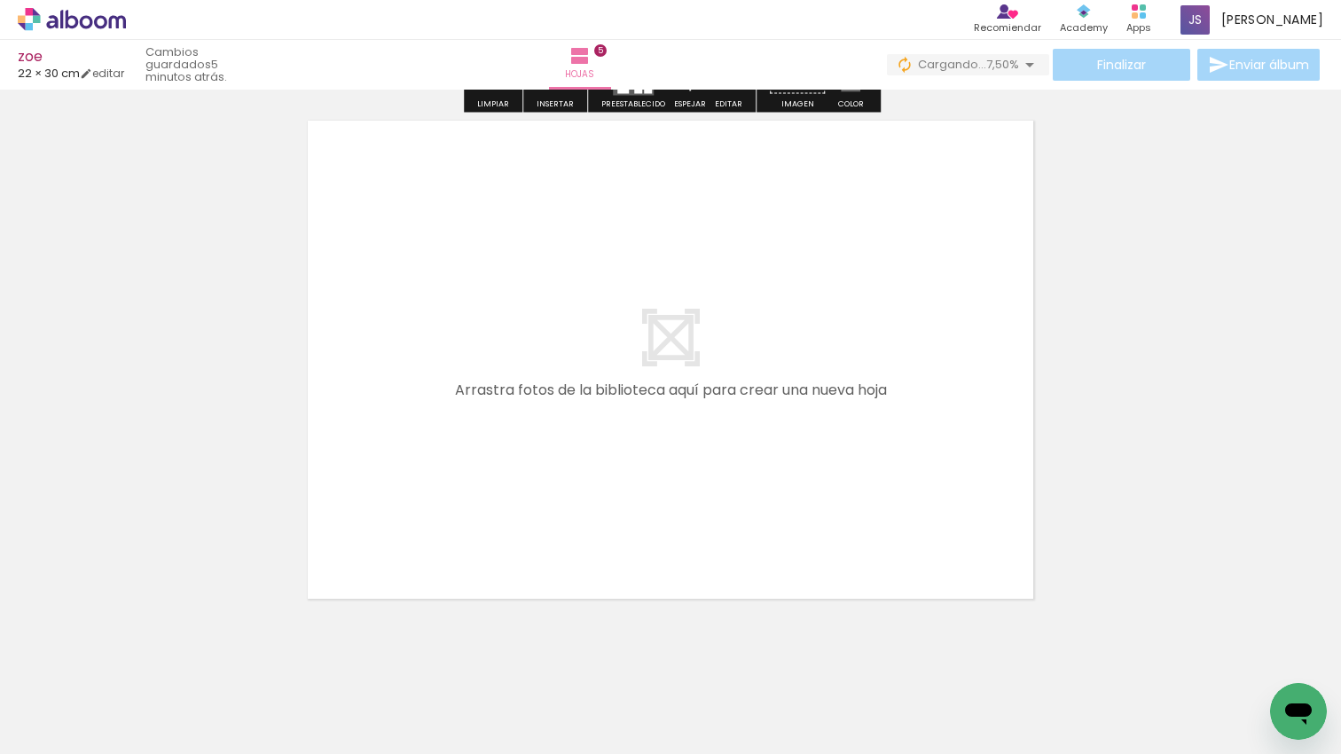
scroll to position [2756, 0]
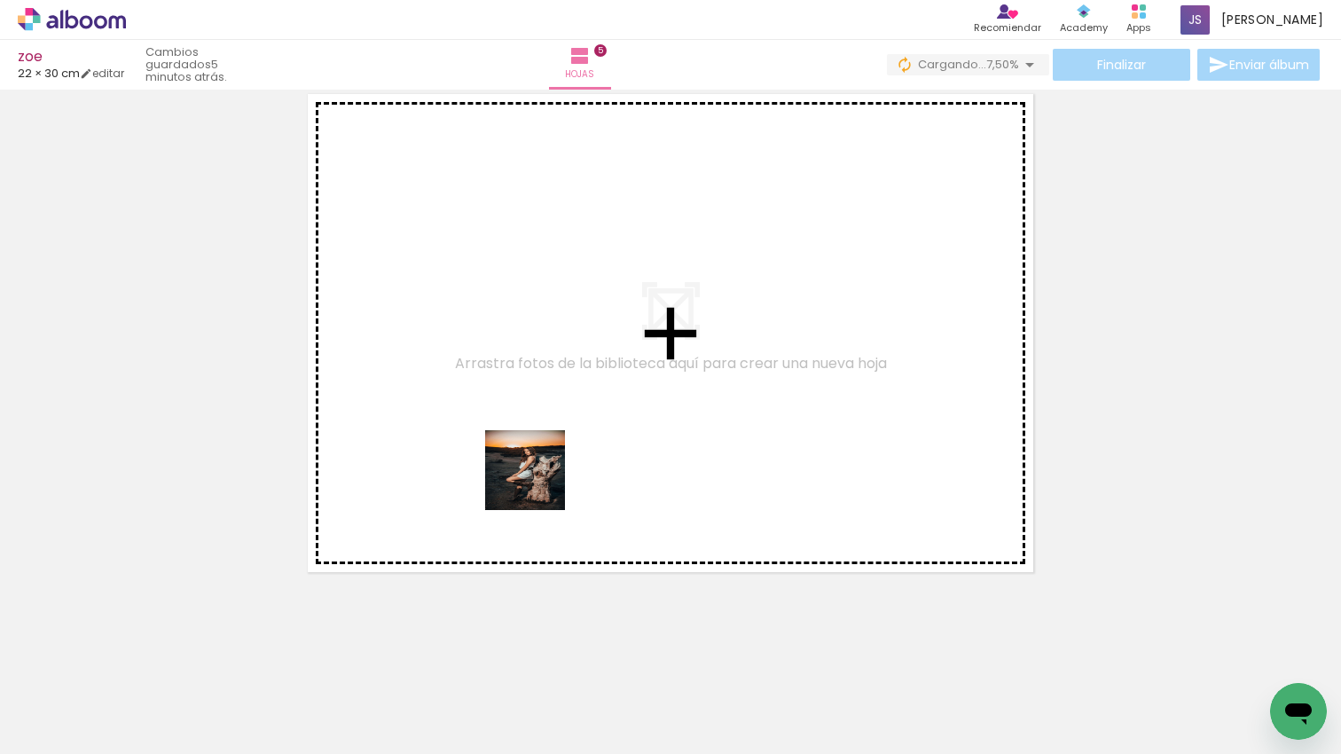
click at [538, 483] on quentale-workspace at bounding box center [670, 377] width 1341 height 754
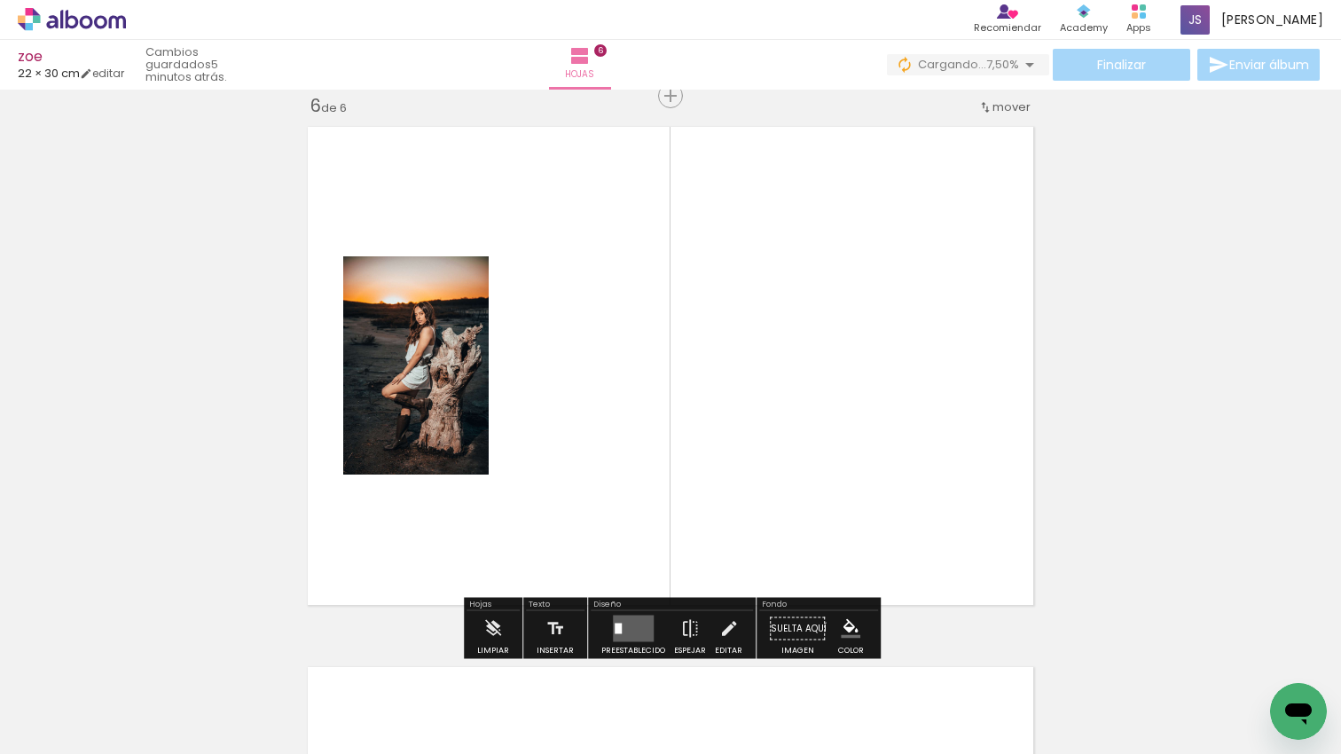
scroll to position [2722, 0]
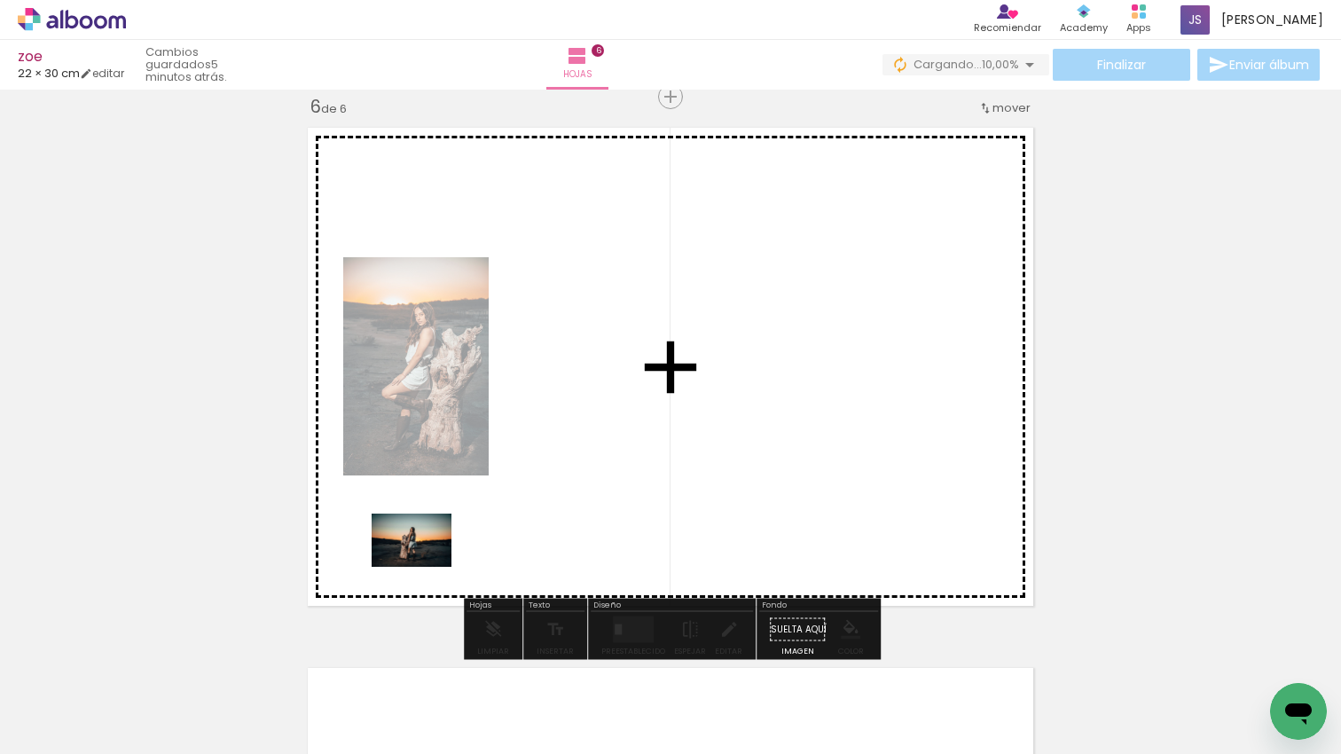
drag, startPoint x: 653, startPoint y: 673, endPoint x: 427, endPoint y: 567, distance: 249.5
click at [426, 567] on quentale-workspace at bounding box center [670, 377] width 1341 height 754
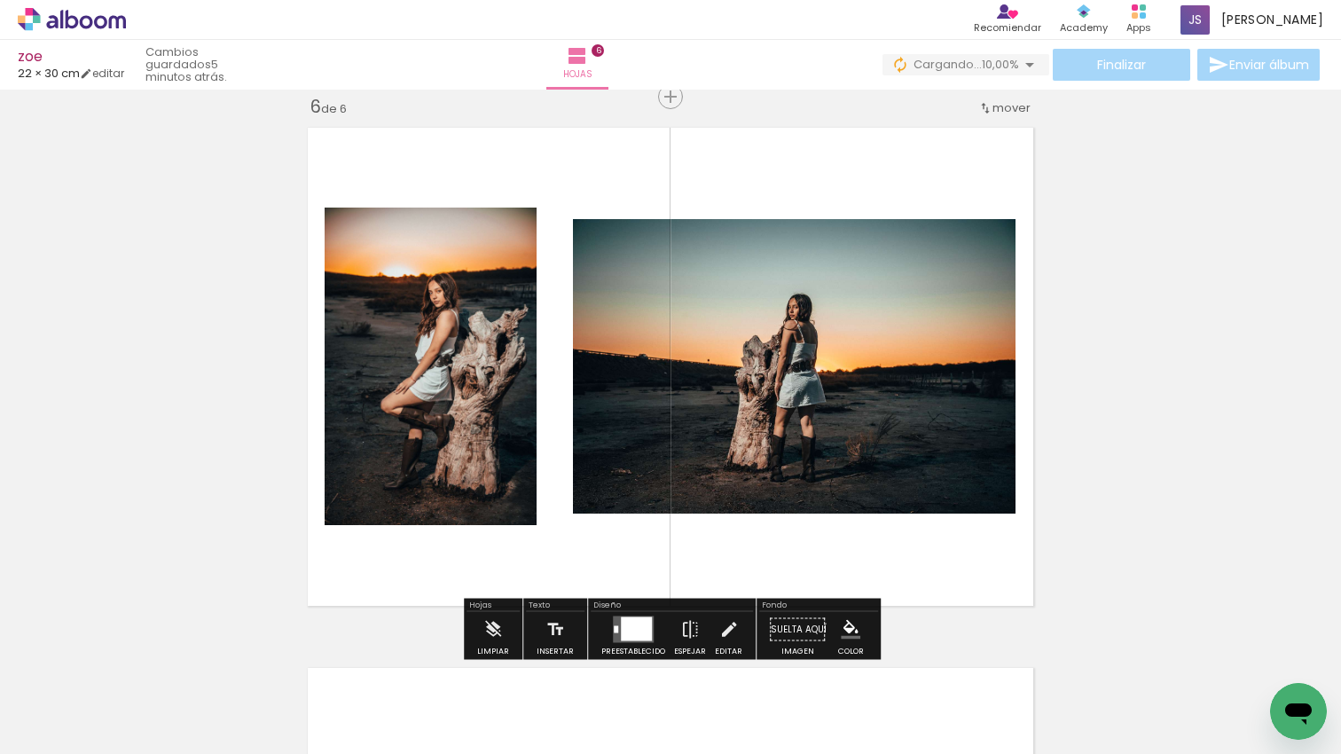
drag, startPoint x: 636, startPoint y: 624, endPoint x: 802, endPoint y: 544, distance: 184.8
click at [638, 623] on div at bounding box center [636, 629] width 31 height 24
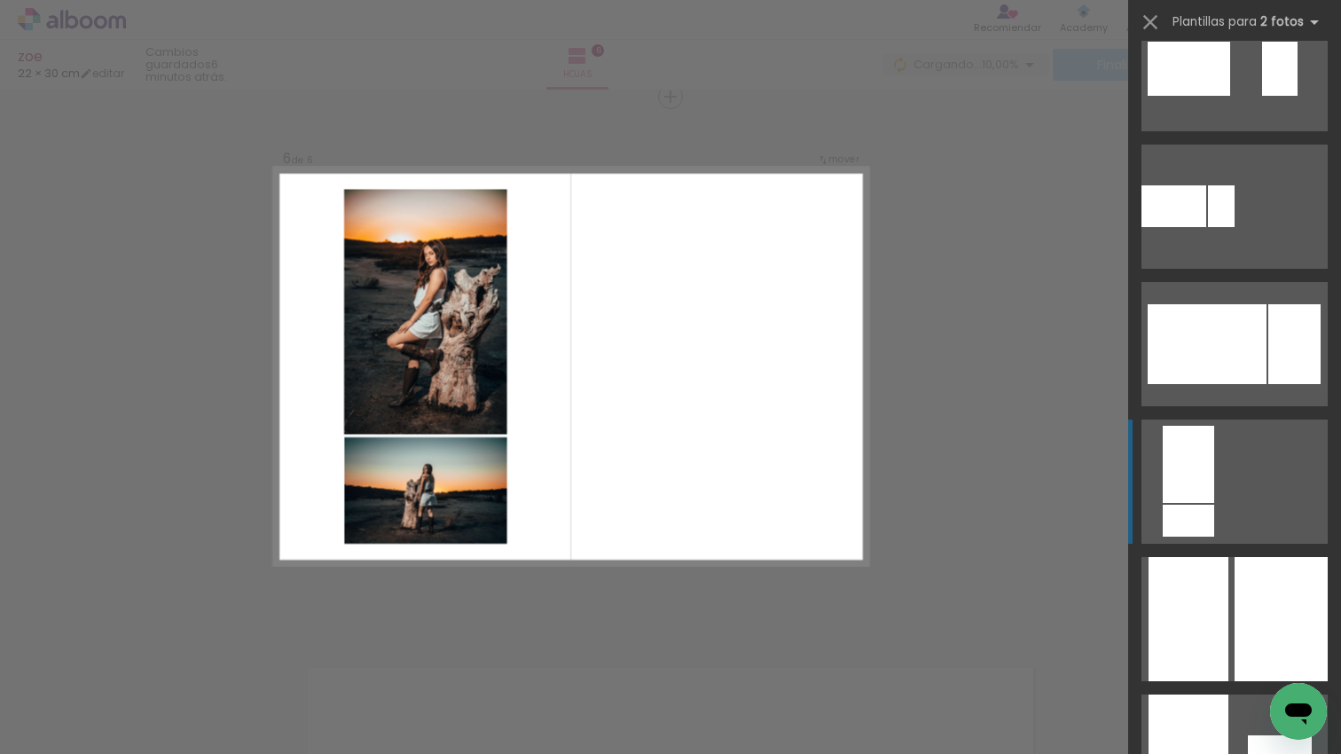
scroll to position [873, 0]
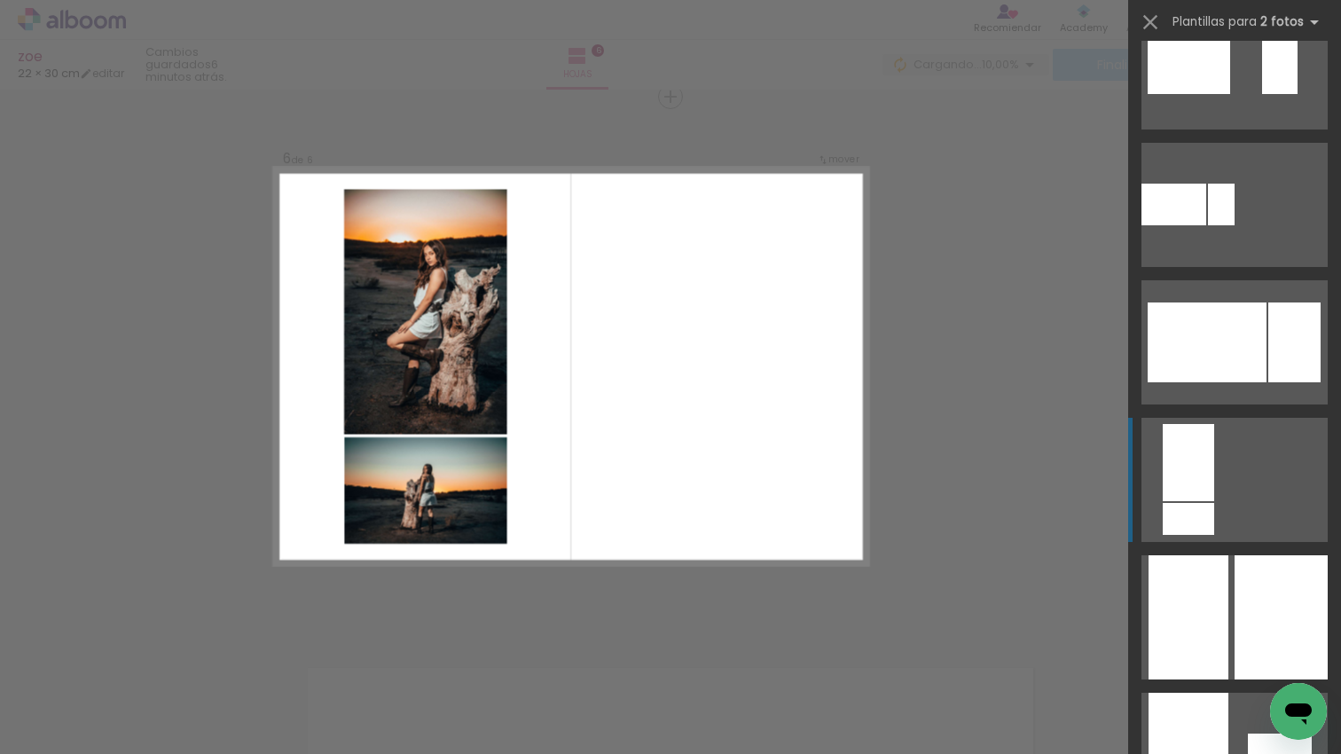
click at [1187, 507] on div at bounding box center [1187, 519] width 51 height 32
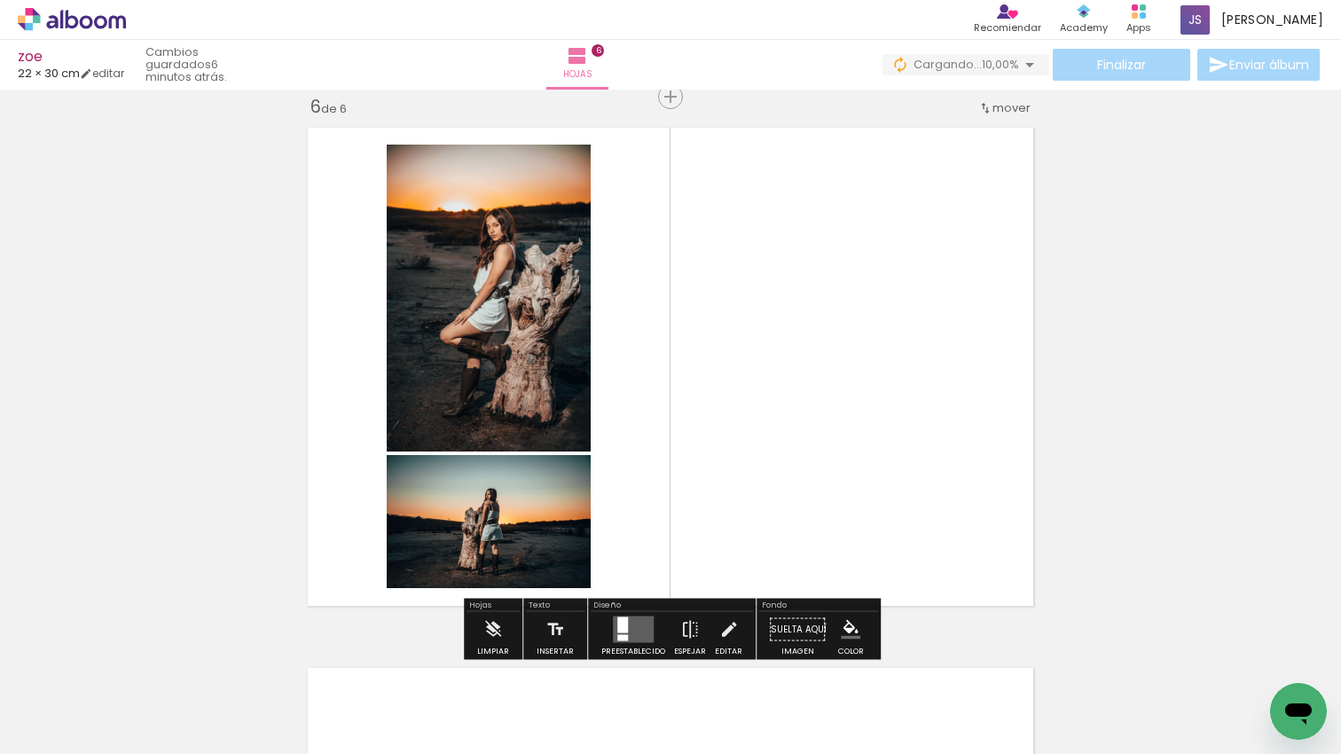
drag, startPoint x: 739, startPoint y: 638, endPoint x: 626, endPoint y: 540, distance: 150.2
click at [626, 540] on quentale-workspace at bounding box center [670, 377] width 1341 height 754
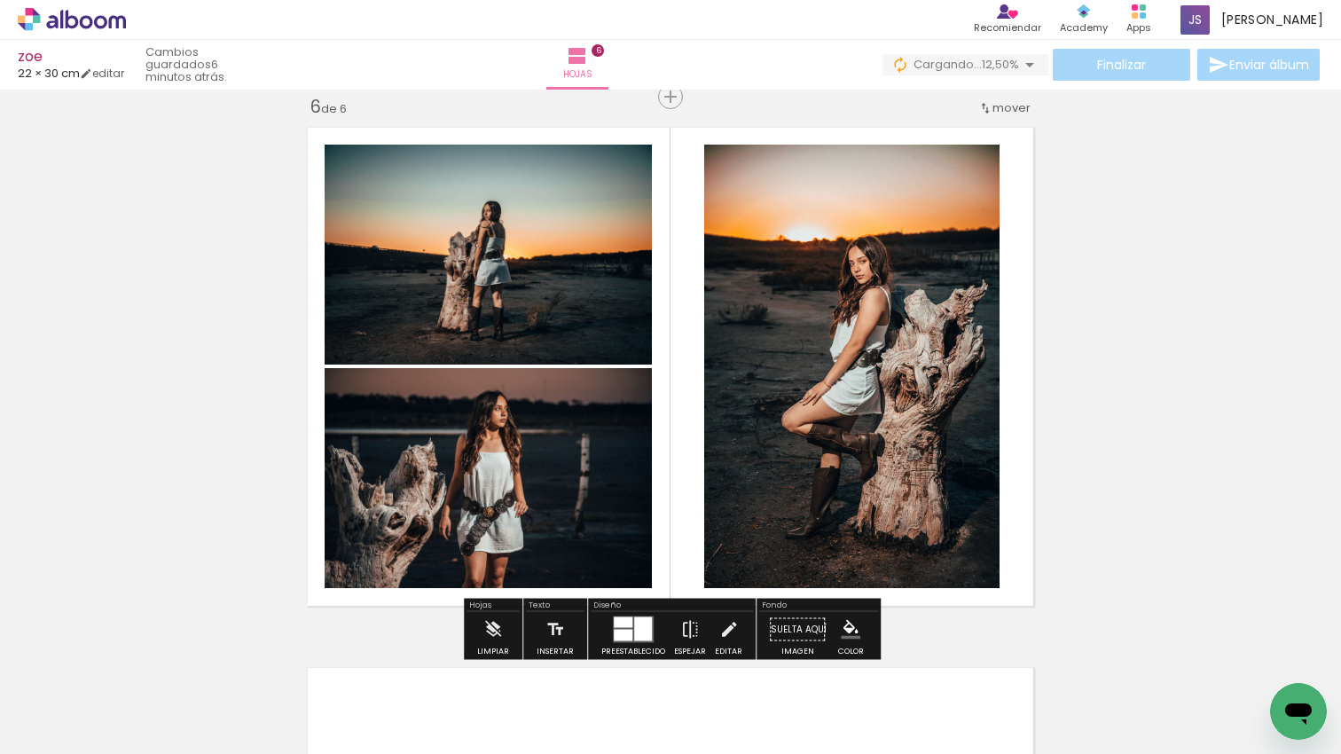
click at [637, 619] on div at bounding box center [643, 629] width 18 height 24
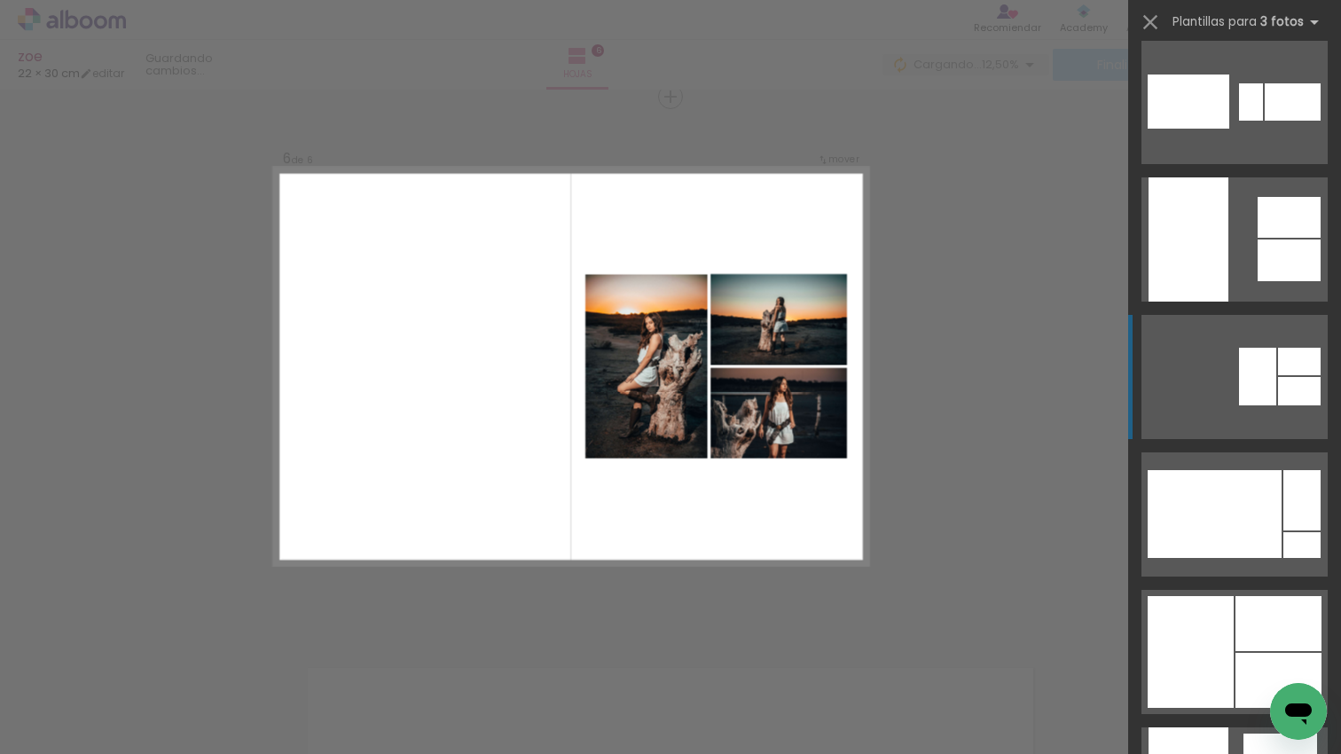
scroll to position [3313, 0]
click at [1278, 374] on quentale-layouter at bounding box center [1234, 376] width 186 height 124
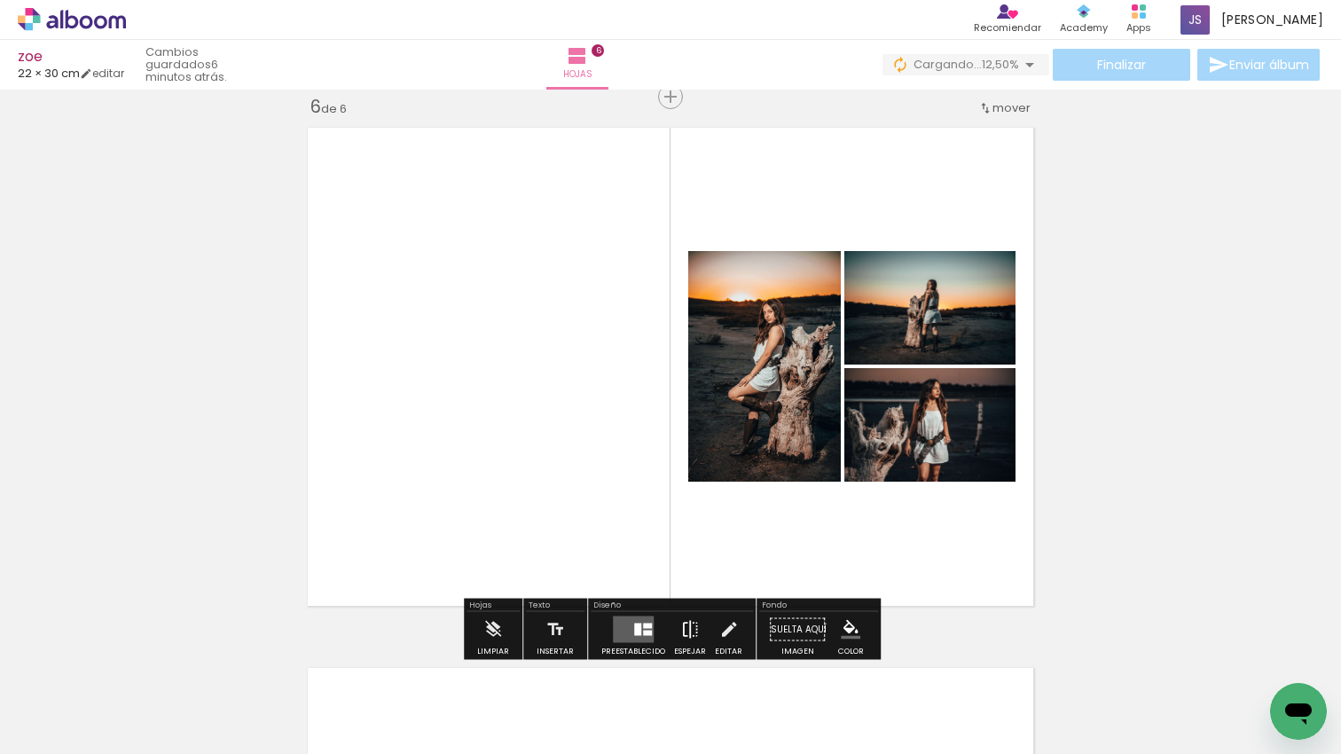
click at [687, 622] on iron-icon at bounding box center [690, 629] width 20 height 35
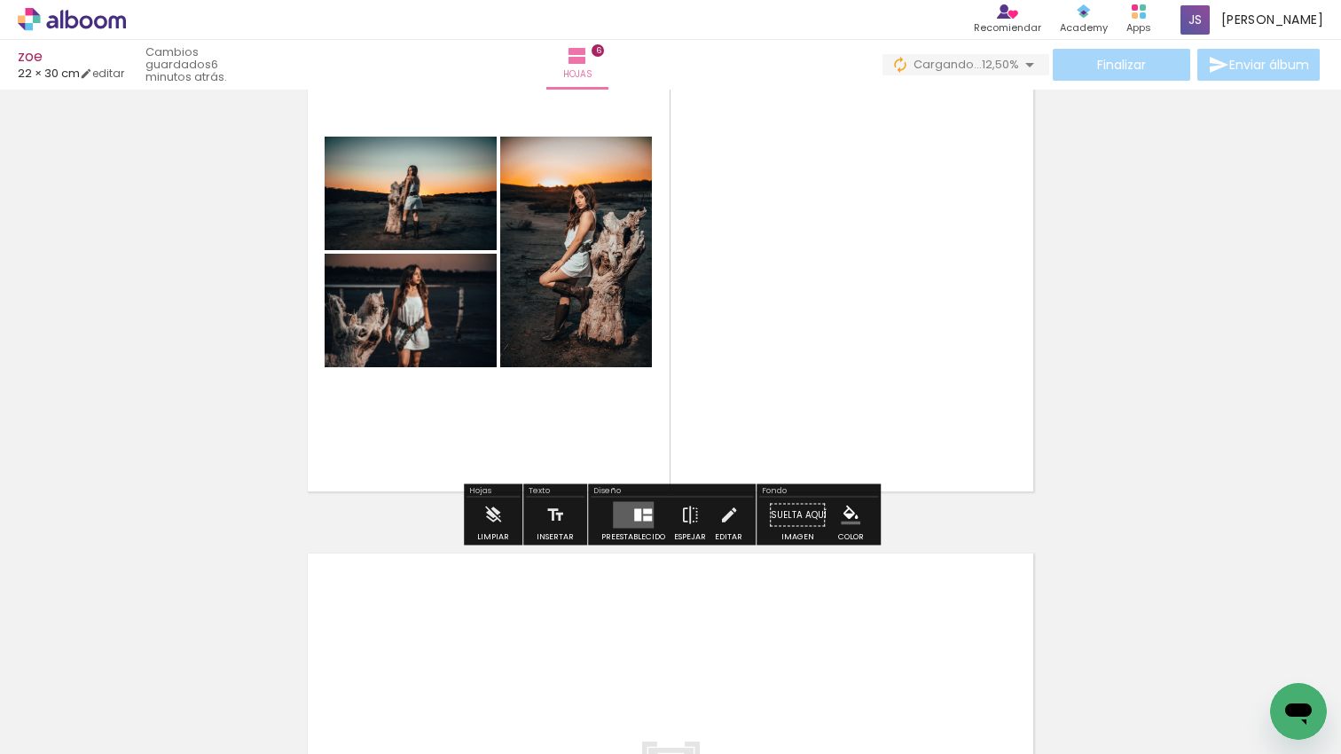
scroll to position [2953, 0]
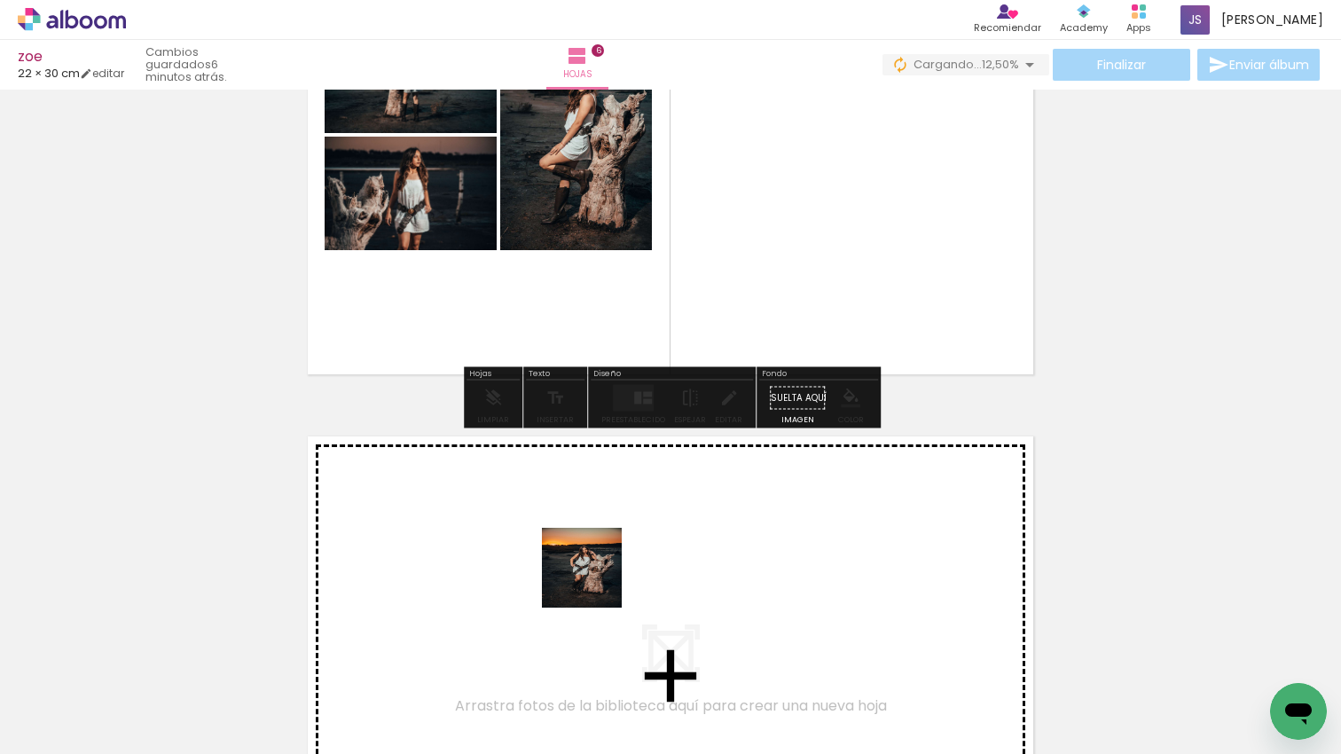
drag, startPoint x: 605, startPoint y: 654, endPoint x: 595, endPoint y: 580, distance: 75.1
click at [595, 580] on quentale-workspace at bounding box center [670, 377] width 1341 height 754
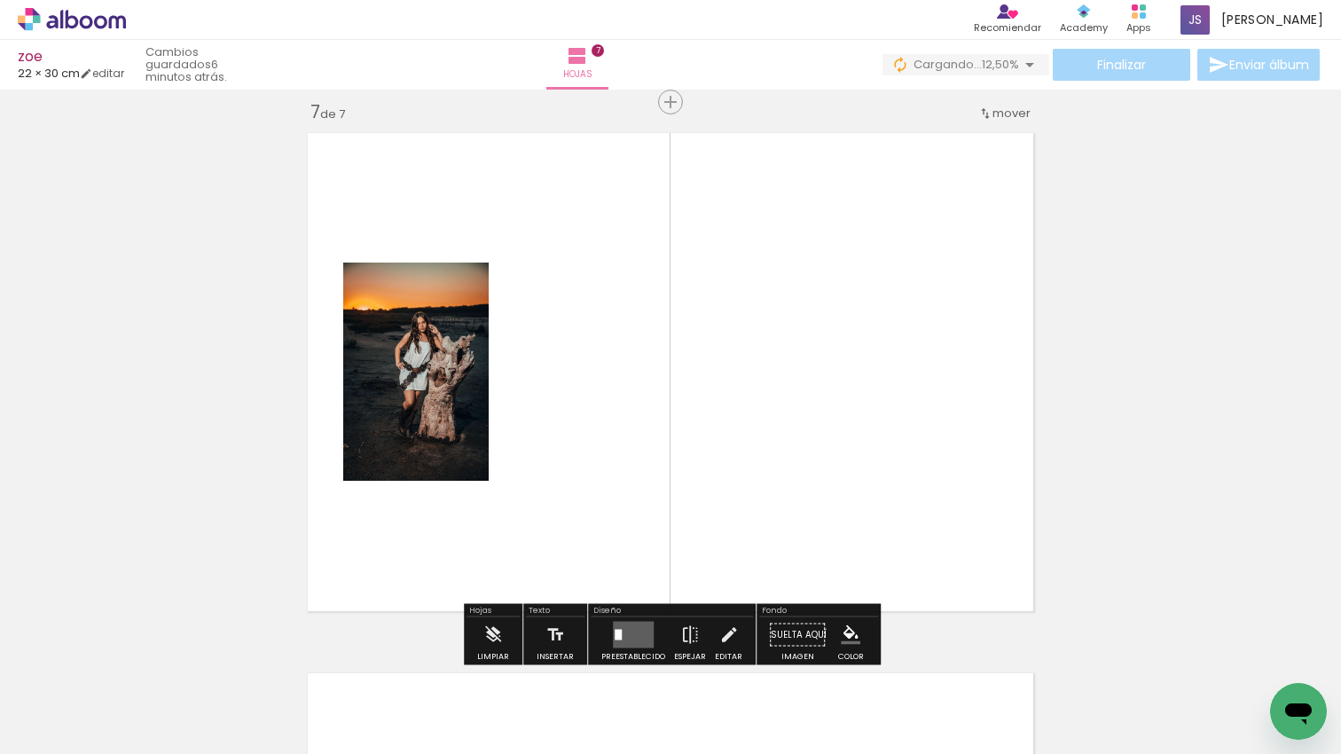
scroll to position [3262, 0]
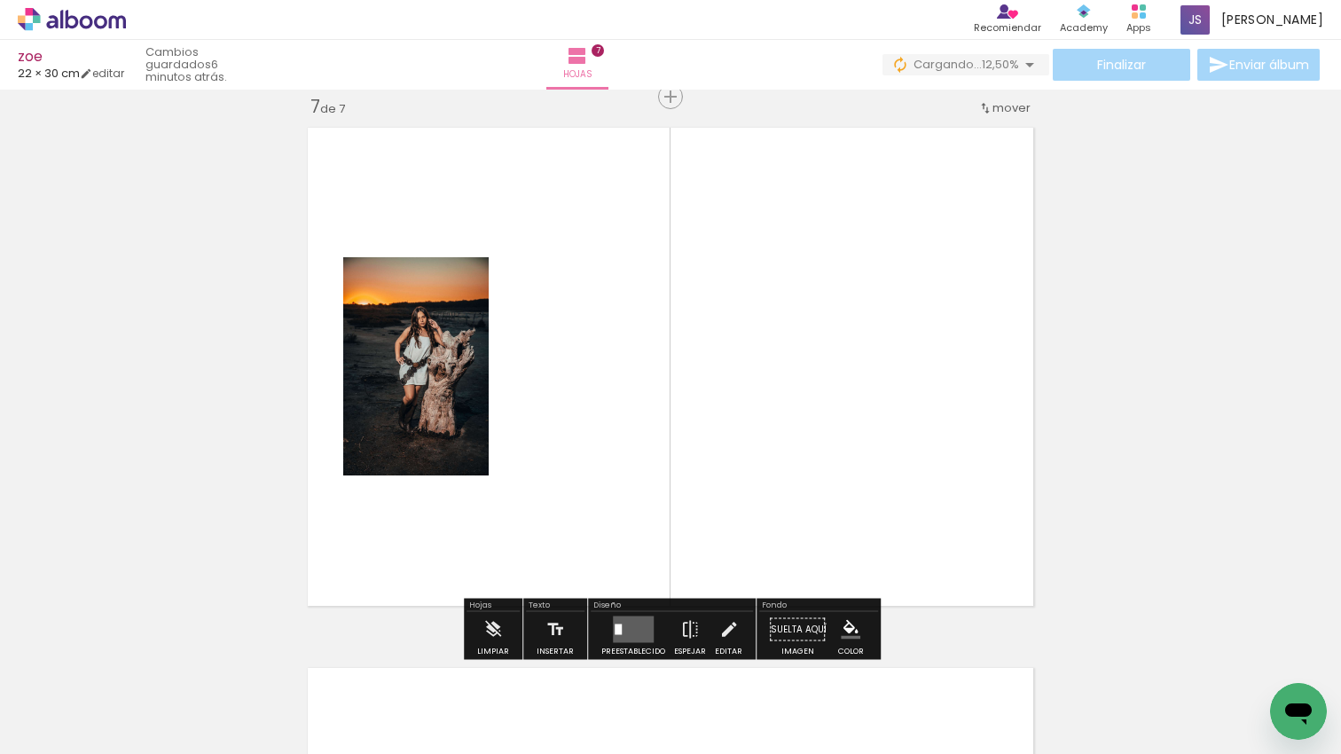
drag, startPoint x: 644, startPoint y: 628, endPoint x: 720, endPoint y: 607, distance: 78.9
click at [645, 628] on quentale-layouter at bounding box center [633, 629] width 41 height 27
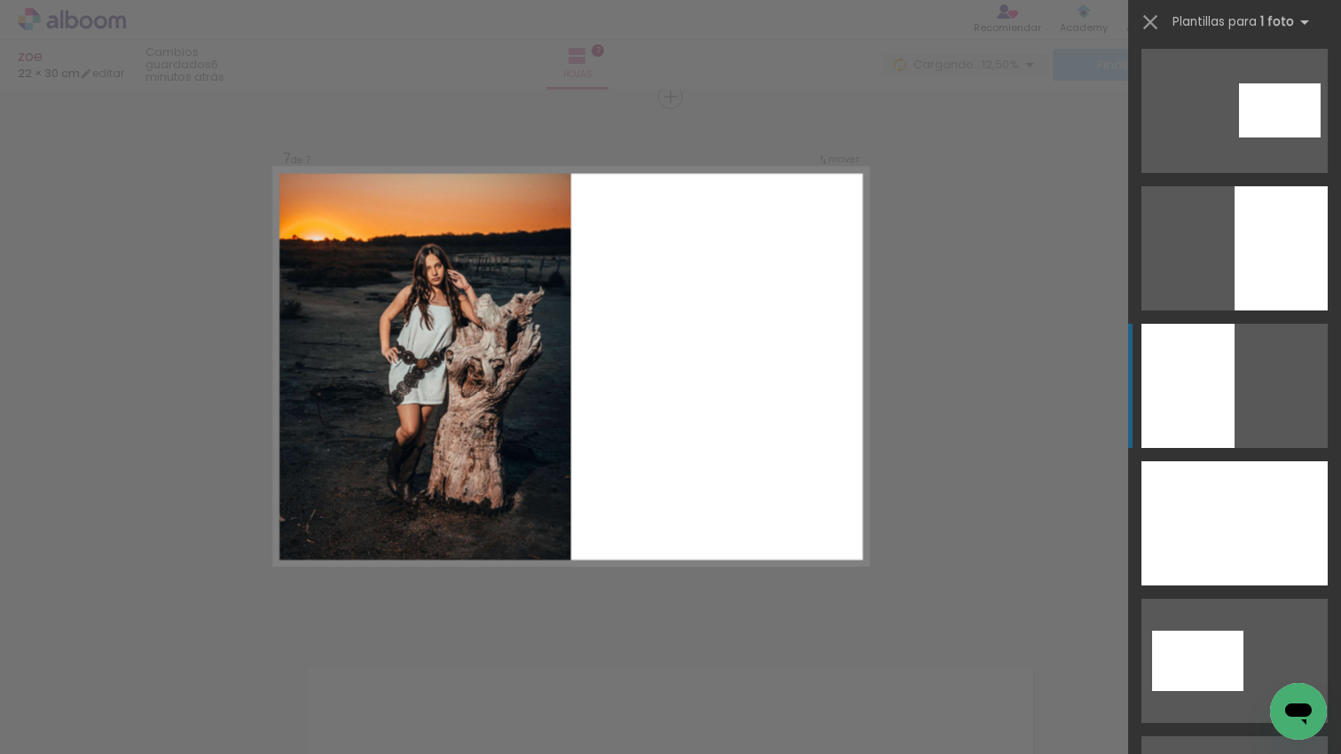
scroll to position [3580, 0]
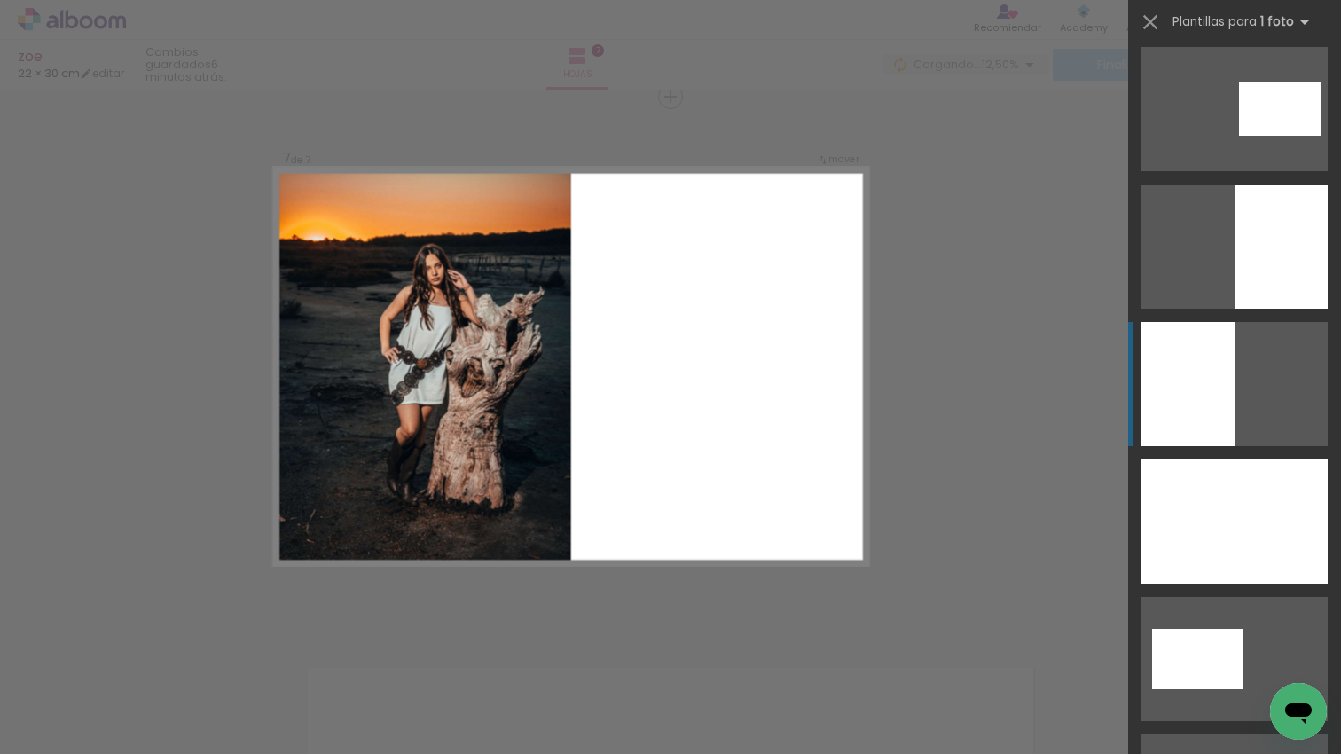
click at [1177, 396] on div at bounding box center [1187, 384] width 93 height 124
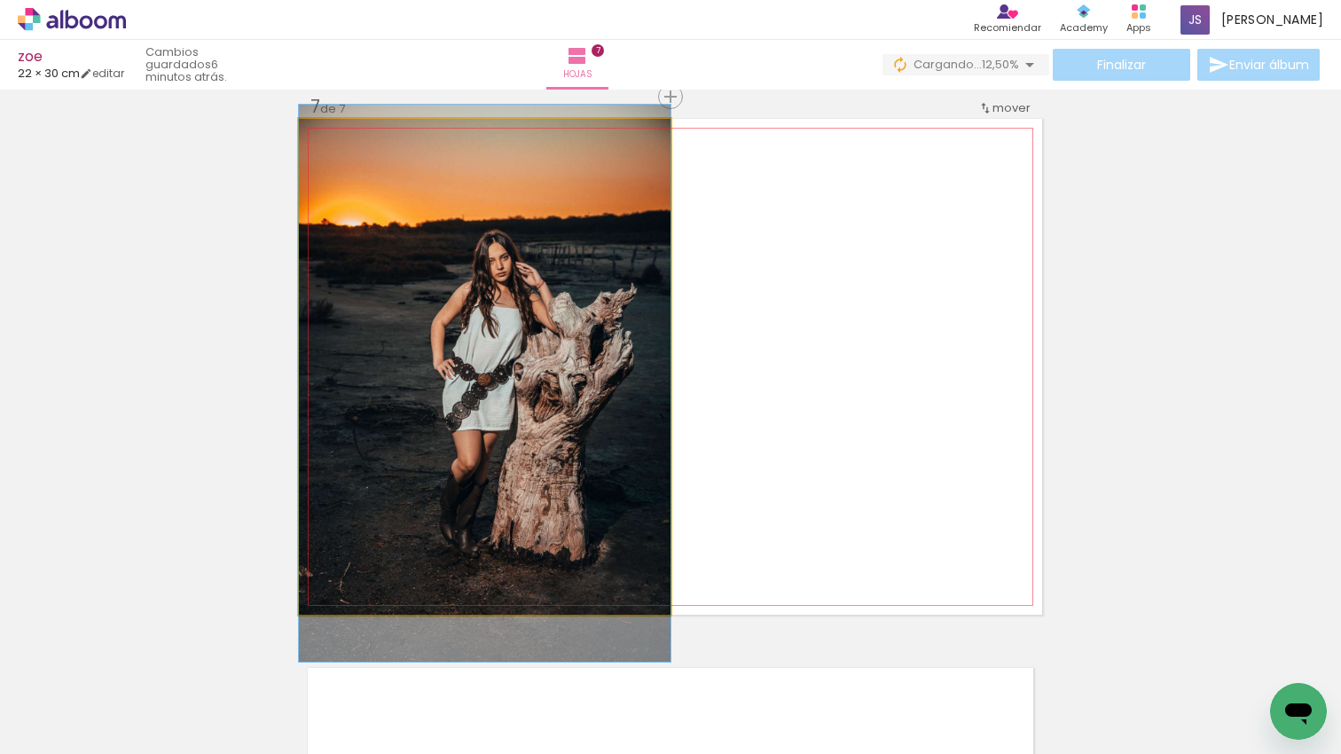
drag, startPoint x: 579, startPoint y: 324, endPoint x: 579, endPoint y: 341, distance: 16.8
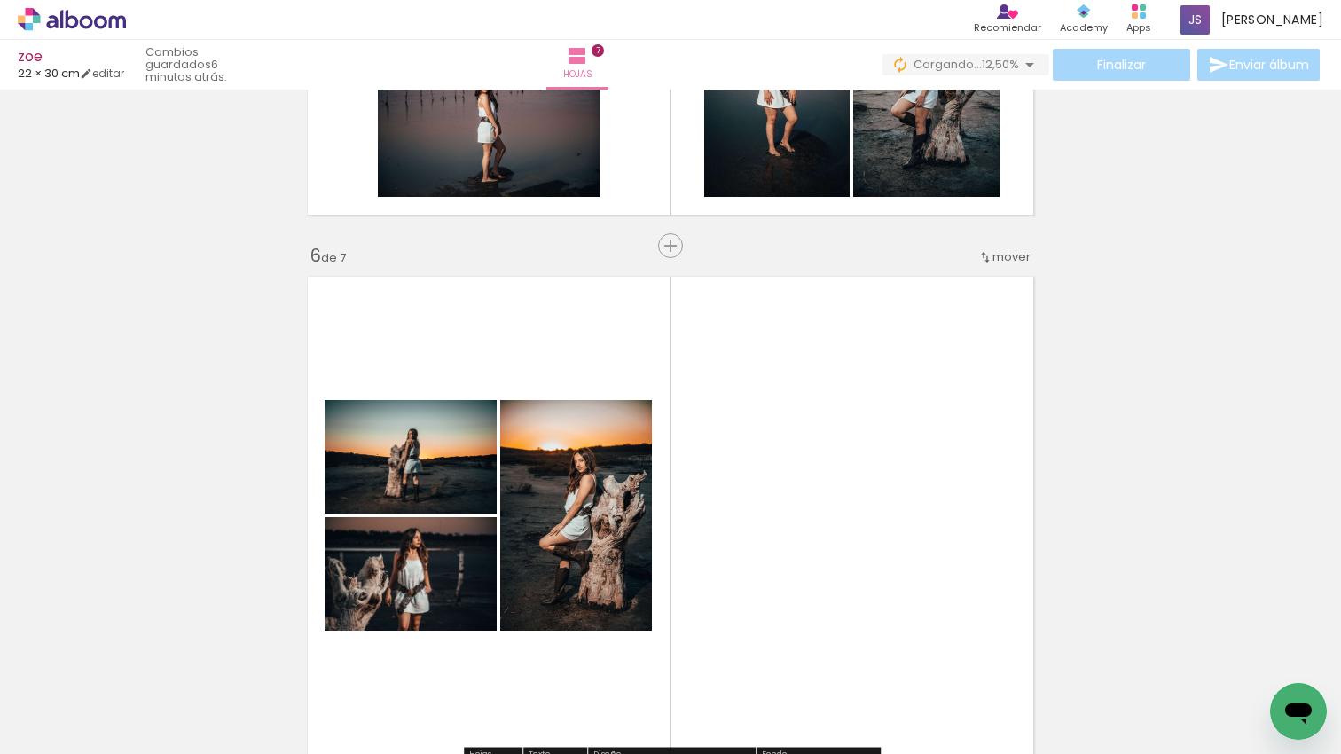
scroll to position [2569, 0]
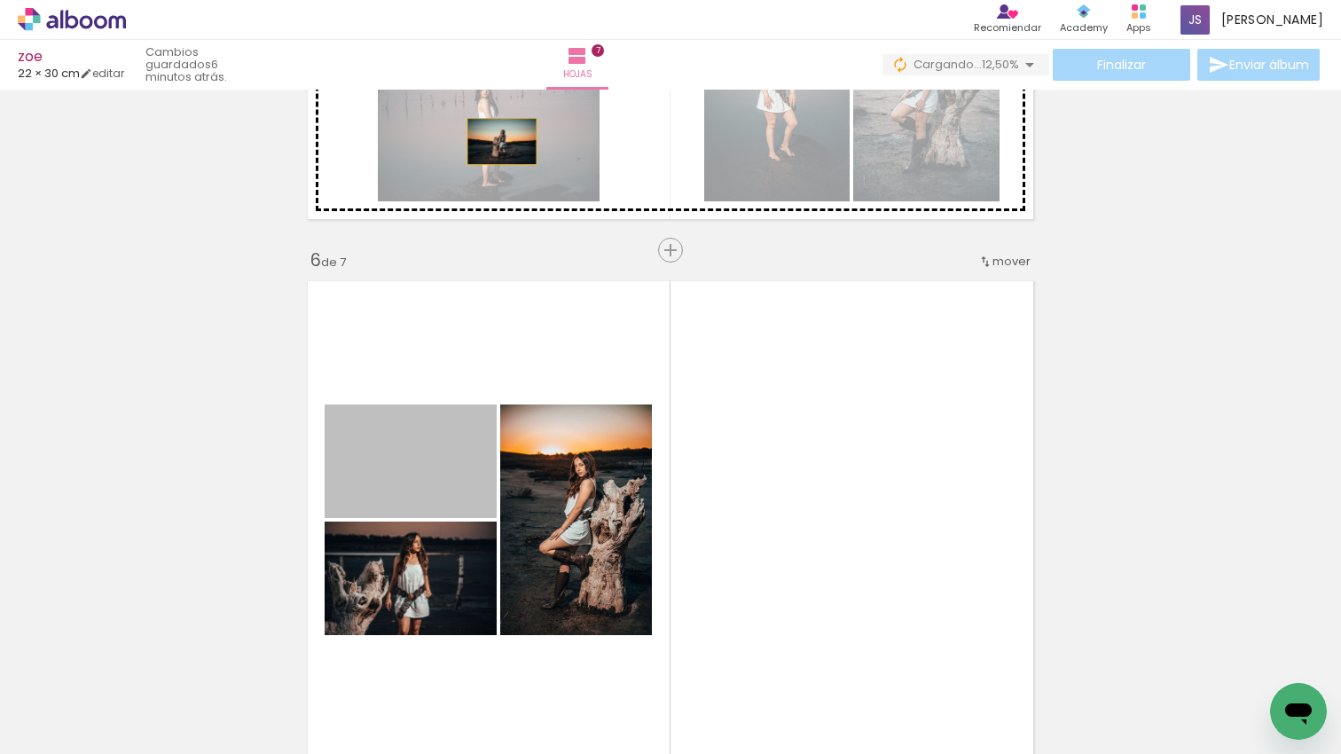
drag, startPoint x: 474, startPoint y: 228, endPoint x: 472, endPoint y: 168, distance: 60.3
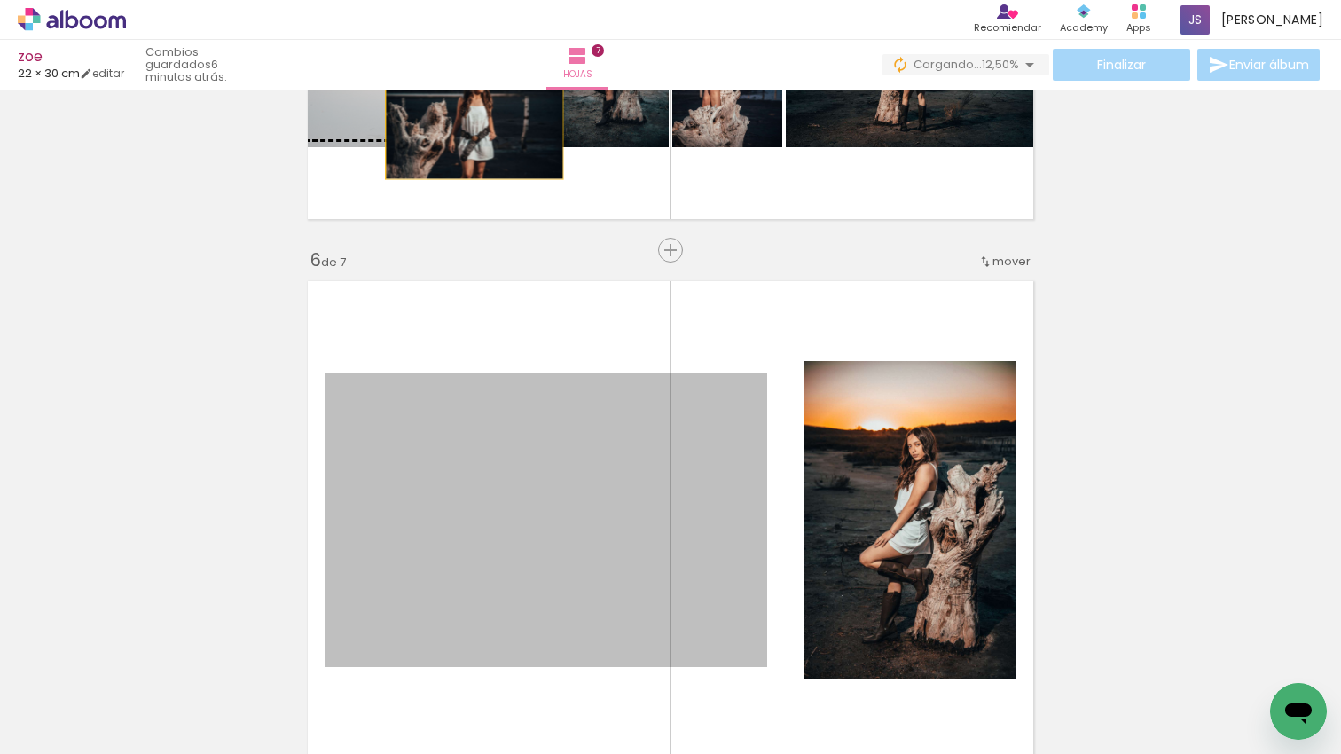
drag, startPoint x: 468, startPoint y: 164, endPoint x: 481, endPoint y: 110, distance: 55.7
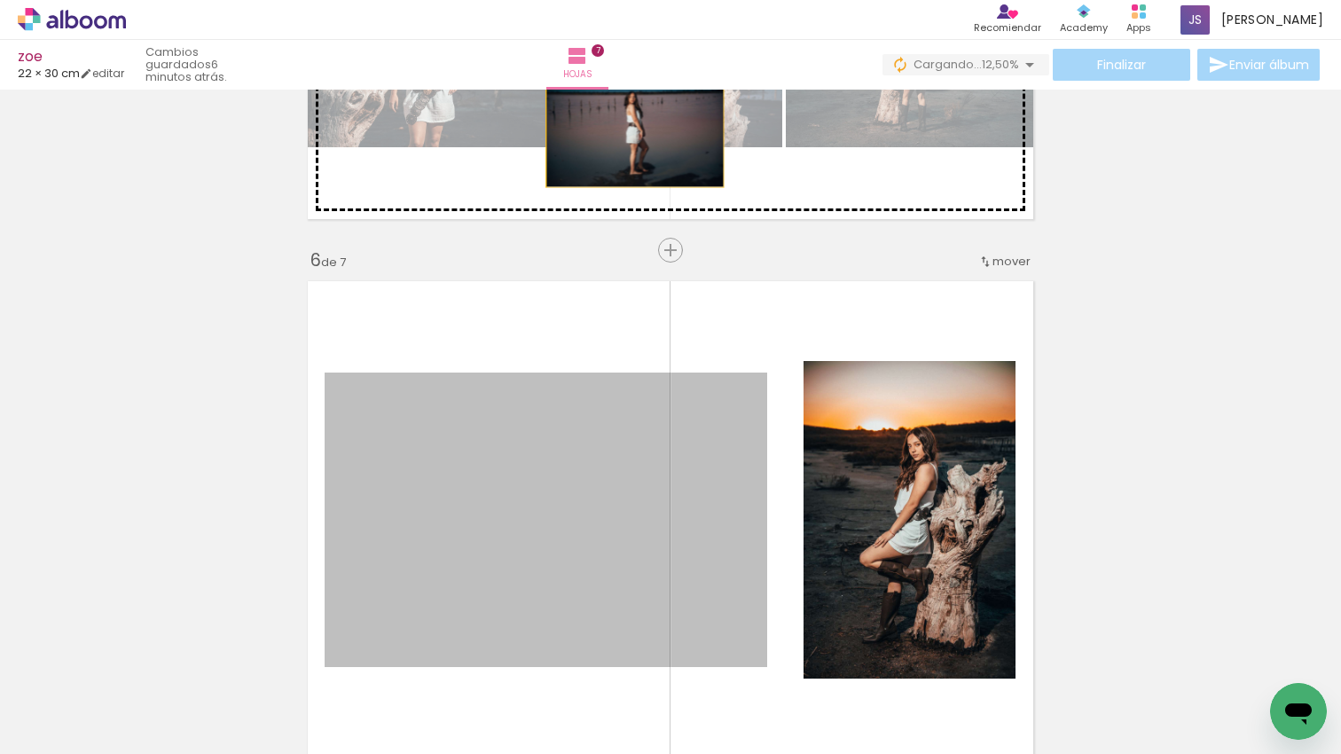
drag, startPoint x: 699, startPoint y: 453, endPoint x: 634, endPoint y: 128, distance: 331.8
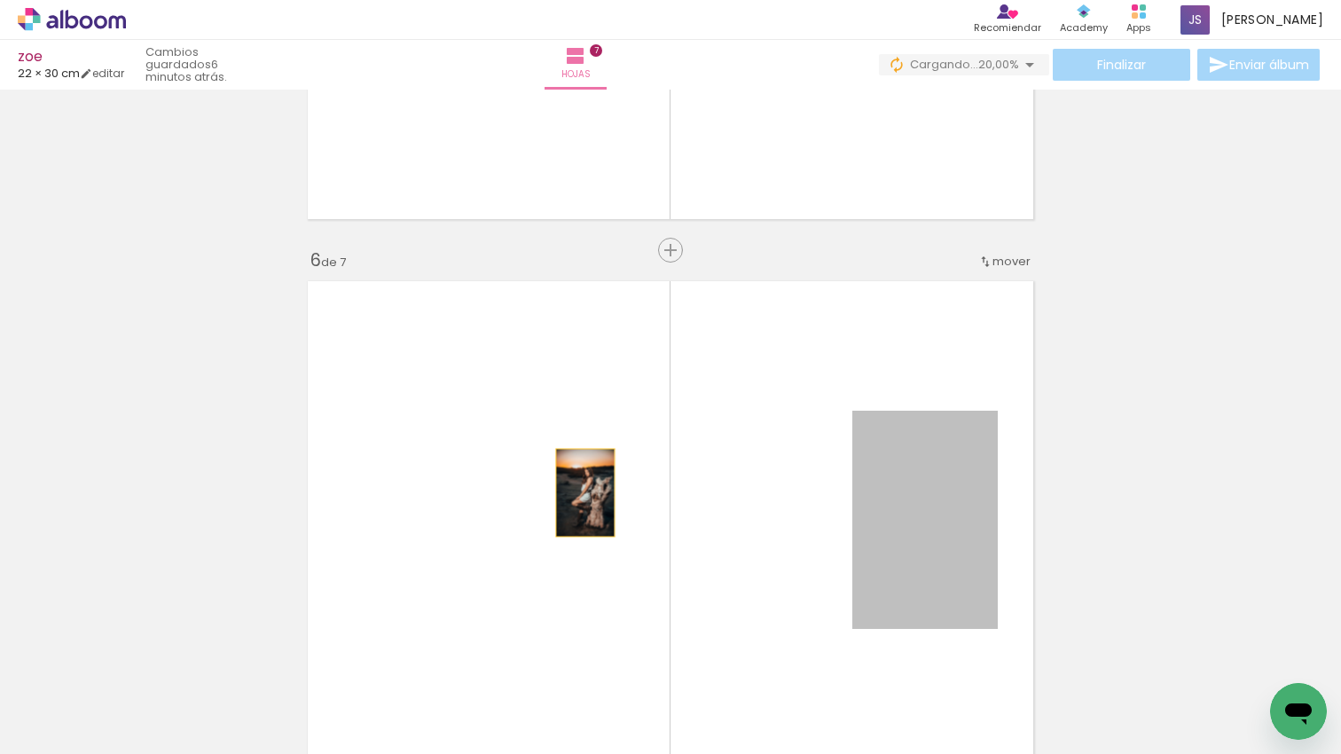
drag, startPoint x: 954, startPoint y: 543, endPoint x: 585, endPoint y: 492, distance: 372.3
click at [585, 492] on quentale-layouter at bounding box center [670, 520] width 743 height 496
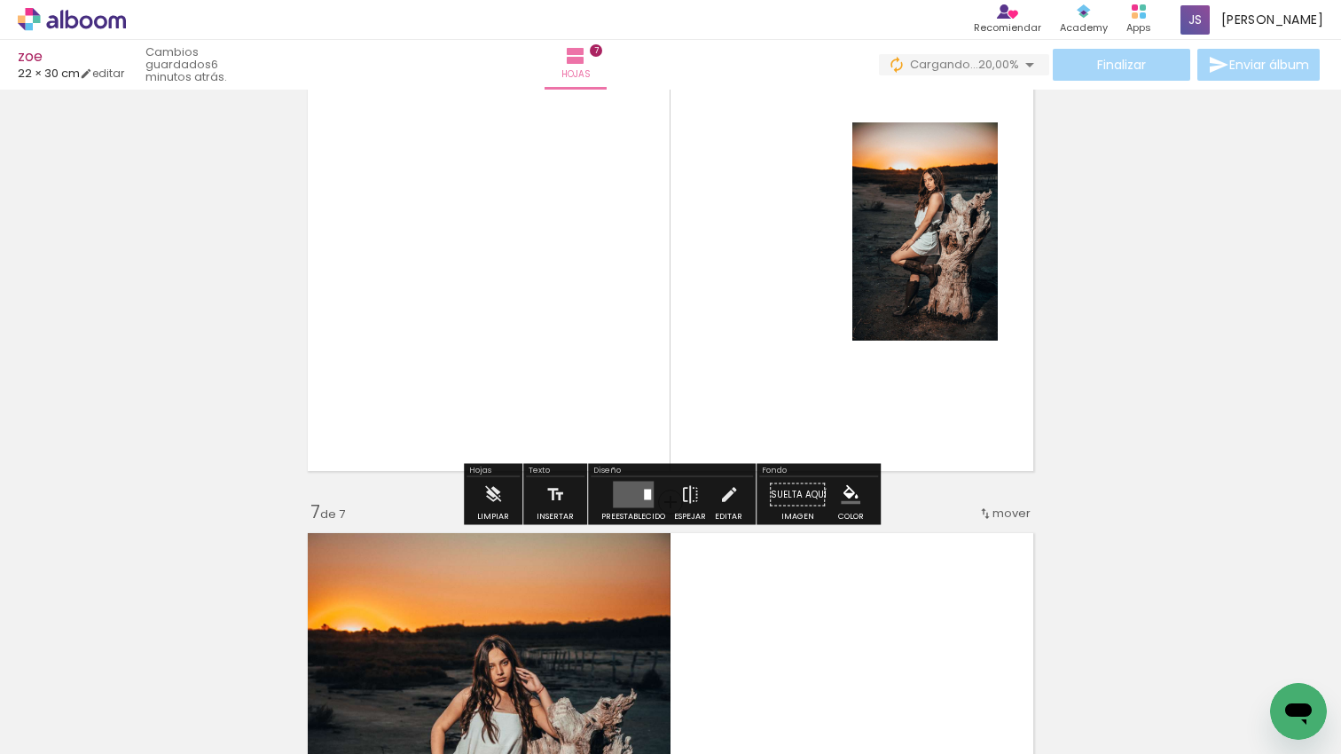
scroll to position [2849, 0]
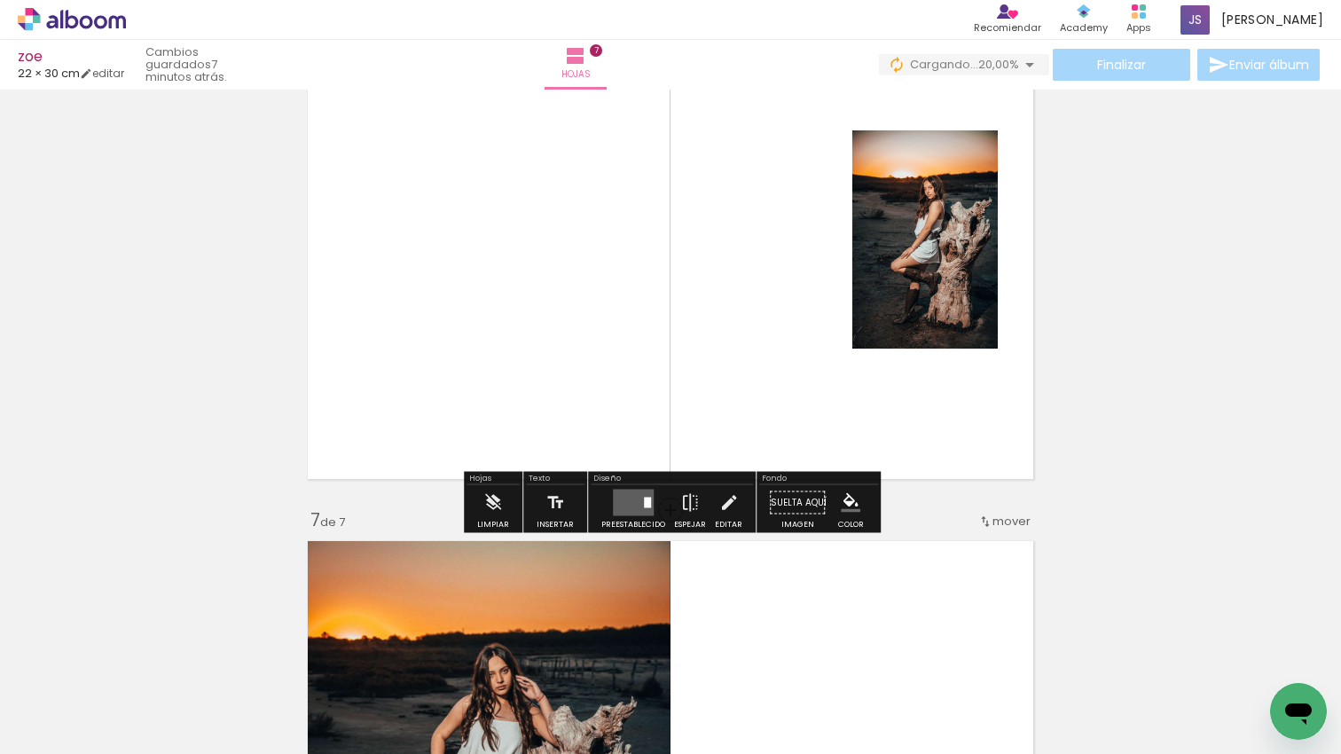
click at [634, 510] on quentale-layouter at bounding box center [633, 502] width 41 height 27
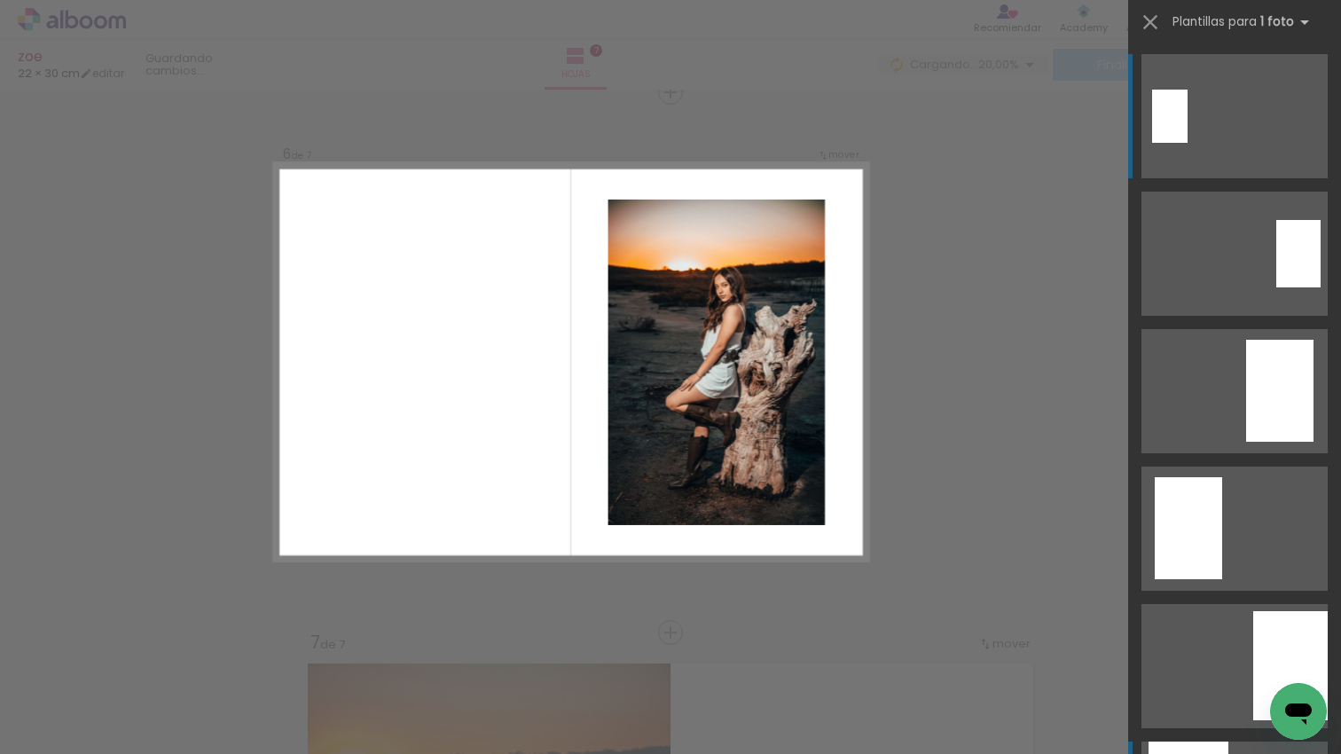
scroll to position [2722, 0]
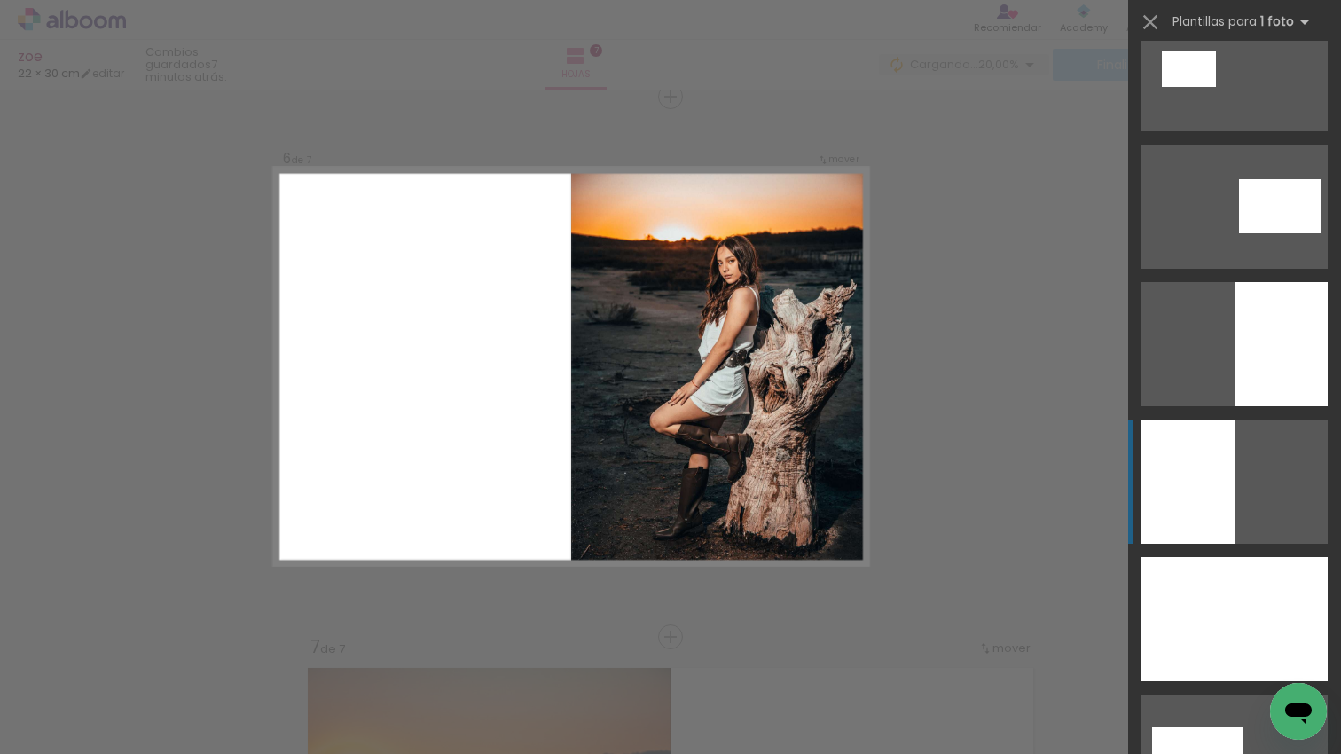
click at [1208, 476] on div at bounding box center [1187, 481] width 93 height 124
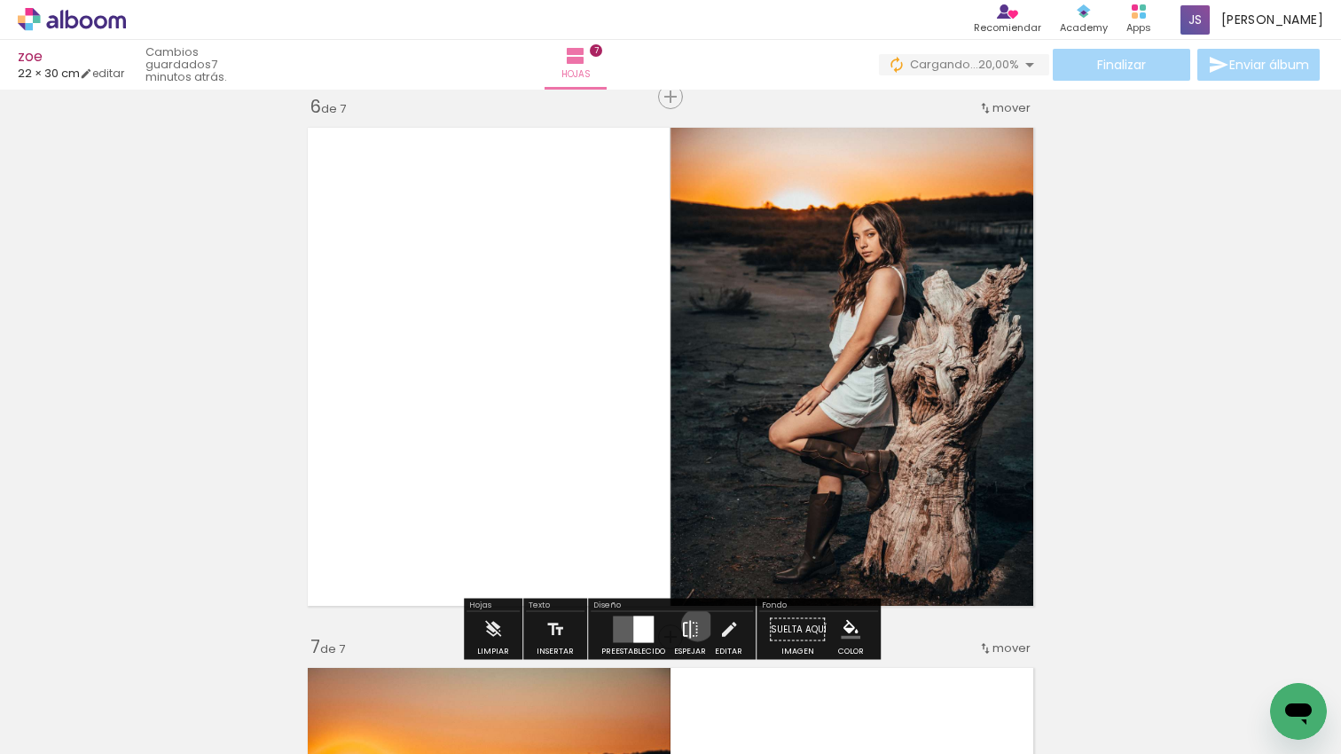
click at [693, 624] on iron-icon at bounding box center [690, 629] width 20 height 35
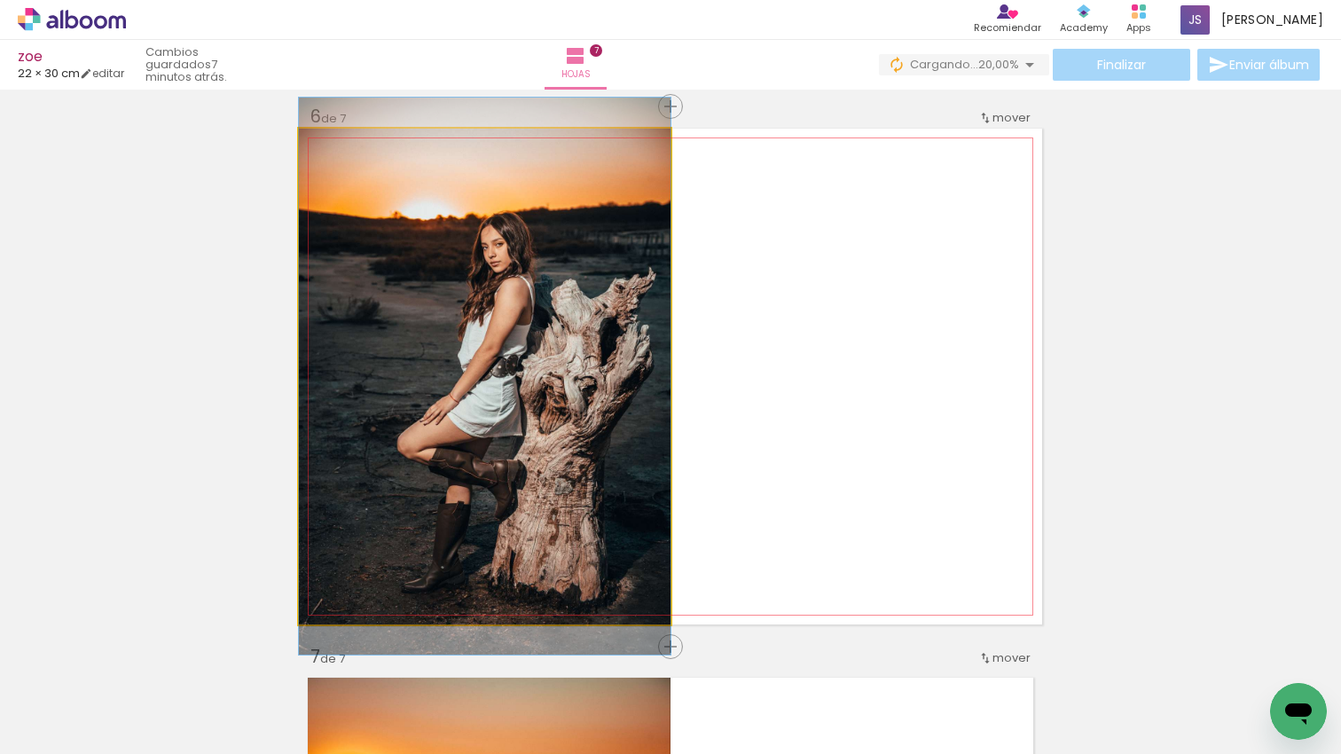
drag, startPoint x: 574, startPoint y: 390, endPoint x: 593, endPoint y: 387, distance: 19.8
click at [574, 391] on quentale-photo at bounding box center [484, 377] width 371 height 496
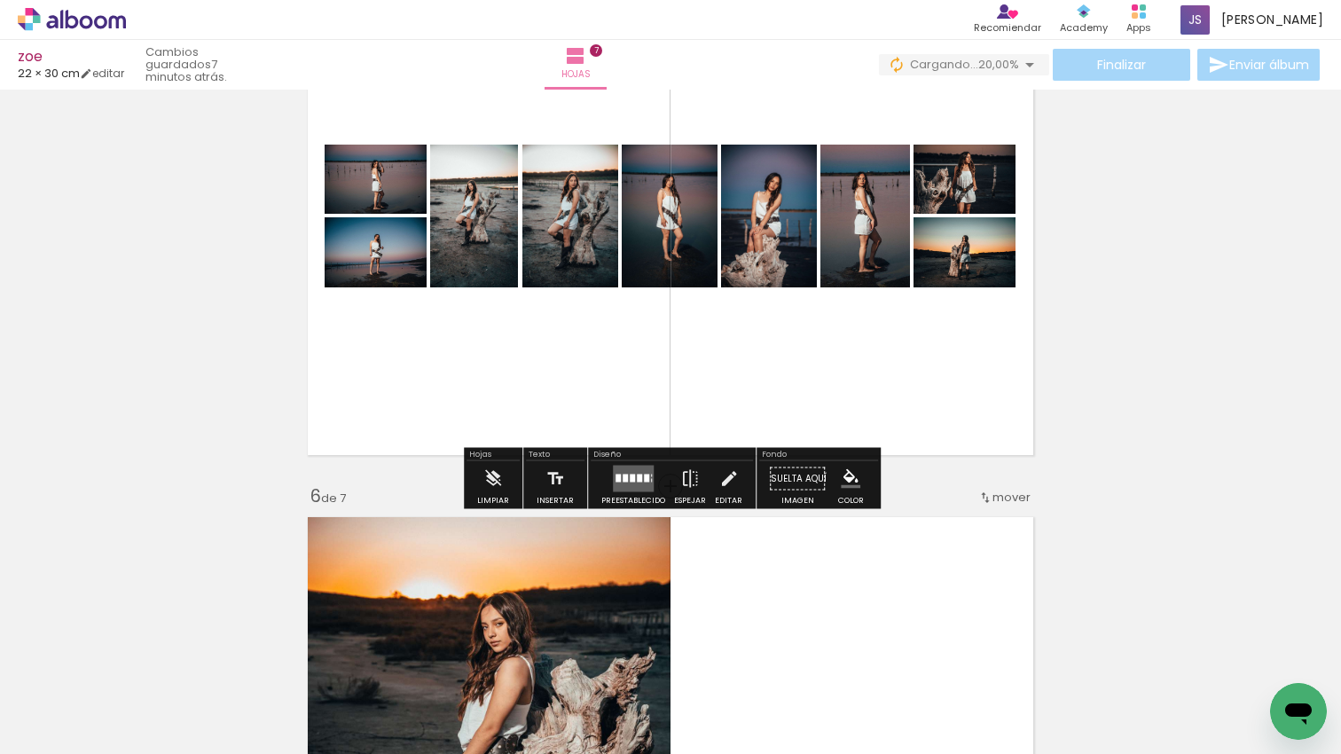
scroll to position [2327, 0]
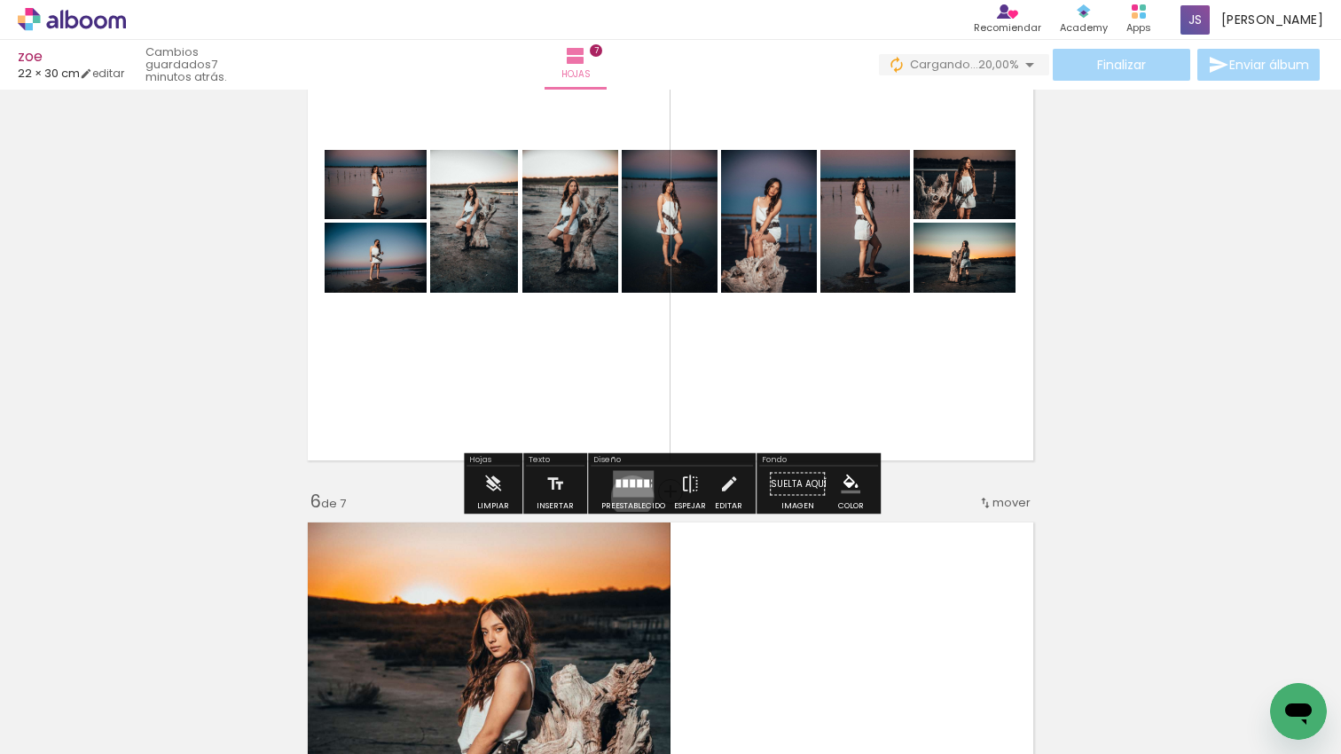
click at [628, 497] on div at bounding box center [633, 483] width 48 height 35
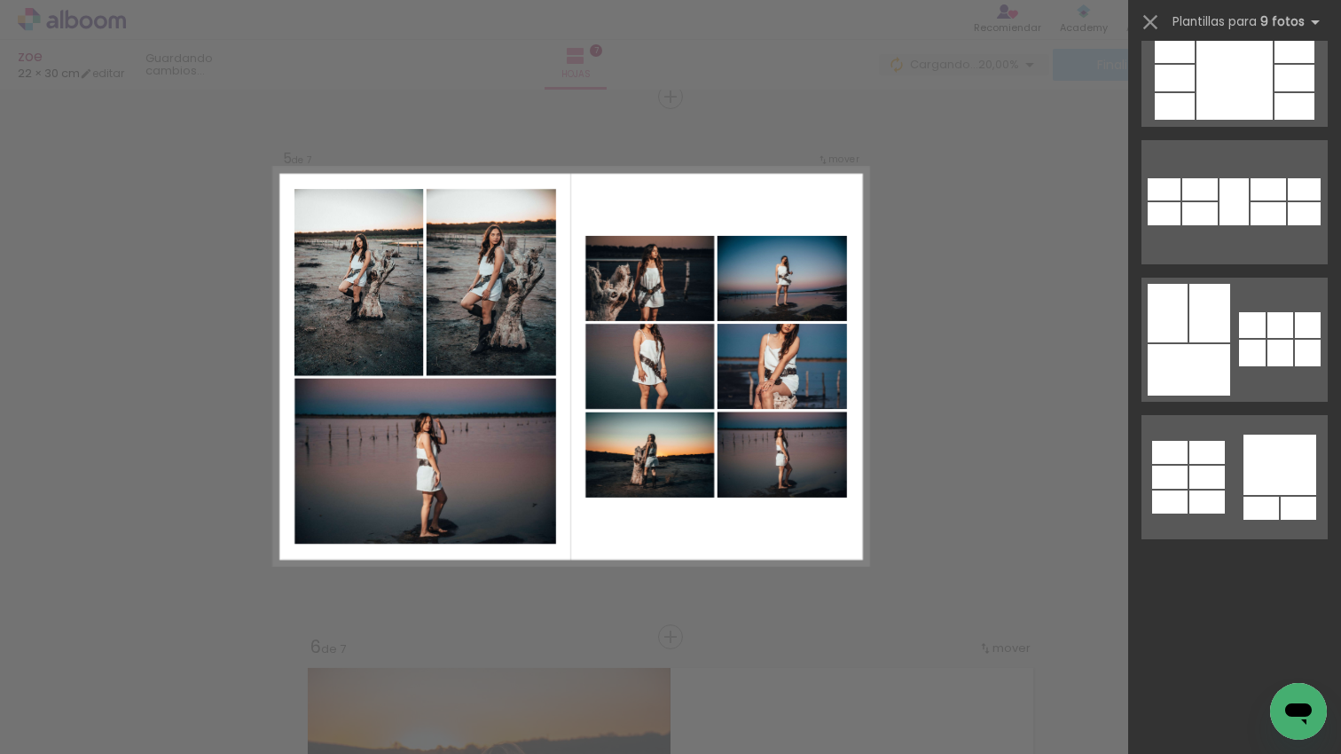
scroll to position [0, 0]
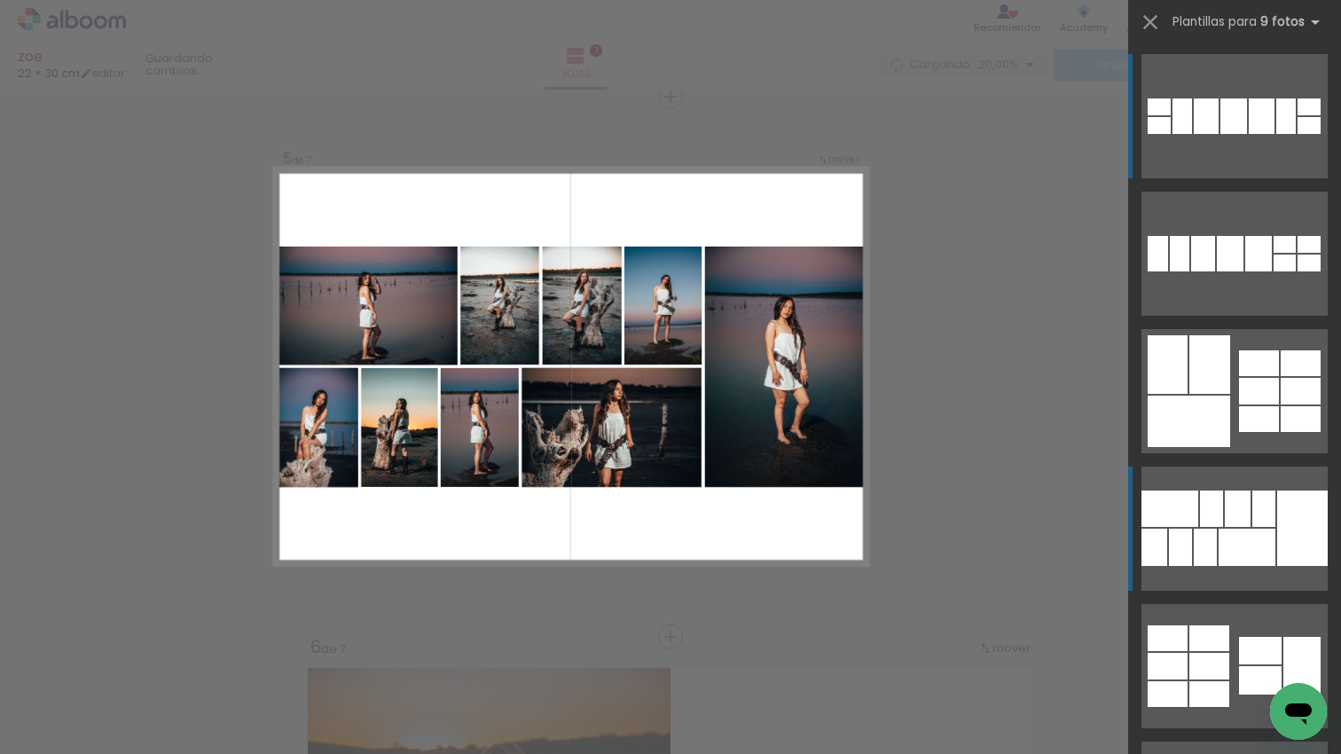
click at [1249, 516] on div at bounding box center [1237, 508] width 26 height 36
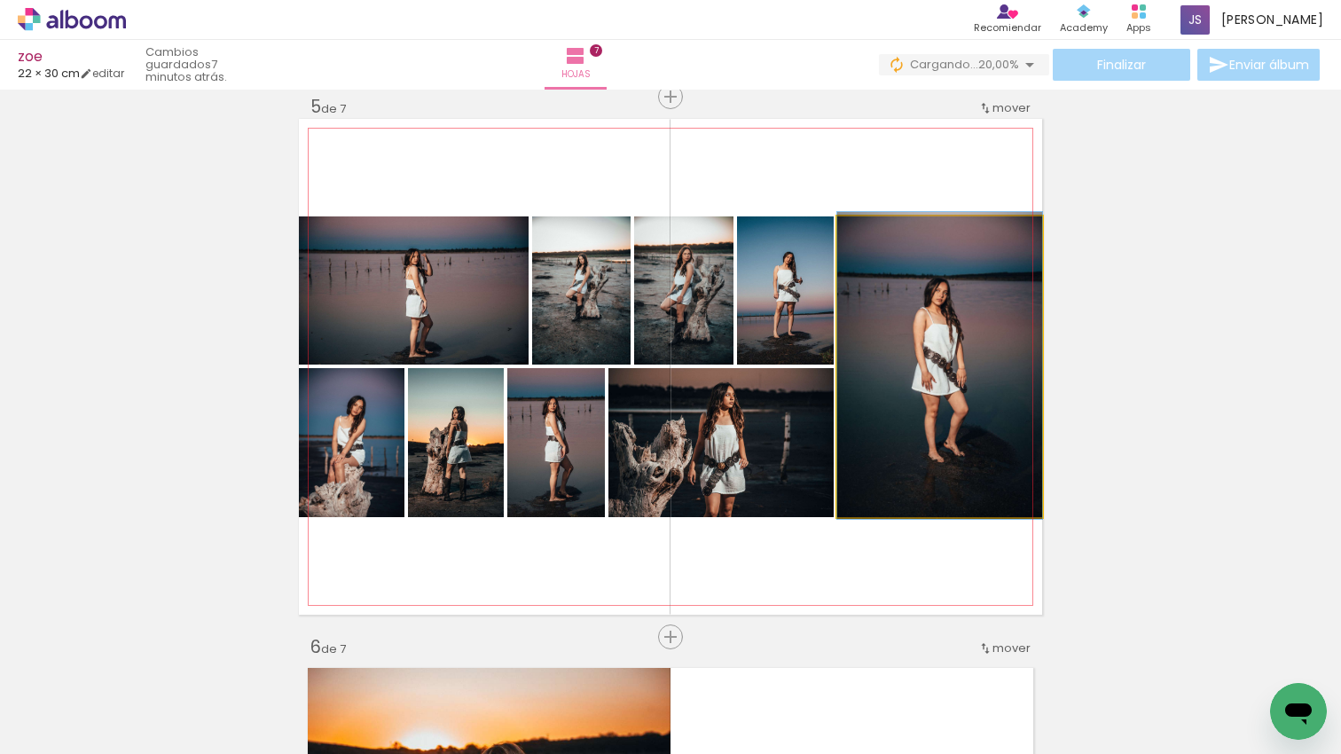
drag, startPoint x: 982, startPoint y: 443, endPoint x: 964, endPoint y: 442, distance: 18.6
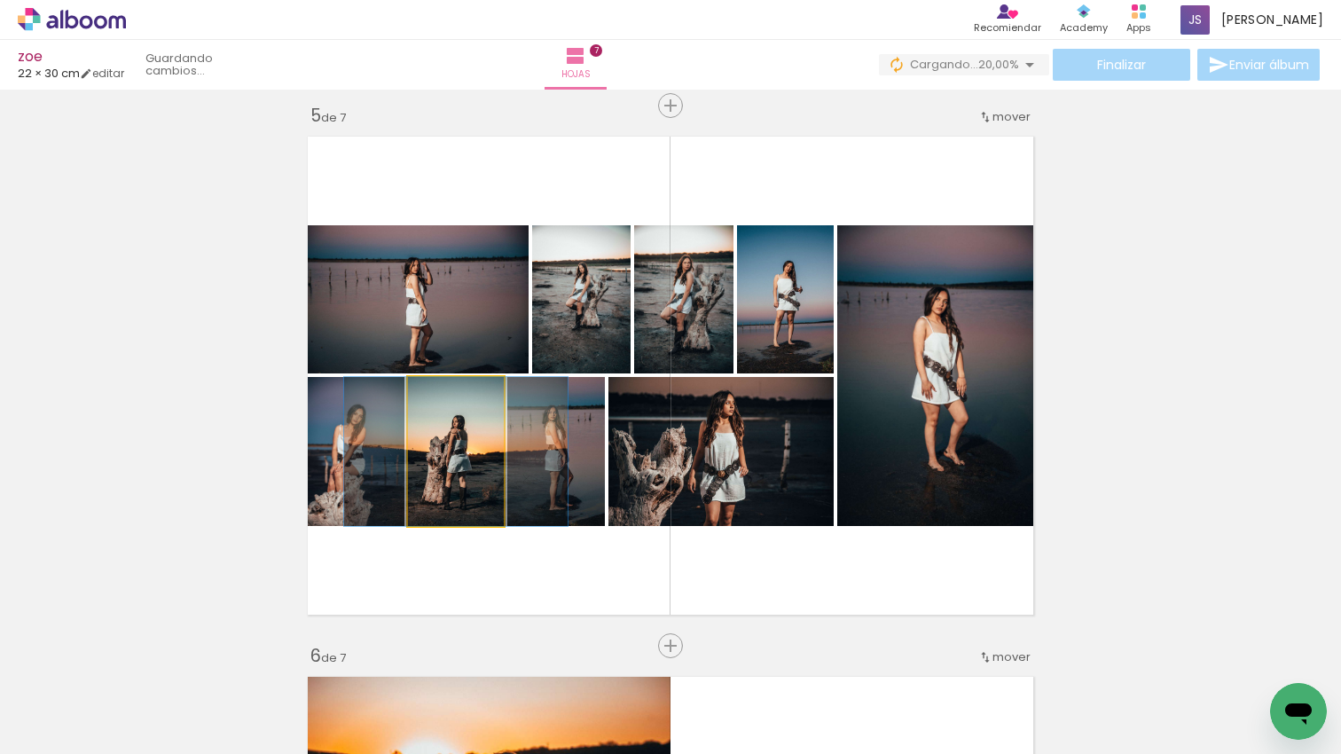
scroll to position [2169, 0]
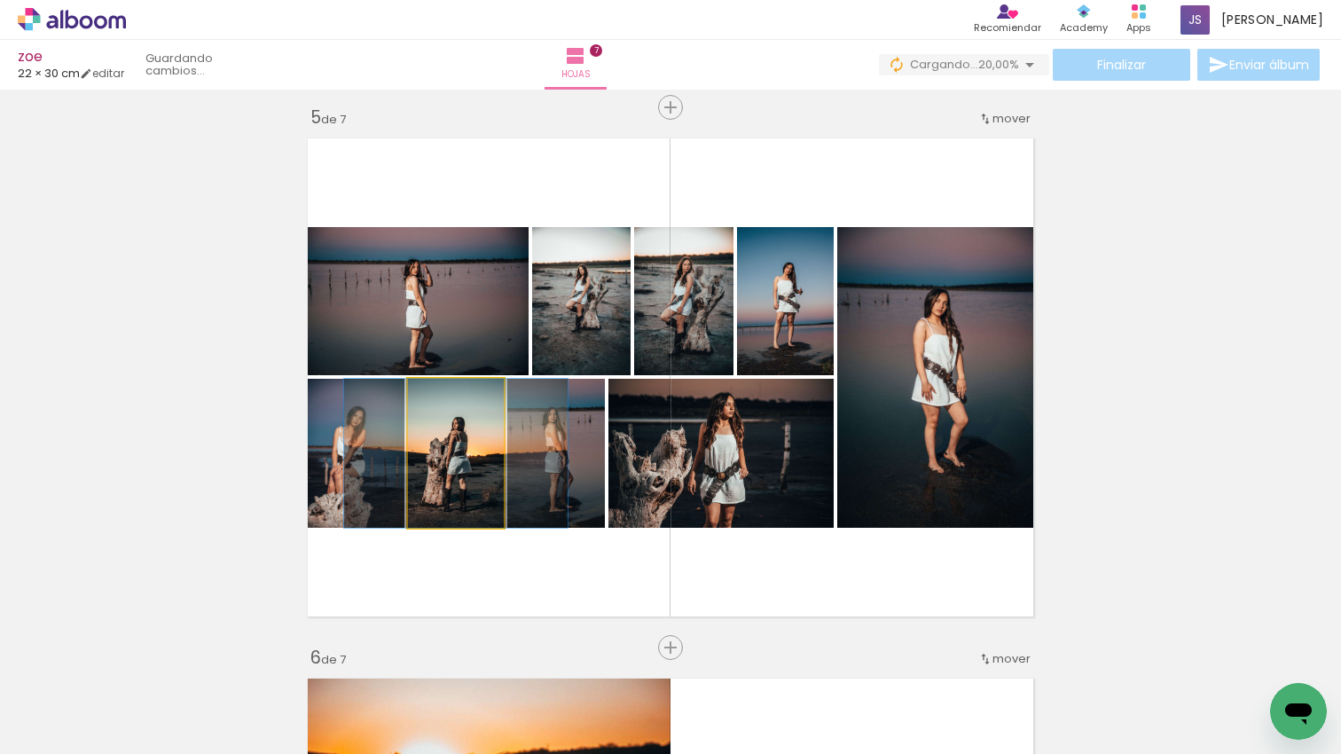
click at [483, 442] on quentale-photo at bounding box center [456, 453] width 96 height 149
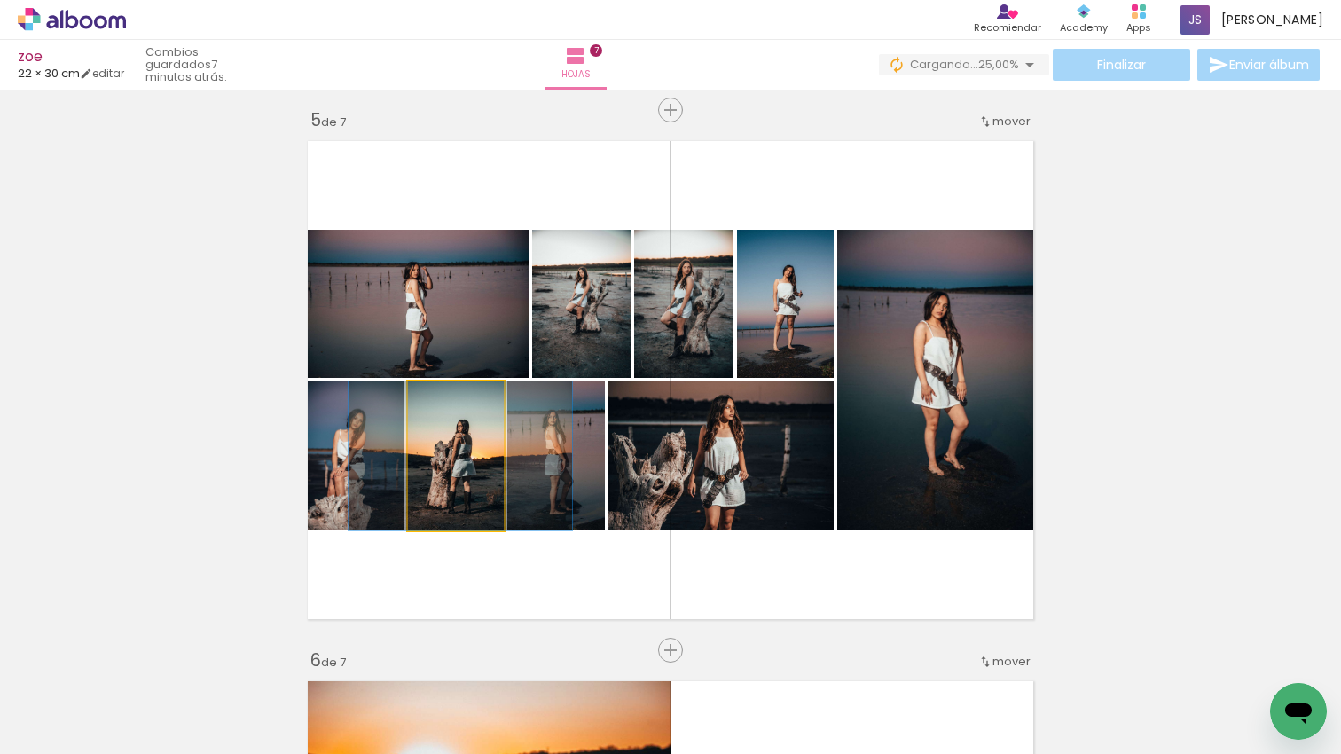
scroll to position [2165, 0]
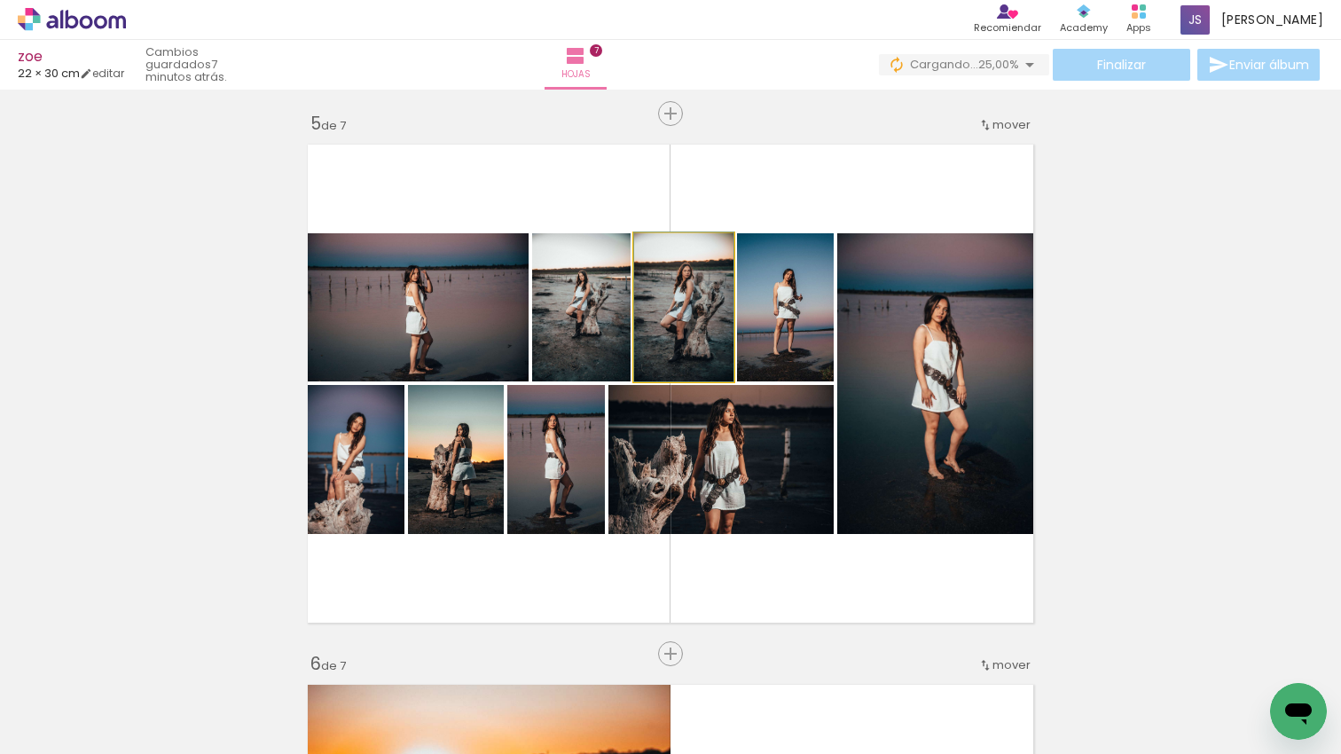
click at [691, 340] on quentale-photo at bounding box center [683, 307] width 99 height 148
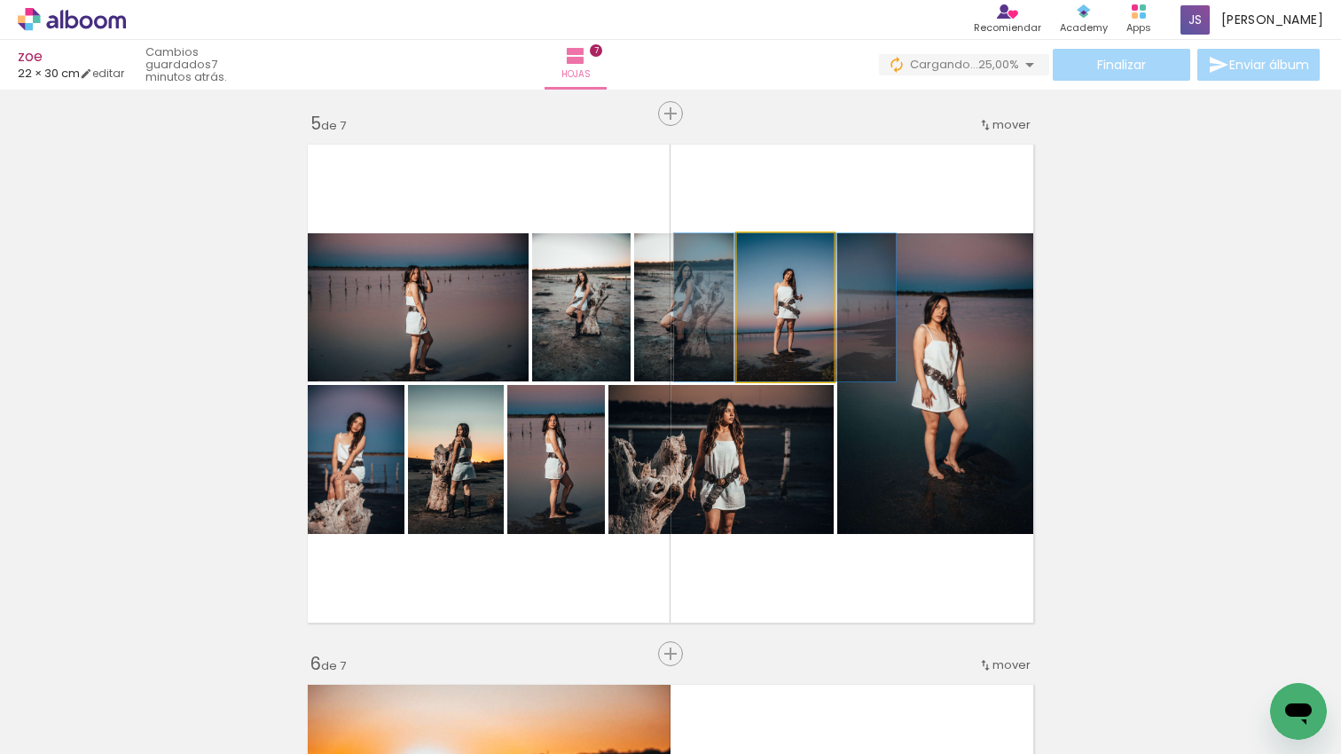
drag, startPoint x: 789, startPoint y: 334, endPoint x: 824, endPoint y: 336, distance: 34.6
click at [792, 334] on div at bounding box center [785, 307] width 222 height 148
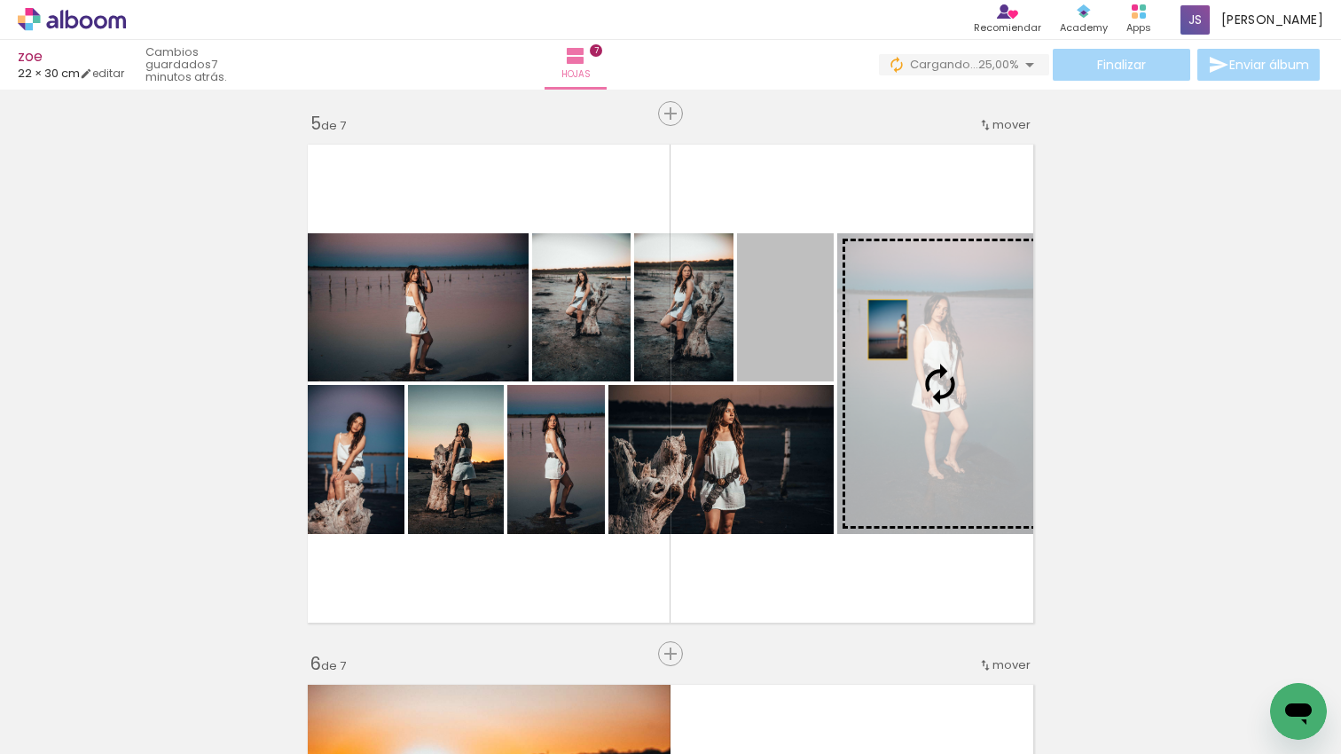
drag, startPoint x: 800, startPoint y: 325, endPoint x: 888, endPoint y: 329, distance: 88.7
click at [0, 0] on slot at bounding box center [0, 0] width 0 height 0
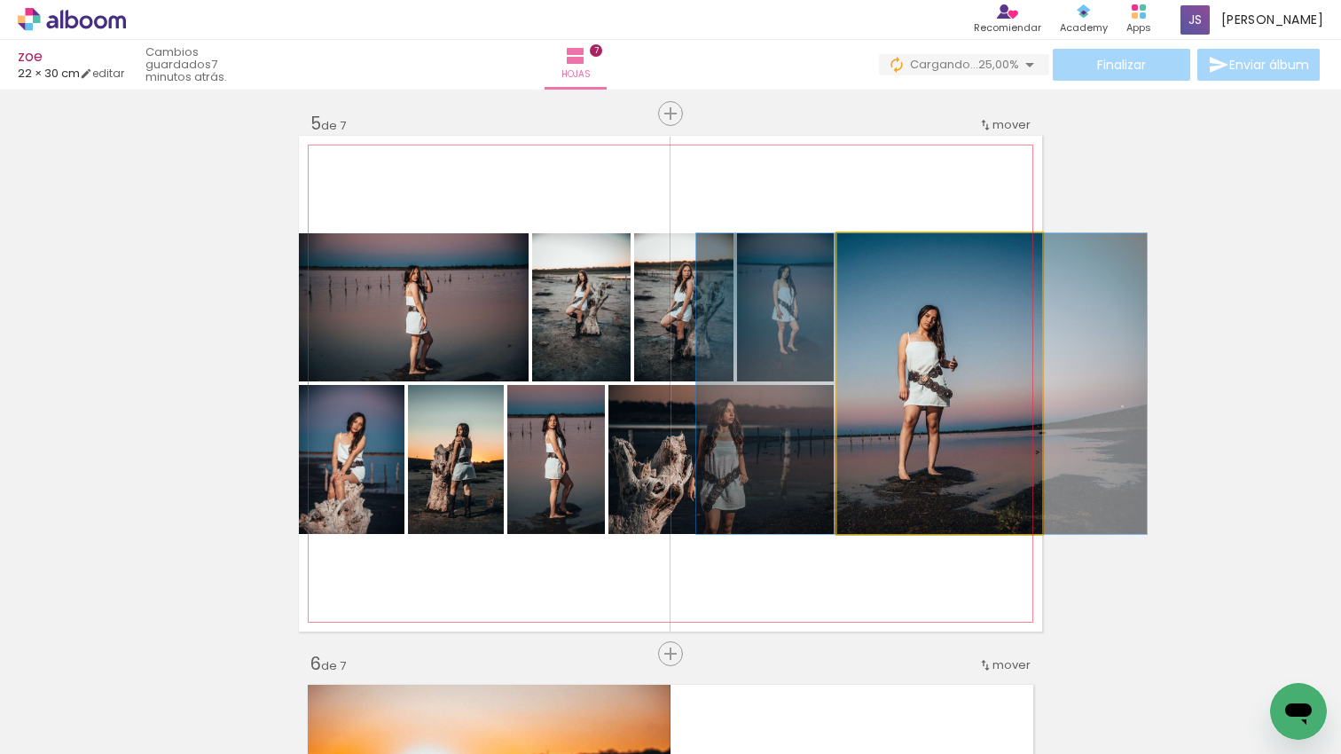
drag, startPoint x: 940, startPoint y: 335, endPoint x: 927, endPoint y: 335, distance: 13.3
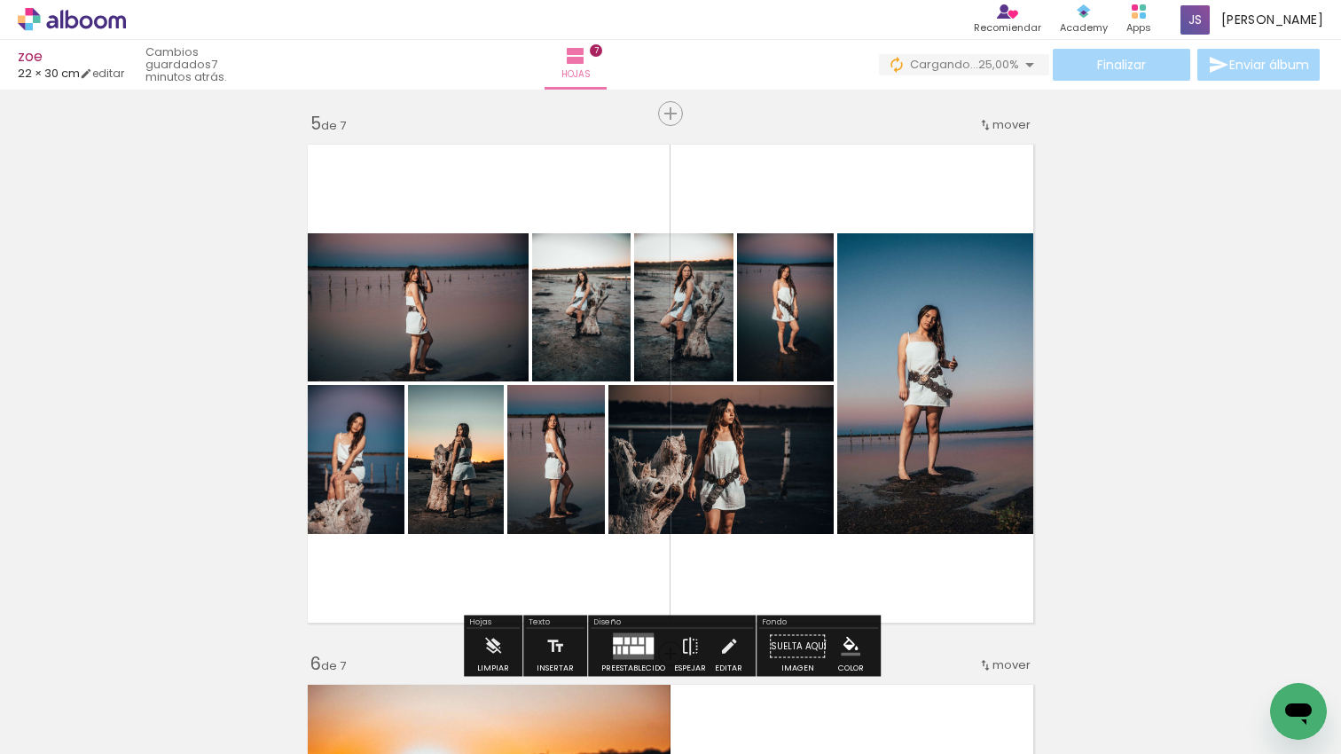
click at [414, 481] on quentale-layouter at bounding box center [670, 384] width 743 height 496
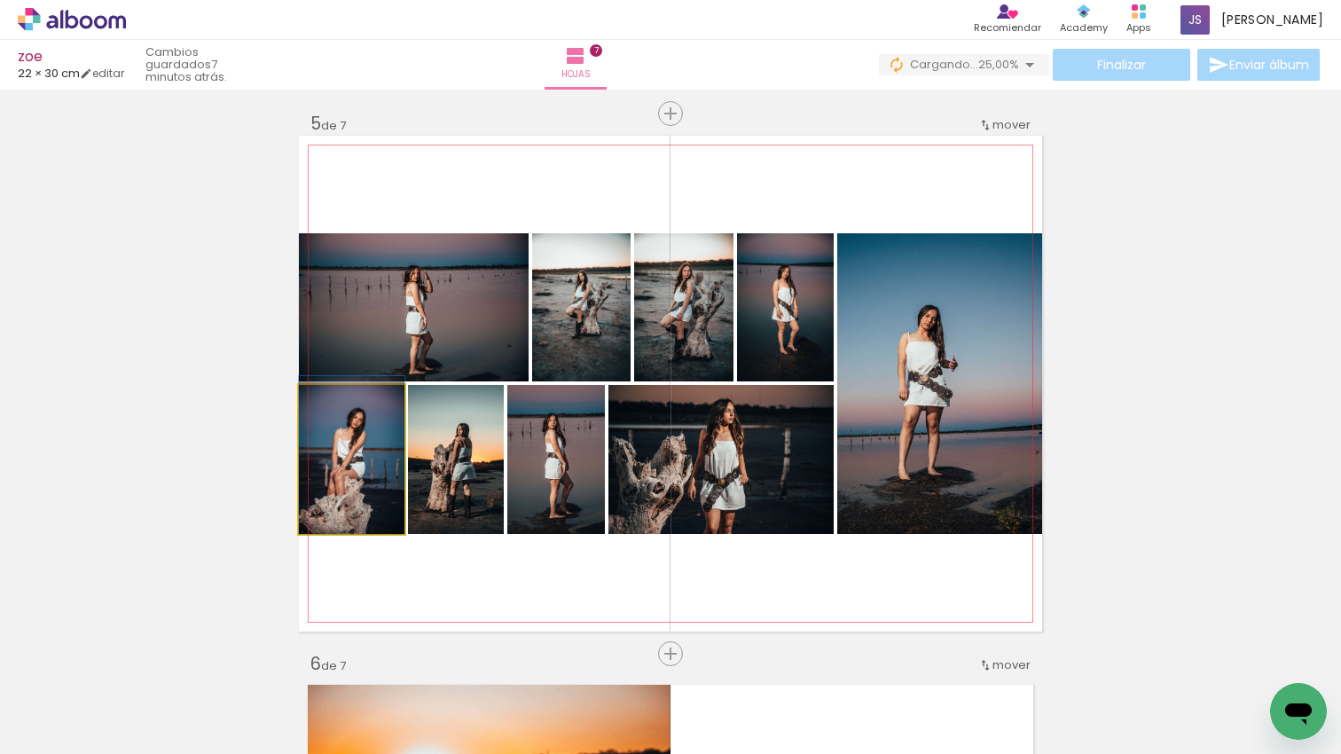
drag, startPoint x: 379, startPoint y: 481, endPoint x: 404, endPoint y: 473, distance: 27.2
click at [404, 473] on quentale-layouter at bounding box center [670, 384] width 743 height 496
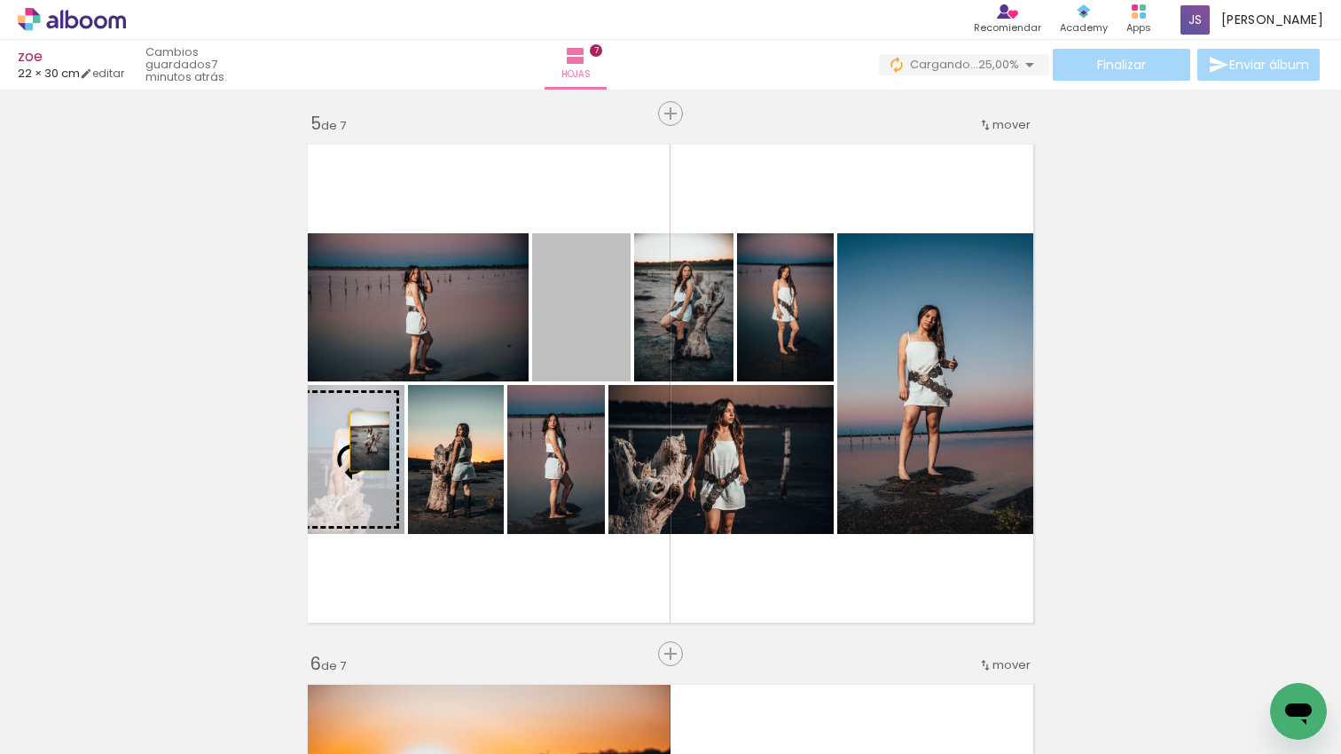
drag, startPoint x: 459, startPoint y: 412, endPoint x: 370, endPoint y: 441, distance: 93.9
click at [0, 0] on slot at bounding box center [0, 0] width 0 height 0
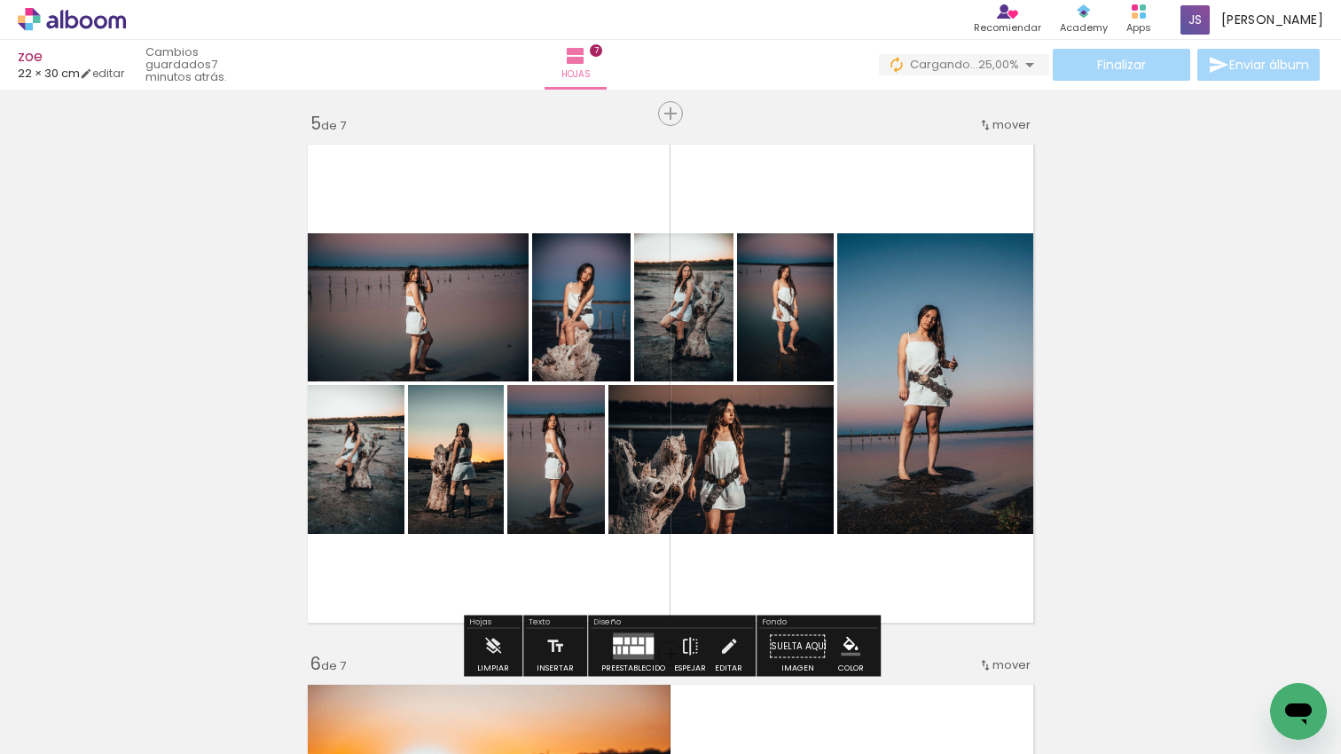
scroll to position [2178, 0]
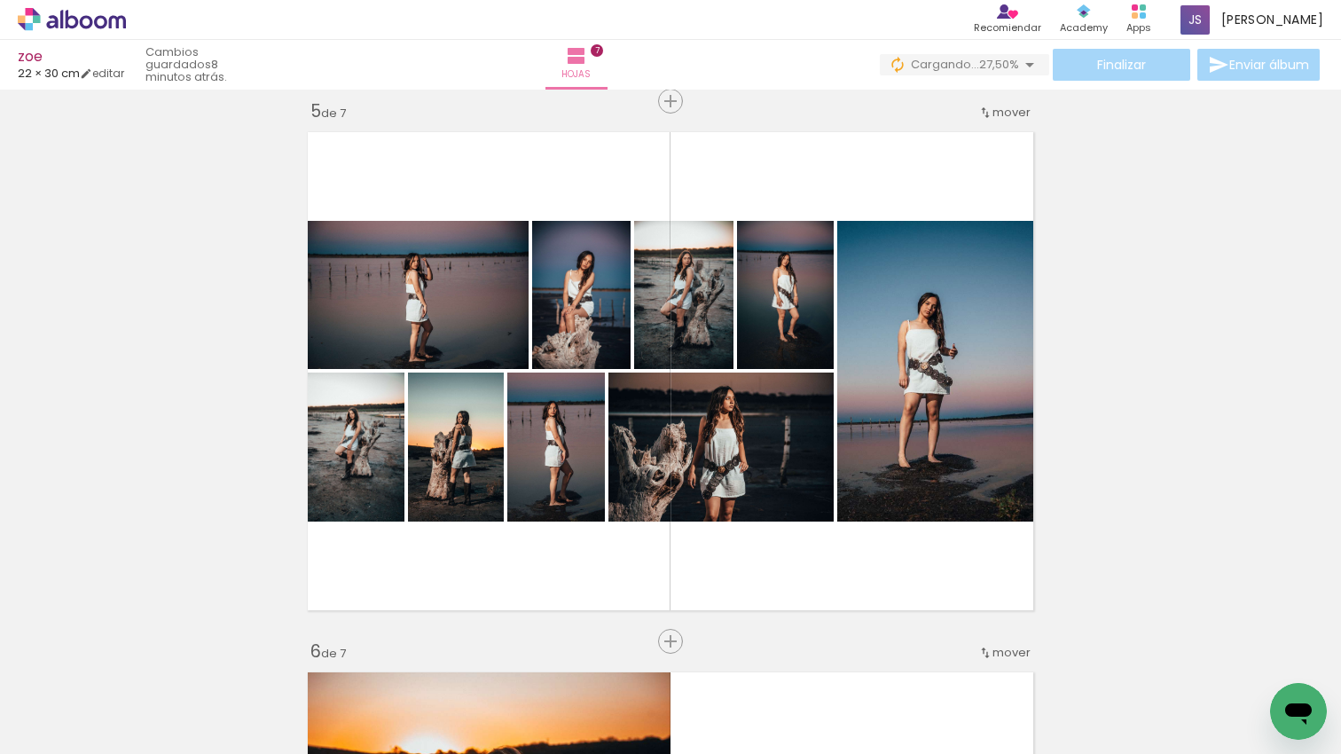
scroll to position [0, 2782]
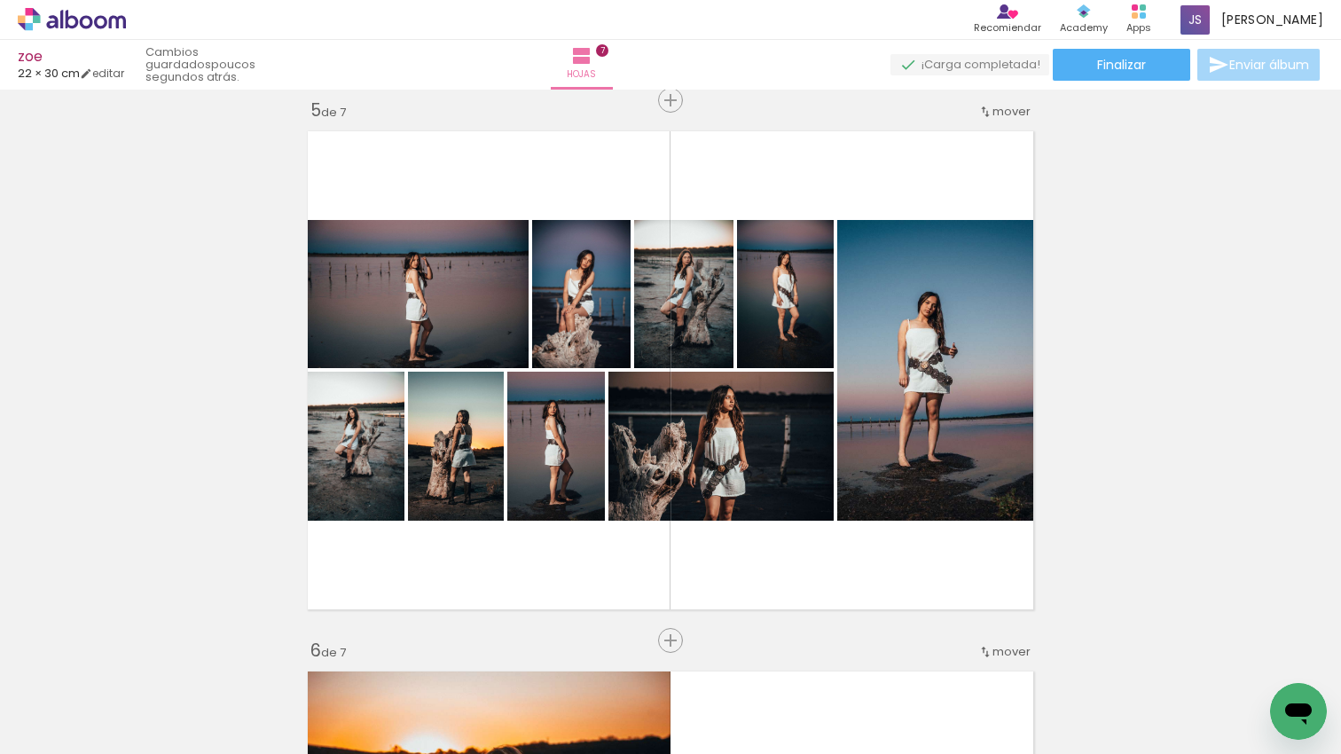
scroll to position [0, 2782]
click at [1143, 70] on paper-button "Finalizar" at bounding box center [1120, 65] width 137 height 32
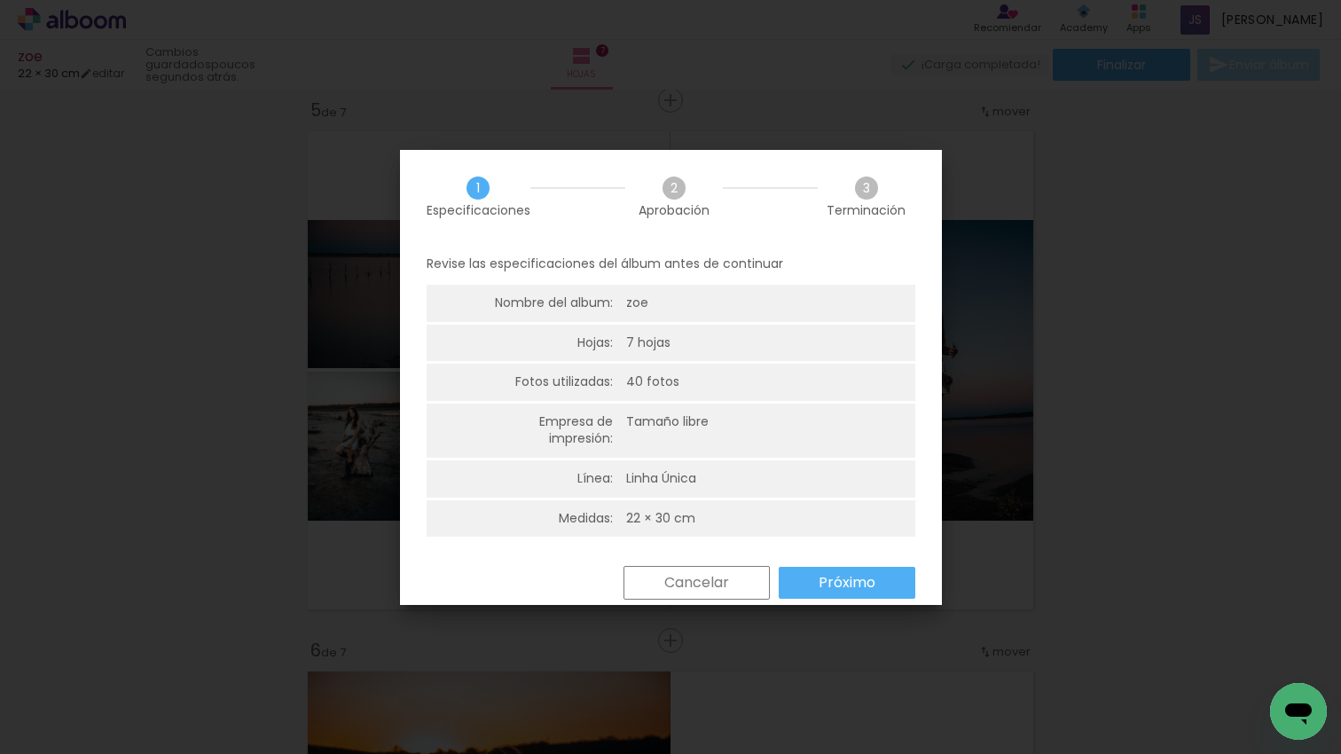
click at [0, 0] on slot "Próximo" at bounding box center [0, 0] width 0 height 0
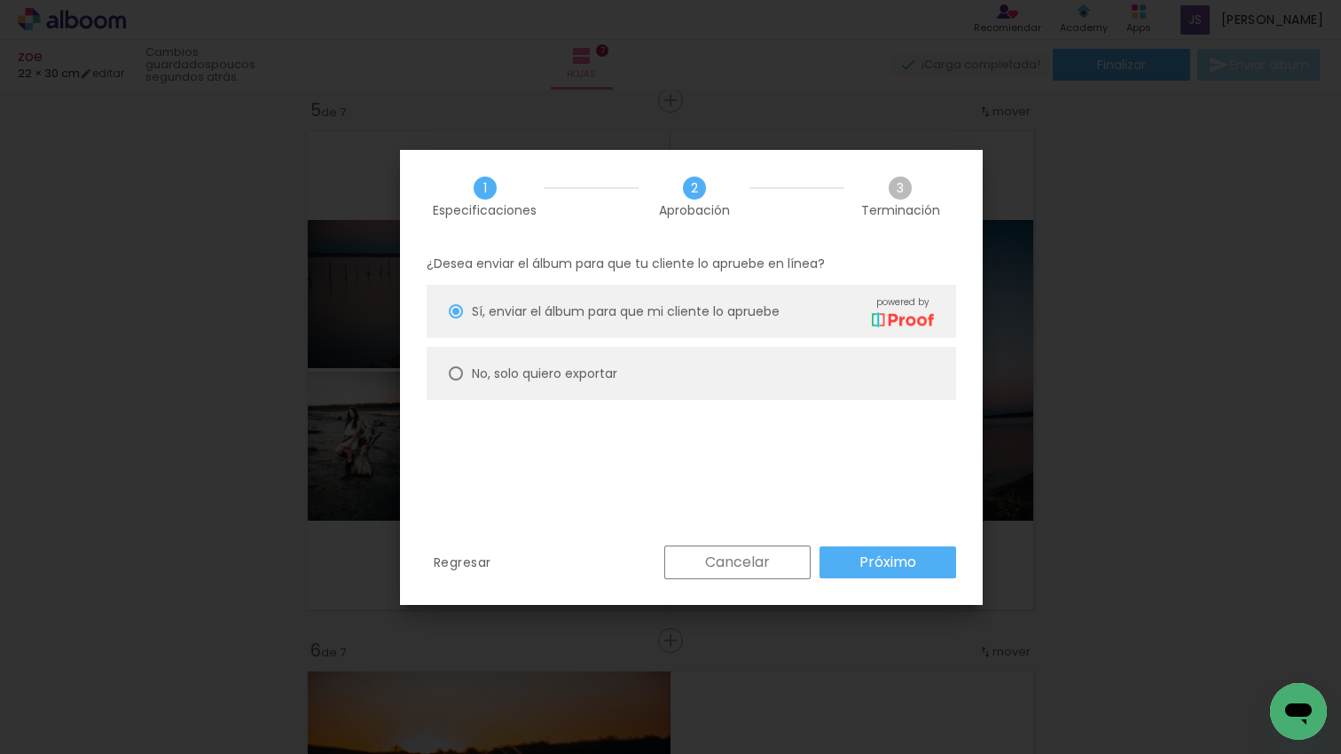
click at [616, 395] on paper-radio-button "No, solo quiero exportar" at bounding box center [690, 373] width 529 height 53
type paper-radio-button "on"
click at [0, 0] on slot "Próximo" at bounding box center [0, 0] width 0 height 0
type input "Alta, 300 DPI"
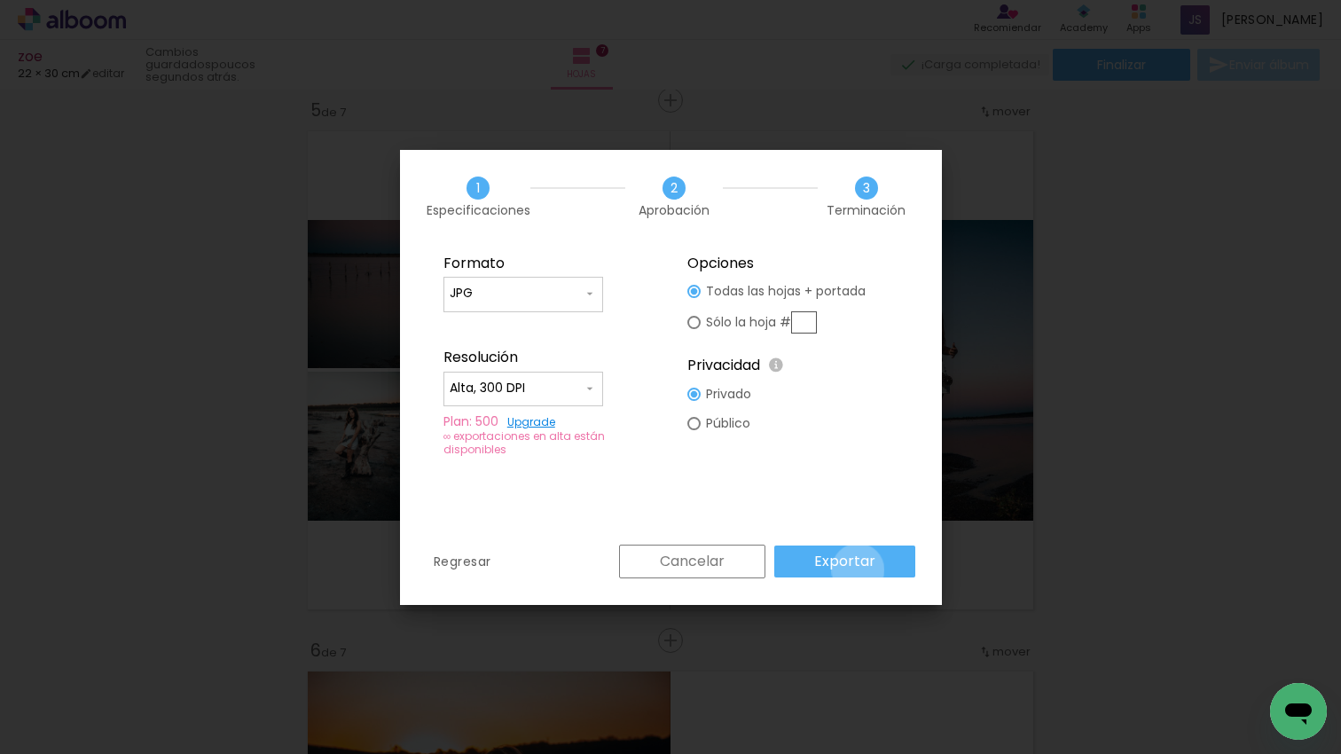
click at [860, 570] on paper-button "Exportar" at bounding box center [844, 561] width 141 height 32
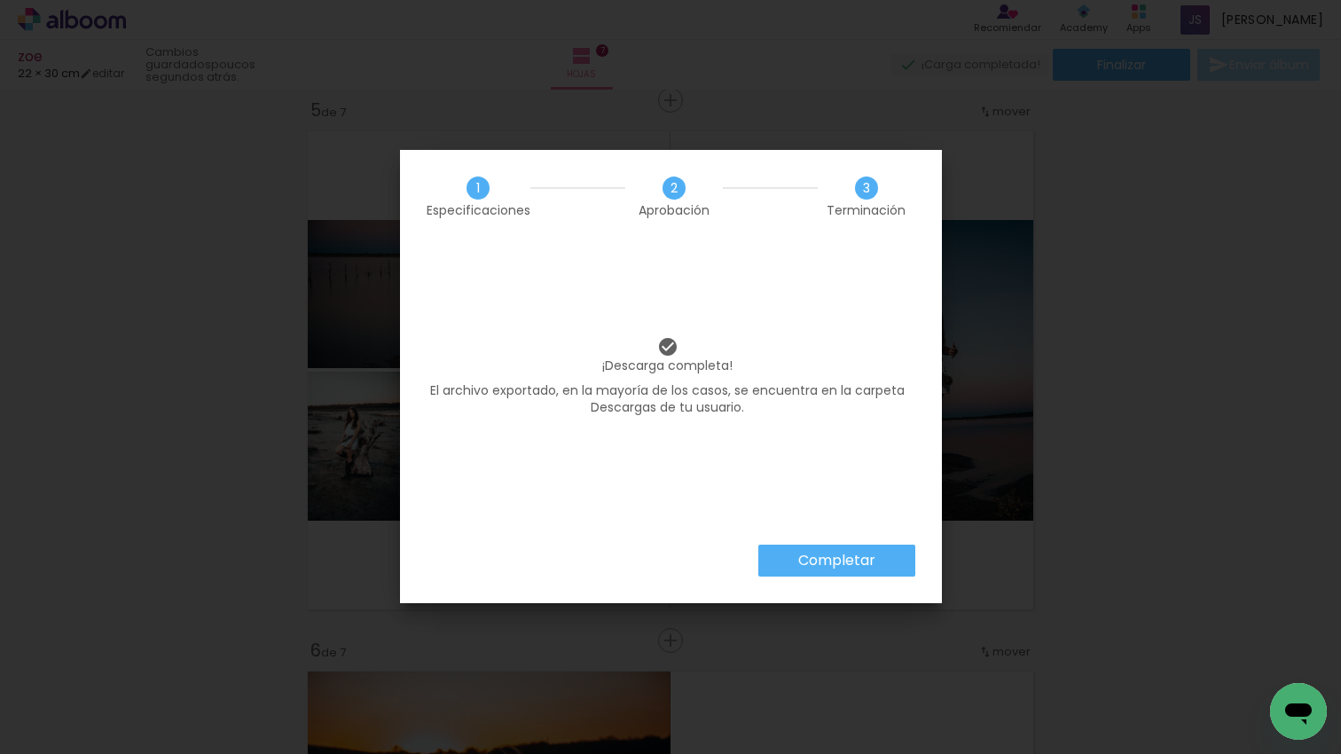
drag, startPoint x: 850, startPoint y: 556, endPoint x: 856, endPoint y: 546, distance: 11.1
click at [0, 0] on slot "Completar" at bounding box center [0, 0] width 0 height 0
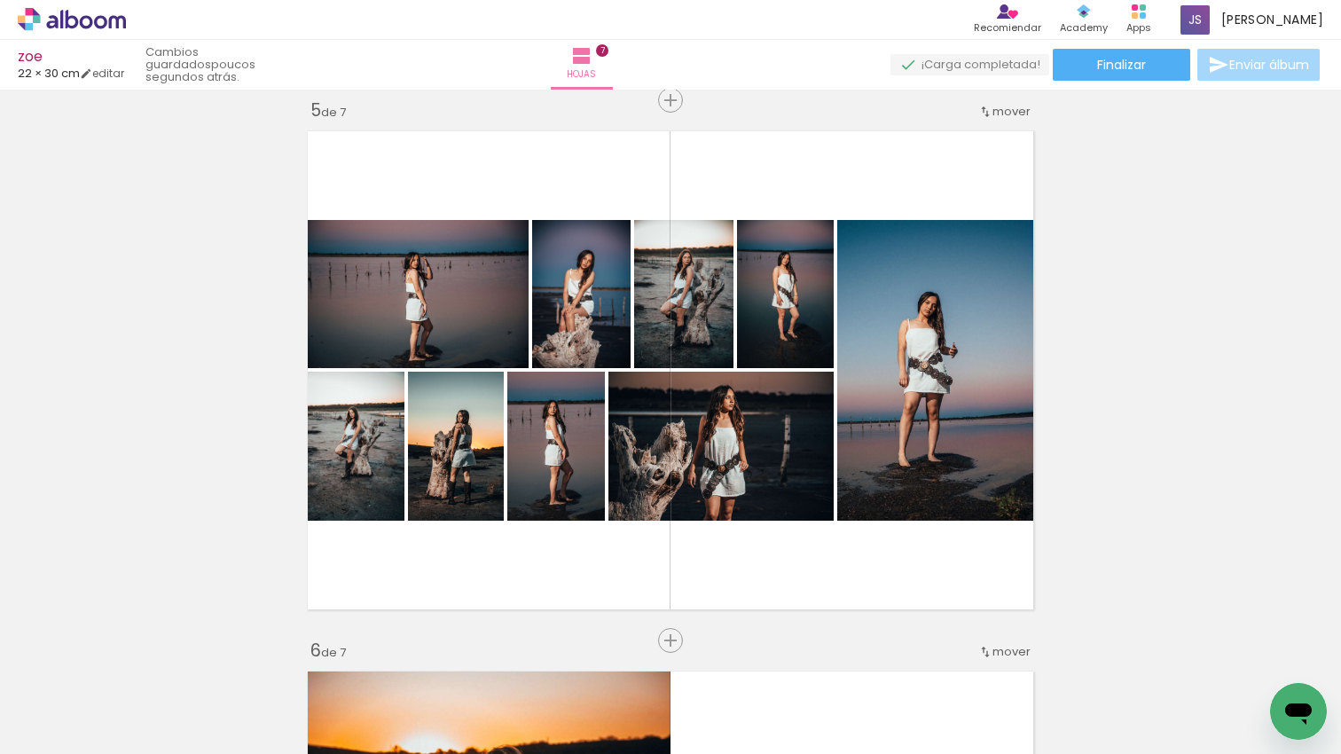
scroll to position [0, 2782]
